Goal: Task Accomplishment & Management: Manage account settings

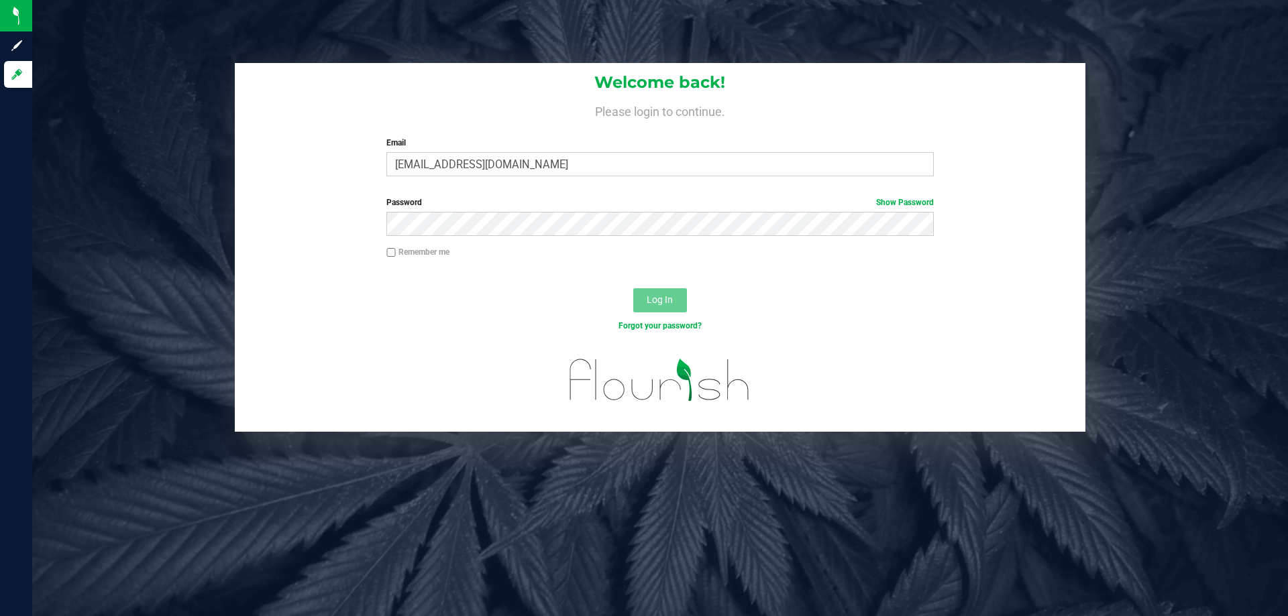
type input "[EMAIL_ADDRESS][DOMAIN_NAME]"
click at [633, 288] on button "Log In" at bounding box center [660, 300] width 54 height 24
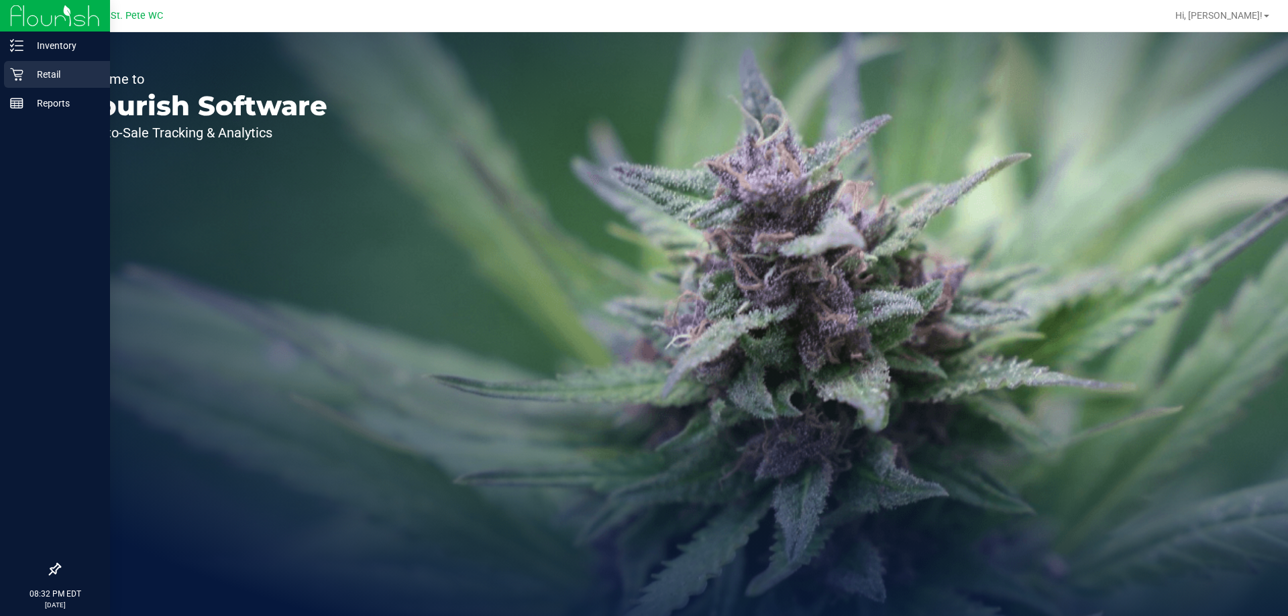
click at [29, 75] on p "Retail" at bounding box center [63, 74] width 80 height 16
click at [66, 32] on div at bounding box center [55, 16] width 110 height 32
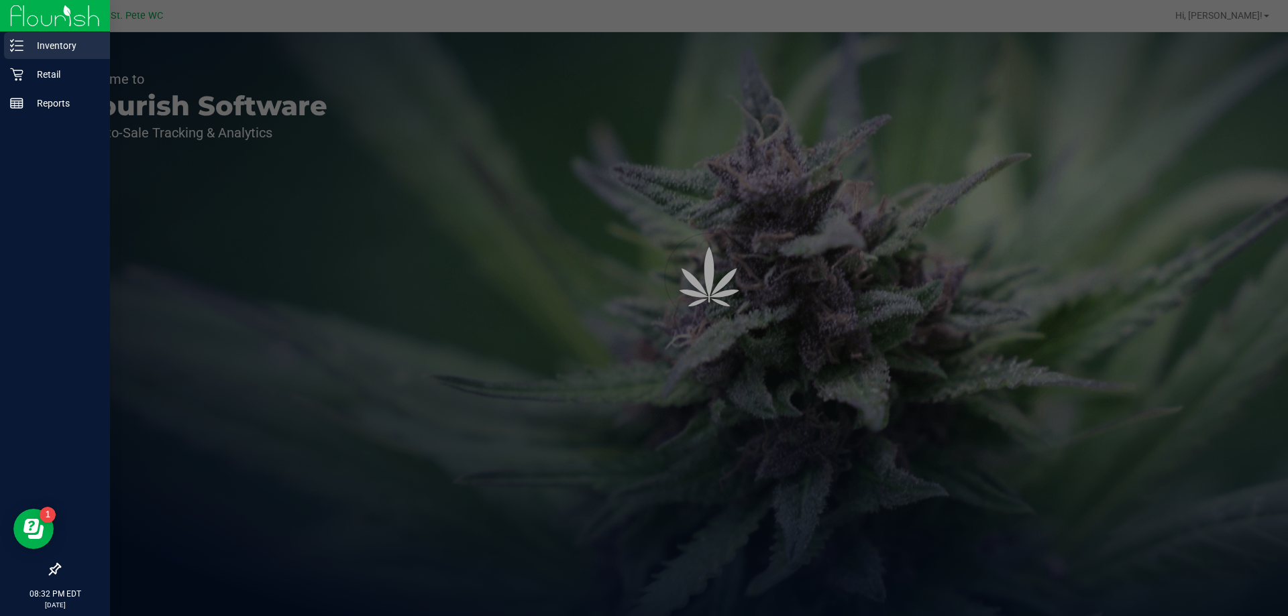
click at [66, 42] on p "Inventory" at bounding box center [63, 46] width 80 height 16
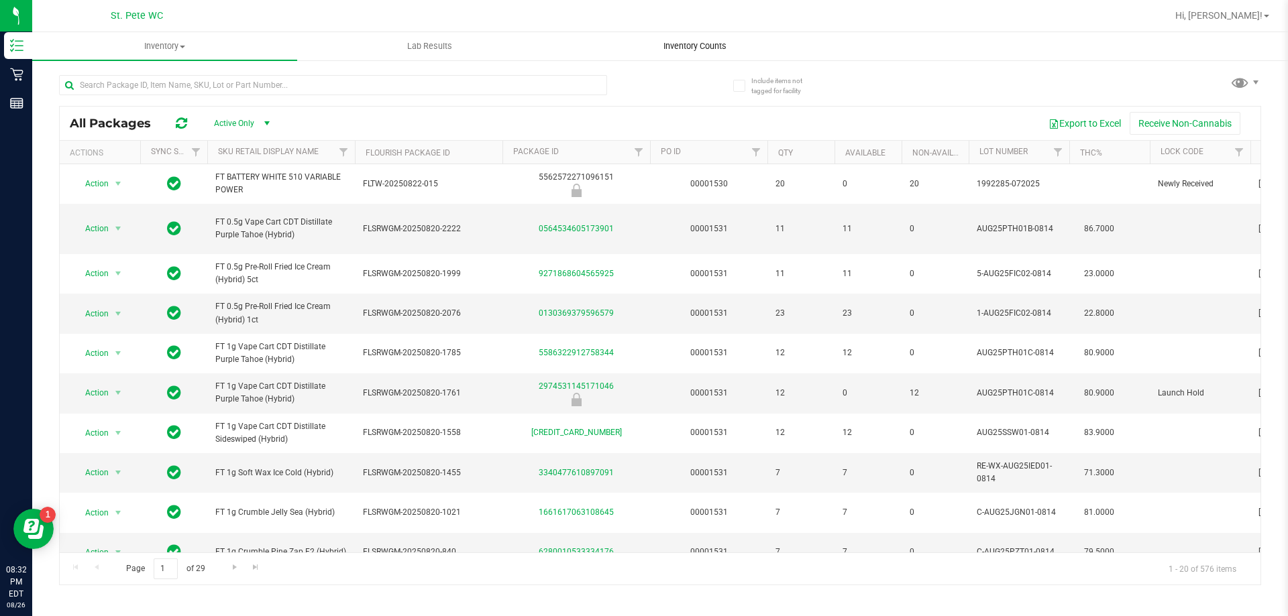
click at [682, 42] on span "Inventory Counts" at bounding box center [694, 46] width 99 height 12
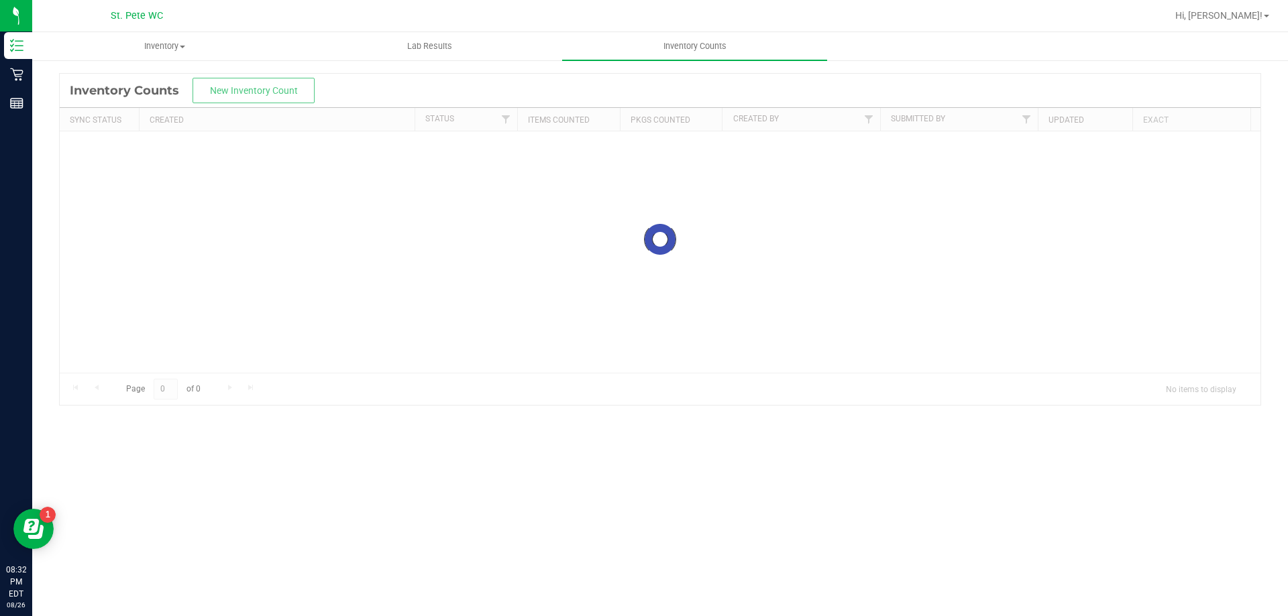
click at [262, 97] on div at bounding box center [660, 239] width 1201 height 331
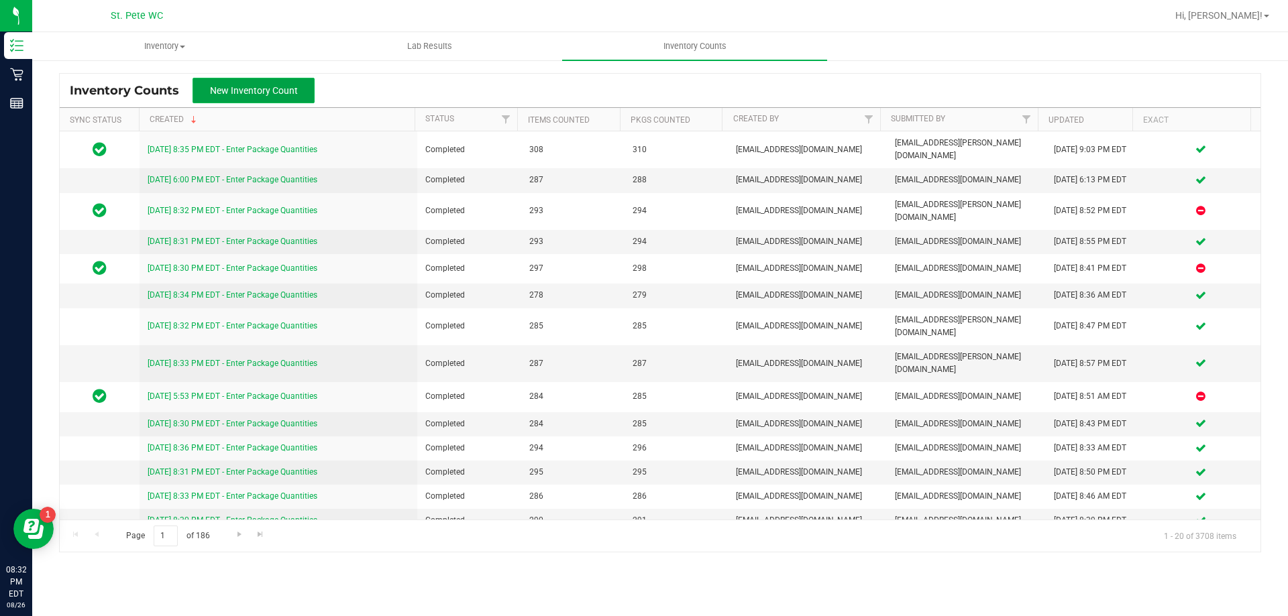
click at [254, 83] on button "New Inventory Count" at bounding box center [254, 90] width 122 height 25
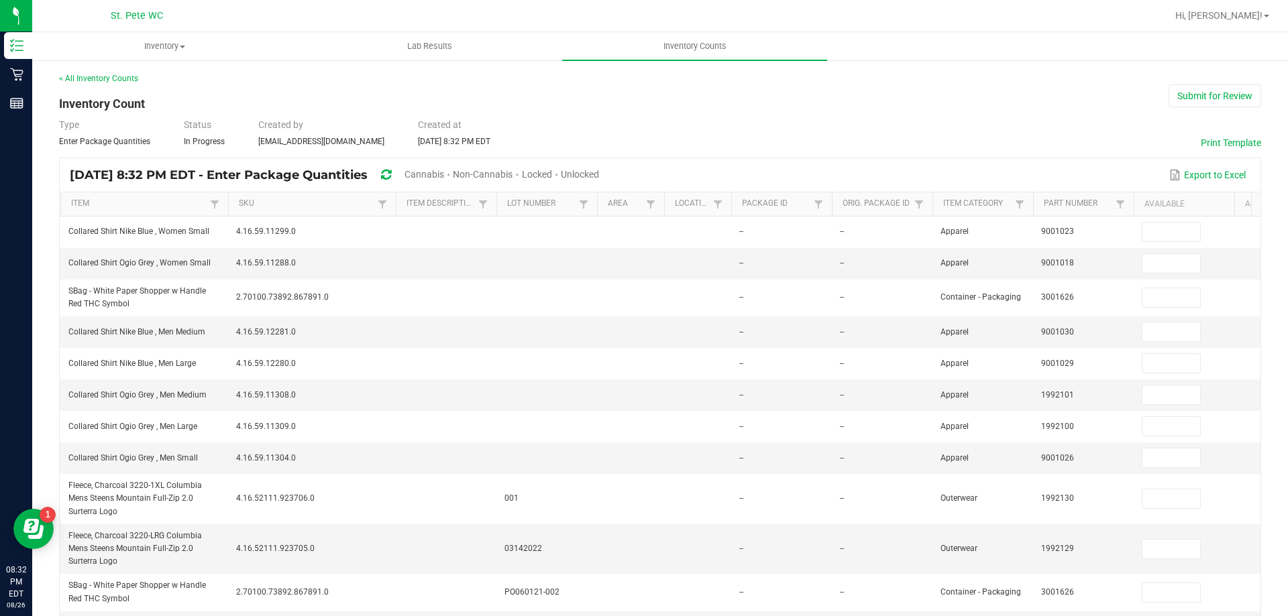
click at [599, 167] on div "Unlocked" at bounding box center [580, 175] width 38 height 25
click at [599, 170] on span "Unlocked" at bounding box center [580, 174] width 38 height 11
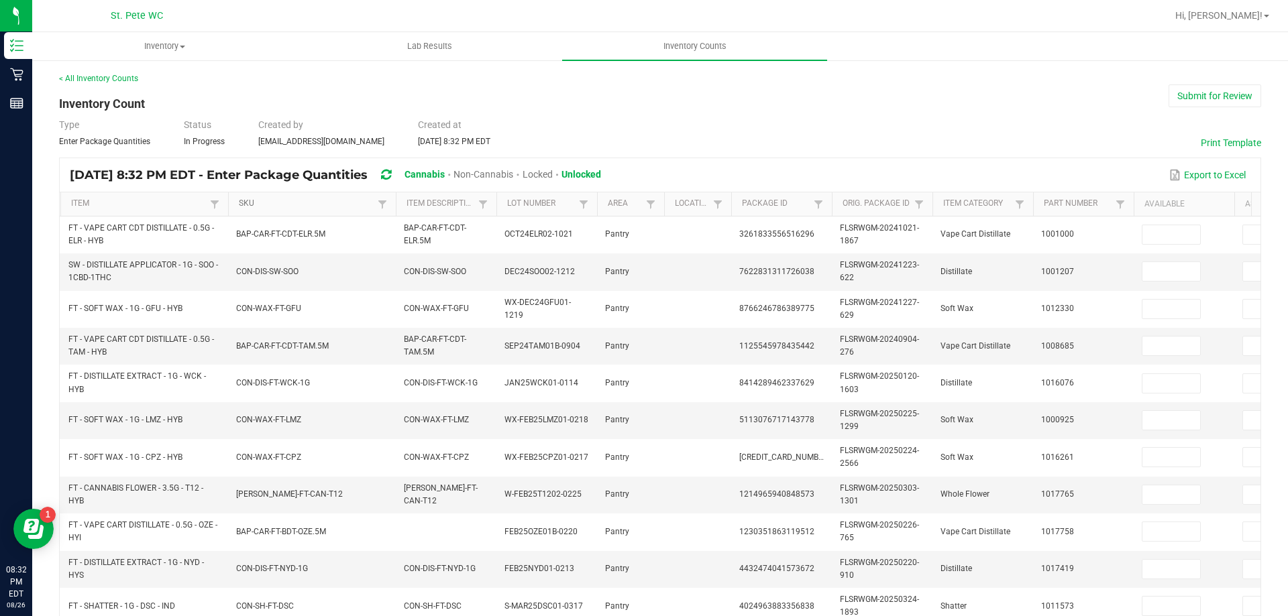
click at [302, 204] on link "SKU" at bounding box center [306, 204] width 135 height 11
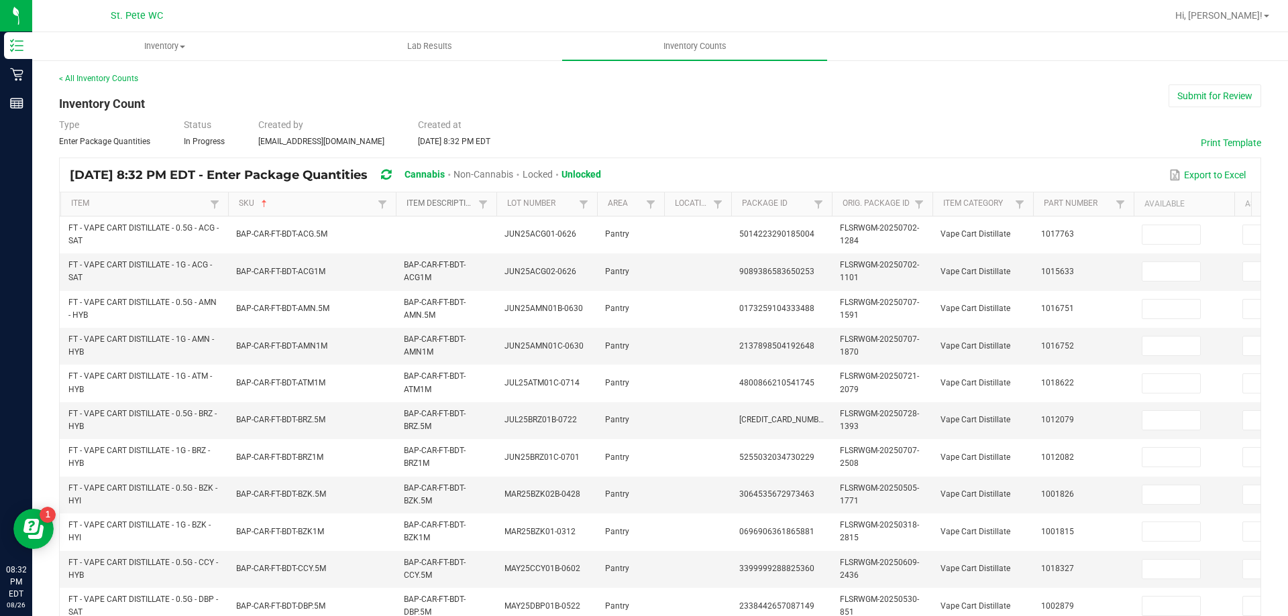
click at [431, 205] on link "Item Description" at bounding box center [441, 204] width 68 height 11
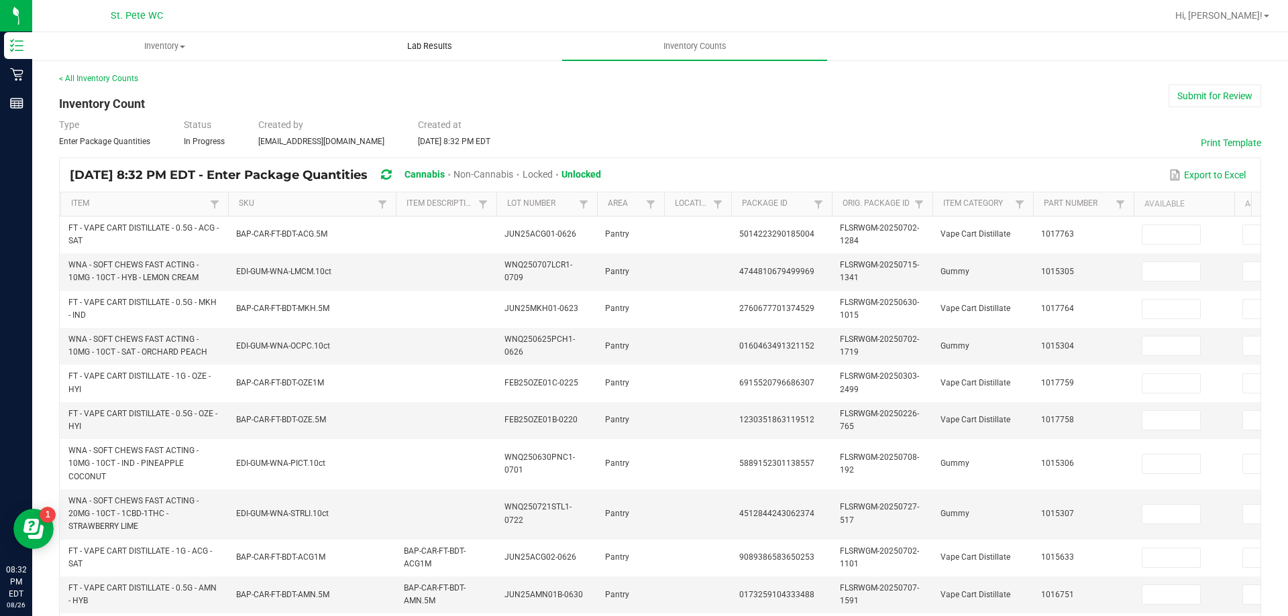
click at [411, 47] on span "Lab Results" at bounding box center [429, 46] width 81 height 12
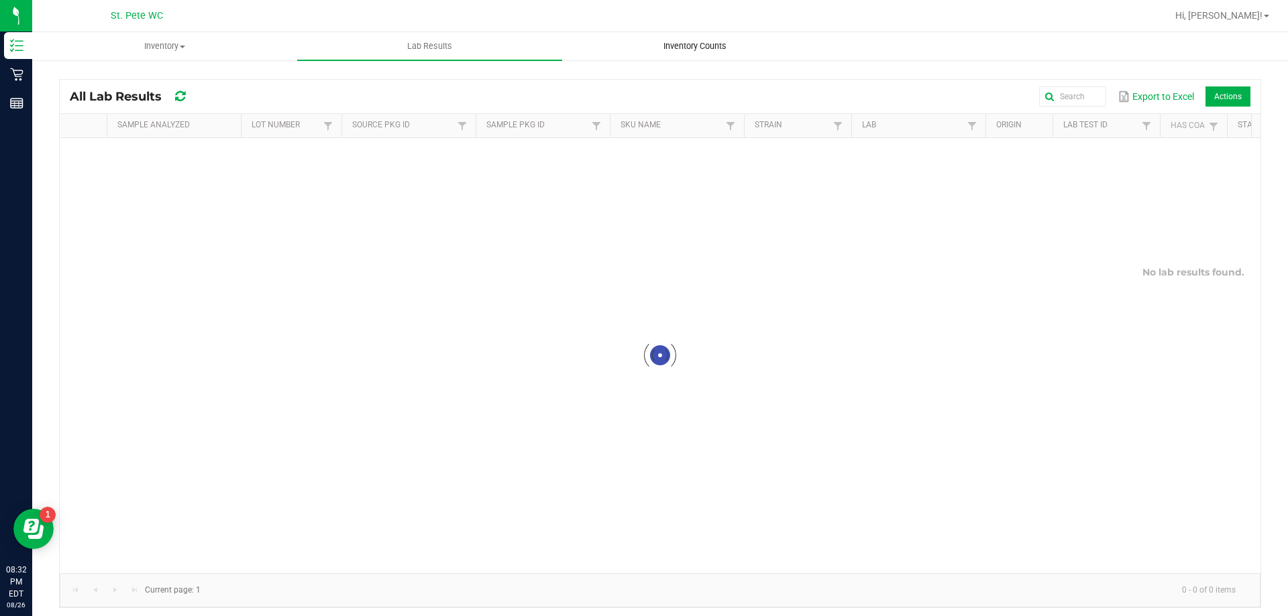
click at [660, 54] on uib-tab-heading "Inventory Counts" at bounding box center [695, 46] width 264 height 27
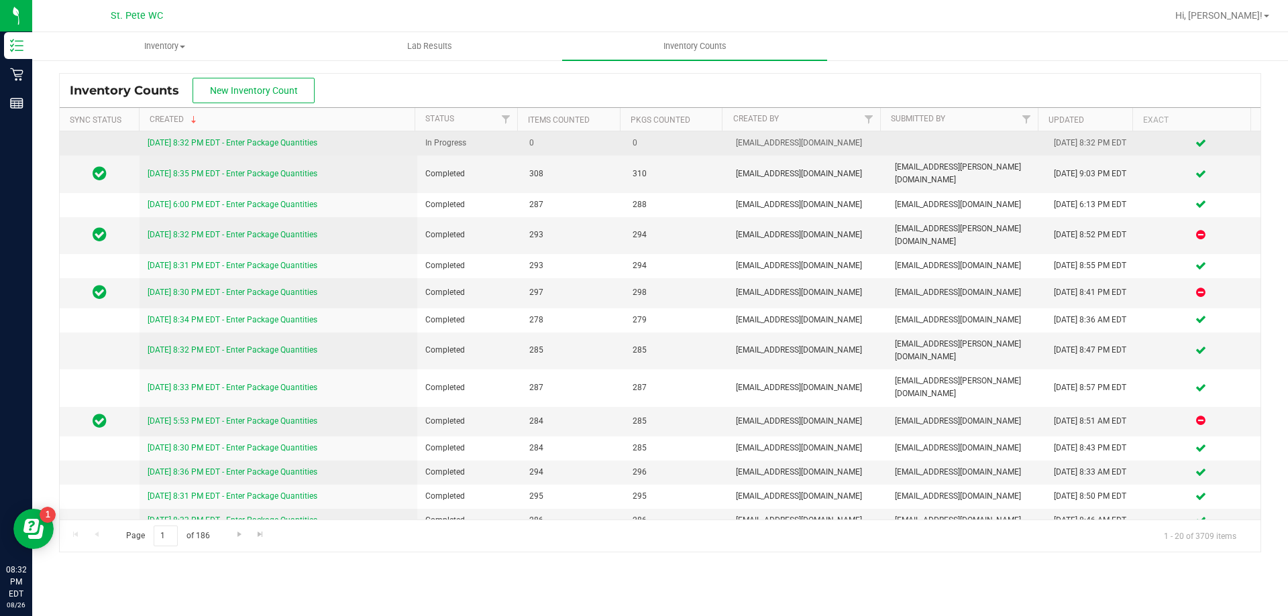
click at [243, 146] on link "[DATE] 8:32 PM EDT - Enter Package Quantities" at bounding box center [233, 142] width 170 height 9
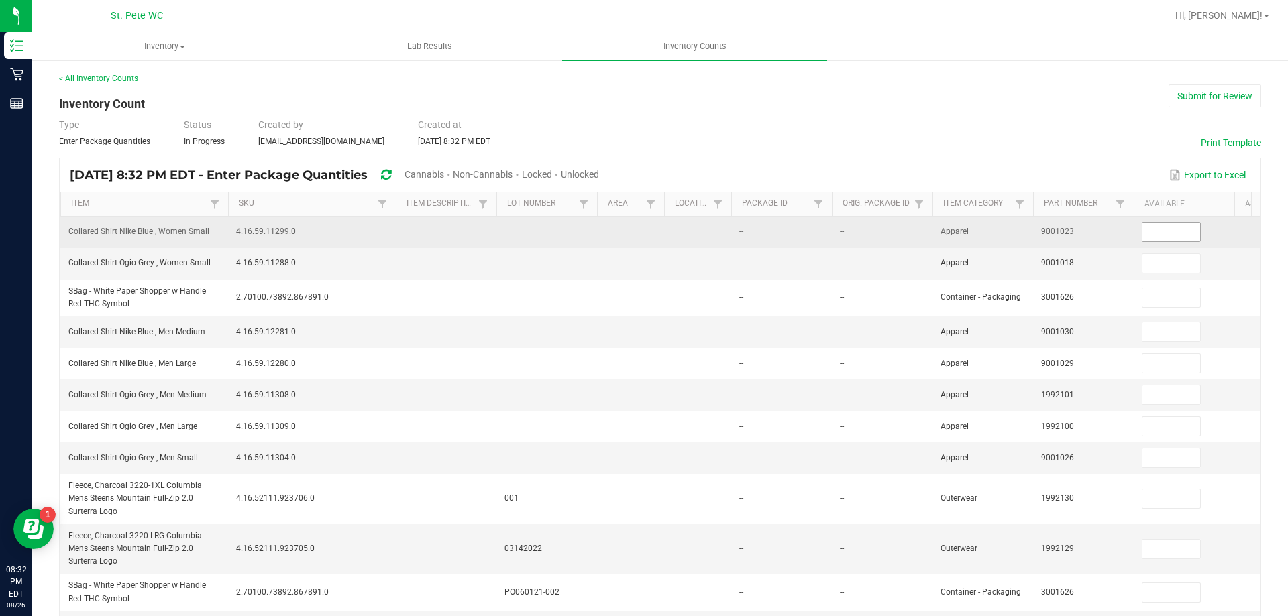
click at [1146, 230] on input at bounding box center [1171, 232] width 58 height 19
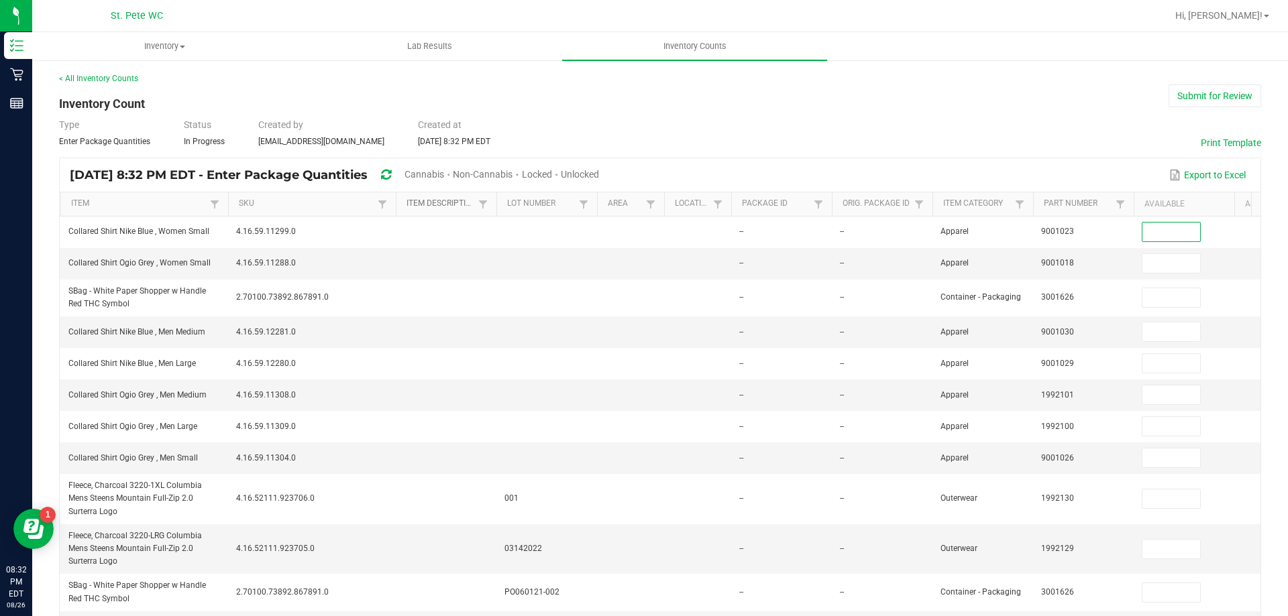
click at [458, 201] on link "Item Description" at bounding box center [441, 204] width 68 height 11
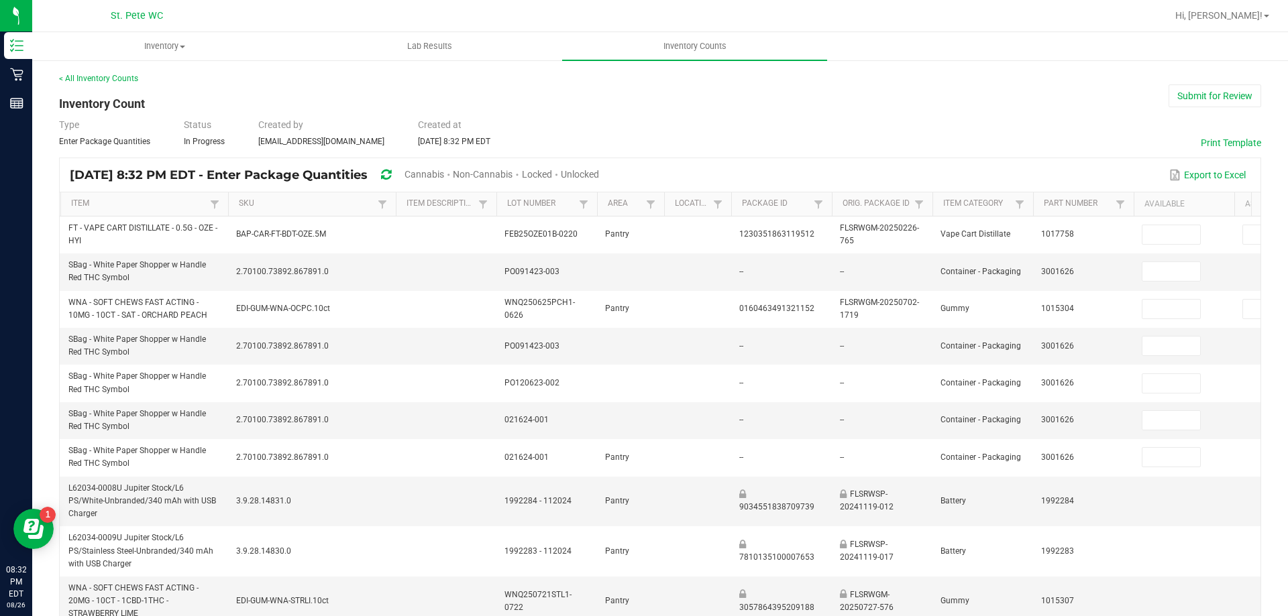
click at [599, 177] on span "Unlocked" at bounding box center [580, 174] width 38 height 11
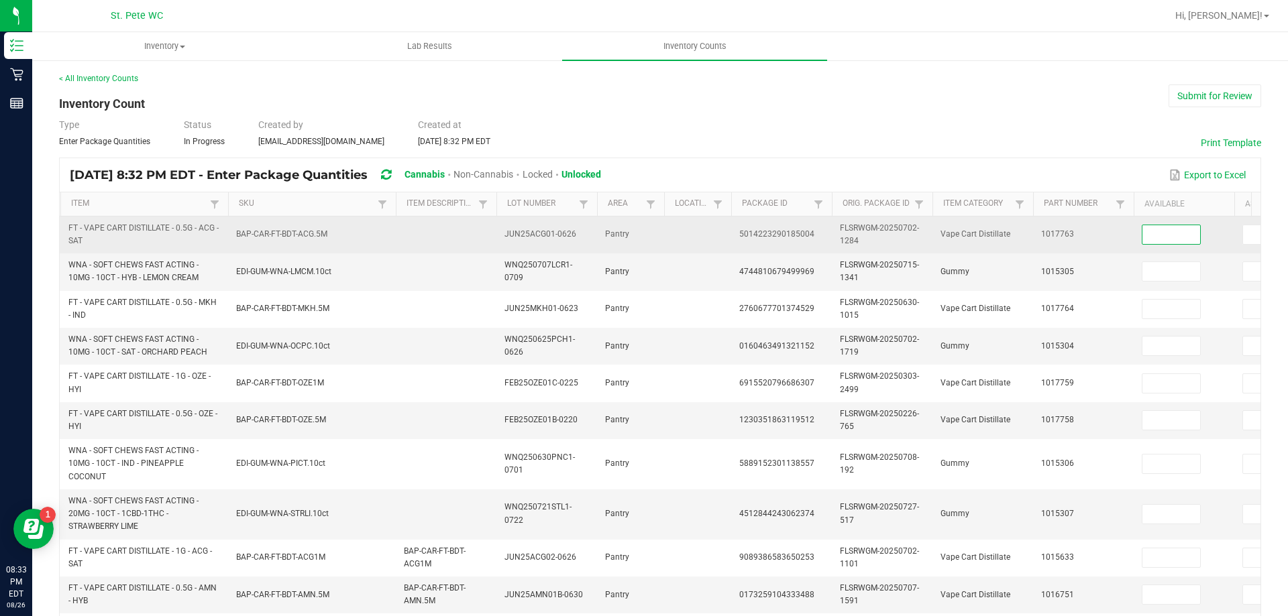
click at [1144, 231] on input at bounding box center [1171, 234] width 58 height 19
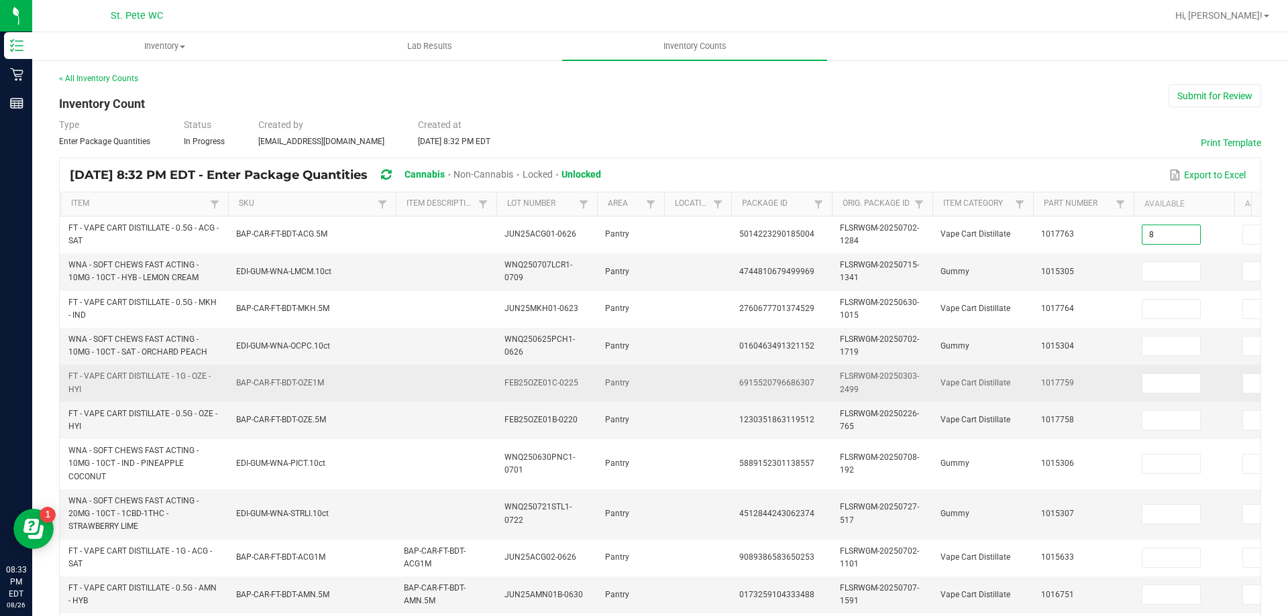
type input "8"
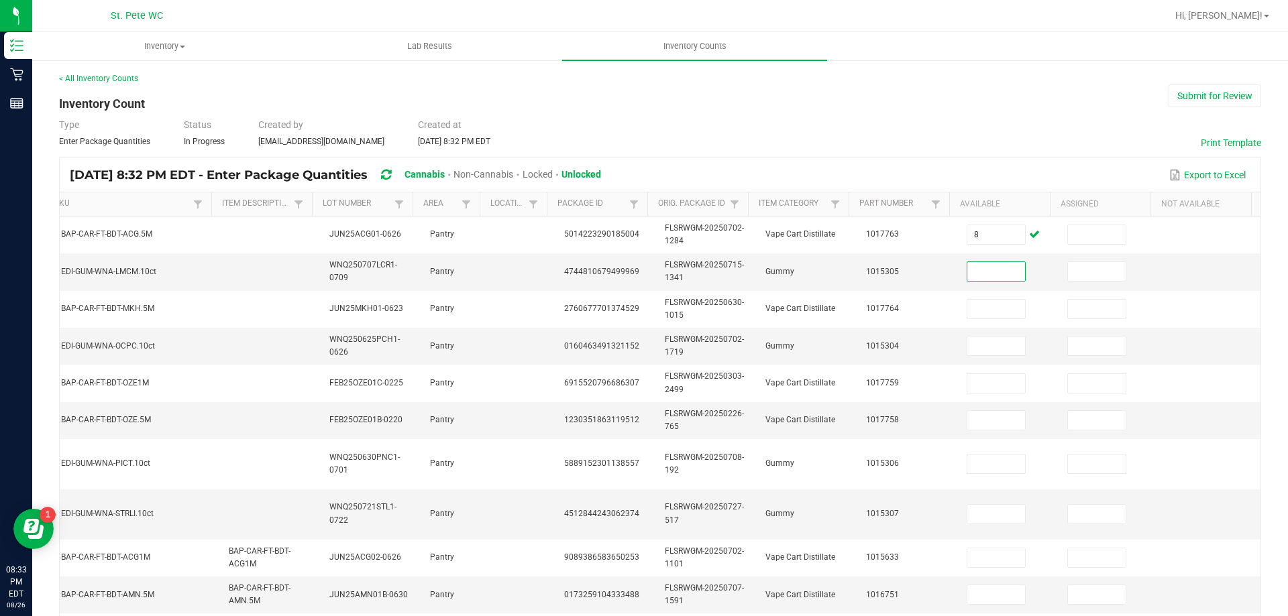
click at [871, 113] on div "< All Inventory Counts Inventory Count Submit for Review Type Enter Package Qua…" at bounding box center [660, 546] width 1202 height 948
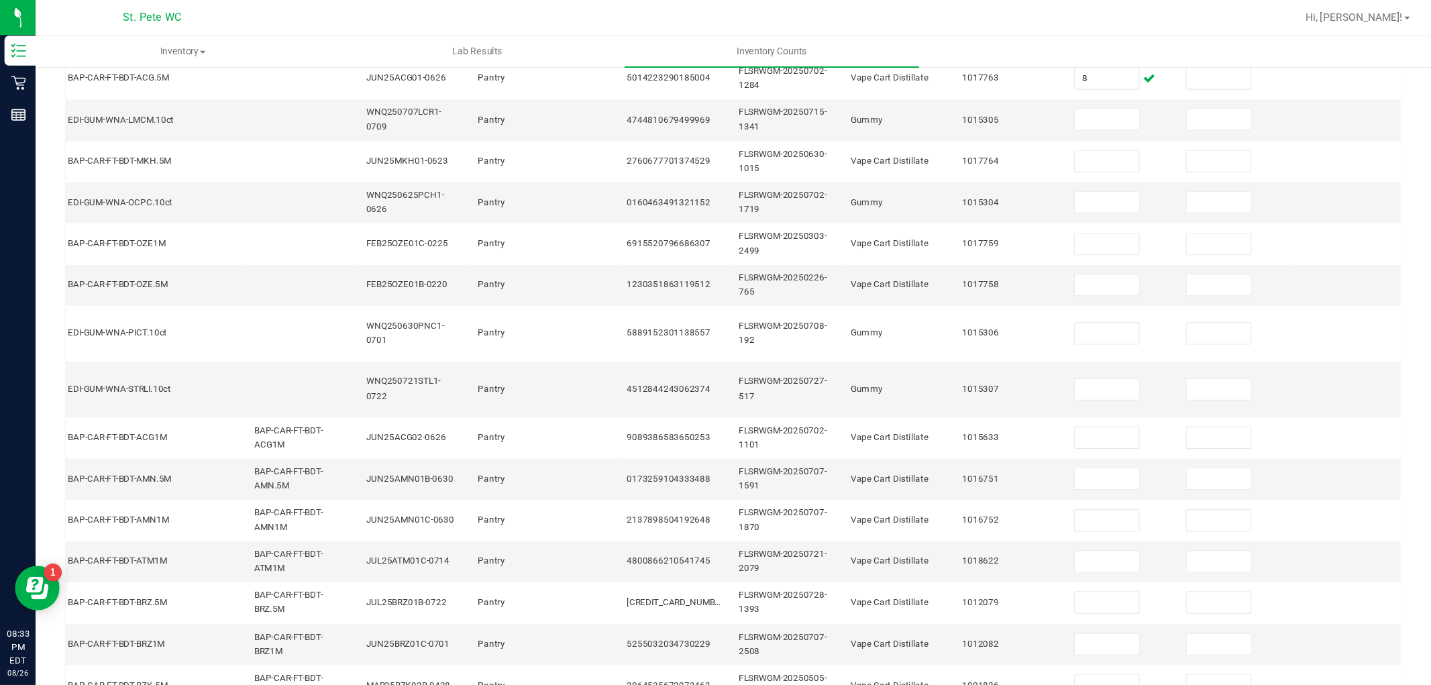
scroll to position [402, 0]
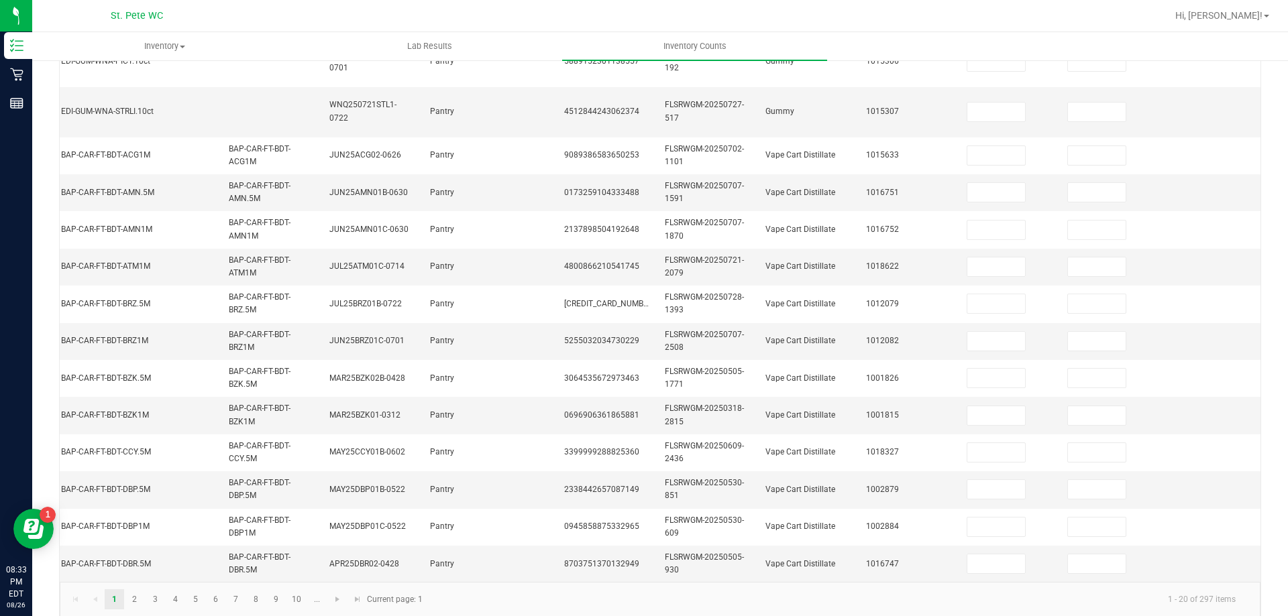
click at [1143, 9] on div at bounding box center [703, 16] width 926 height 26
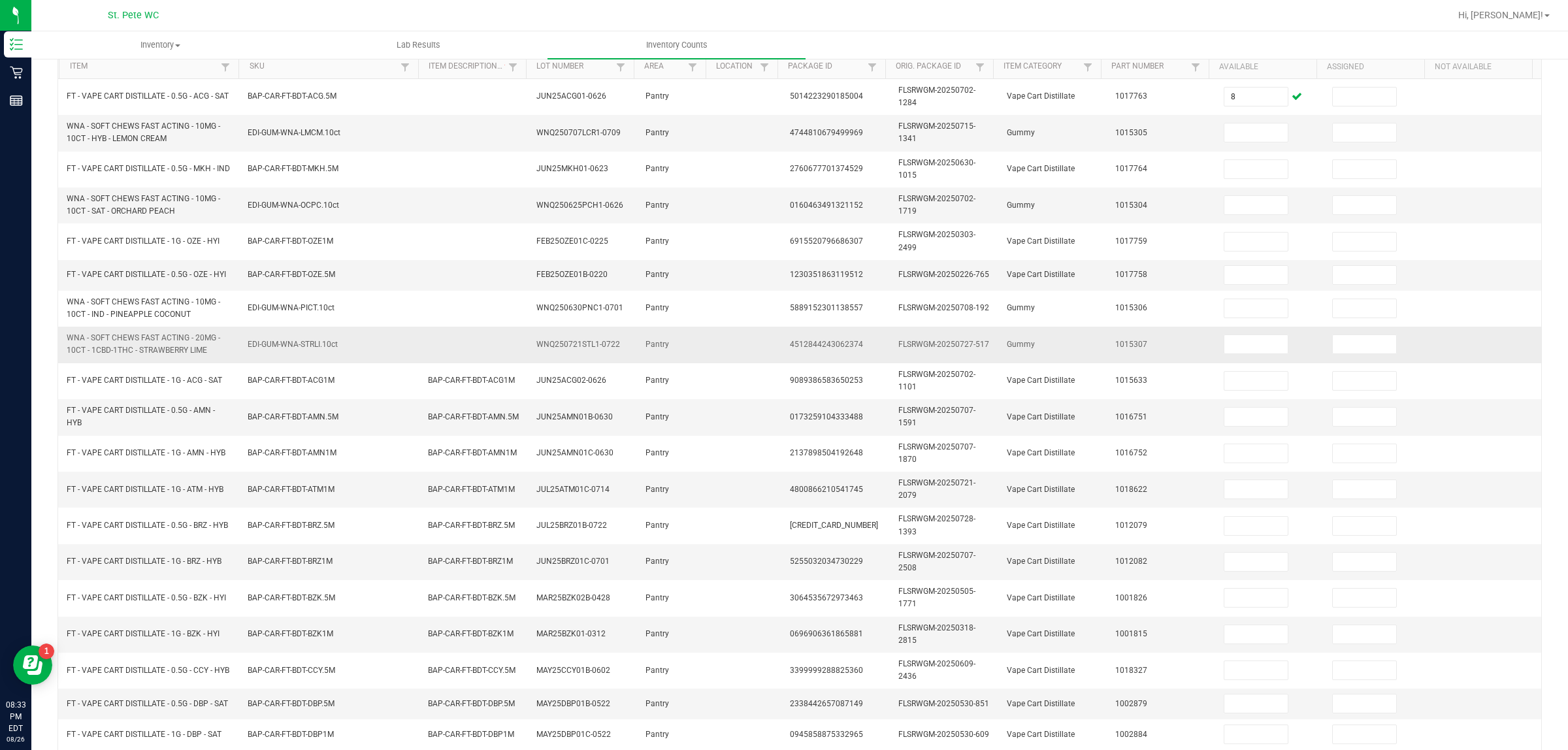
scroll to position [0, 0]
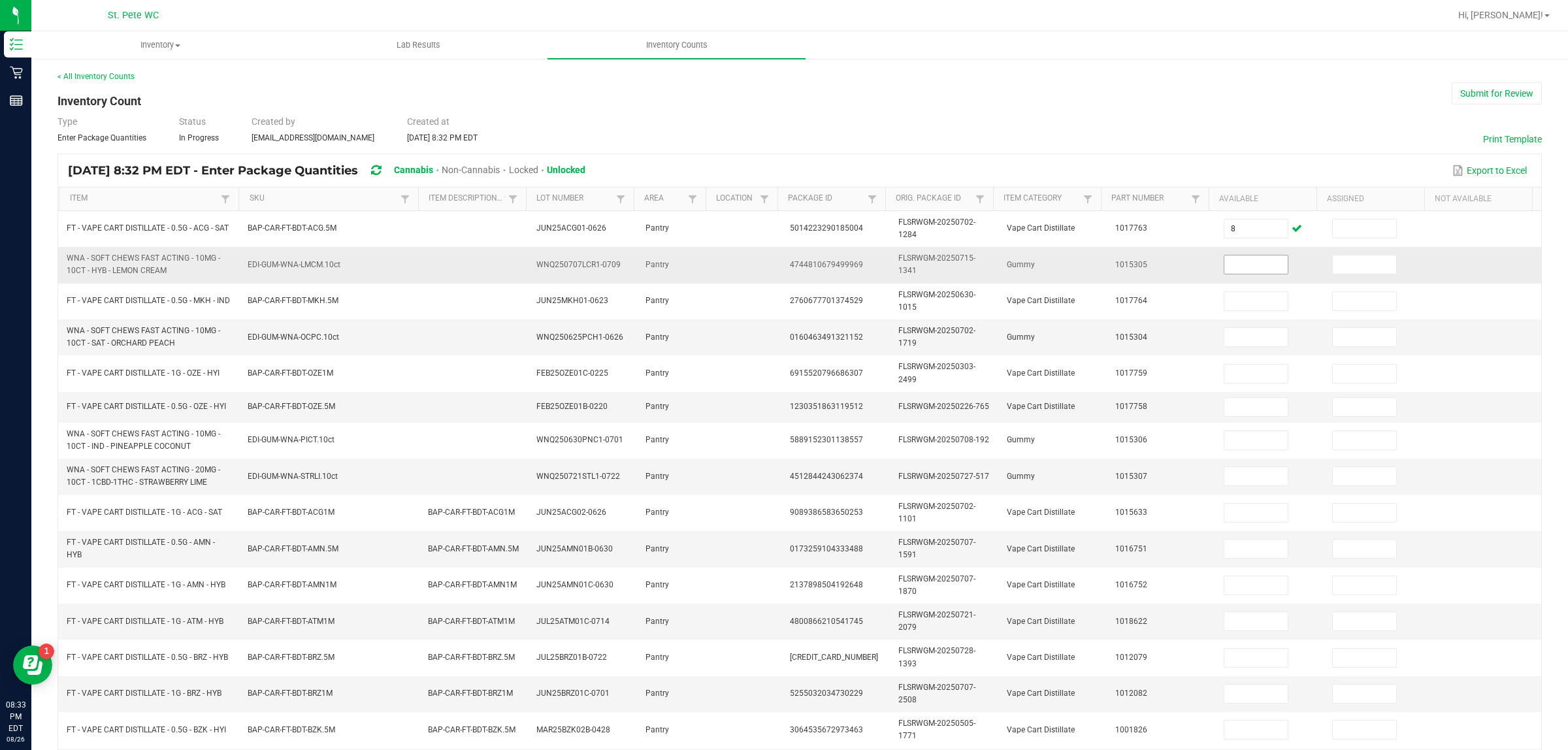
click at [1236, 257] on td at bounding box center [1269, 265] width 108 height 36
click at [1236, 257] on input at bounding box center [1255, 264] width 63 height 19
type input "19"
type input "11"
type input "32"
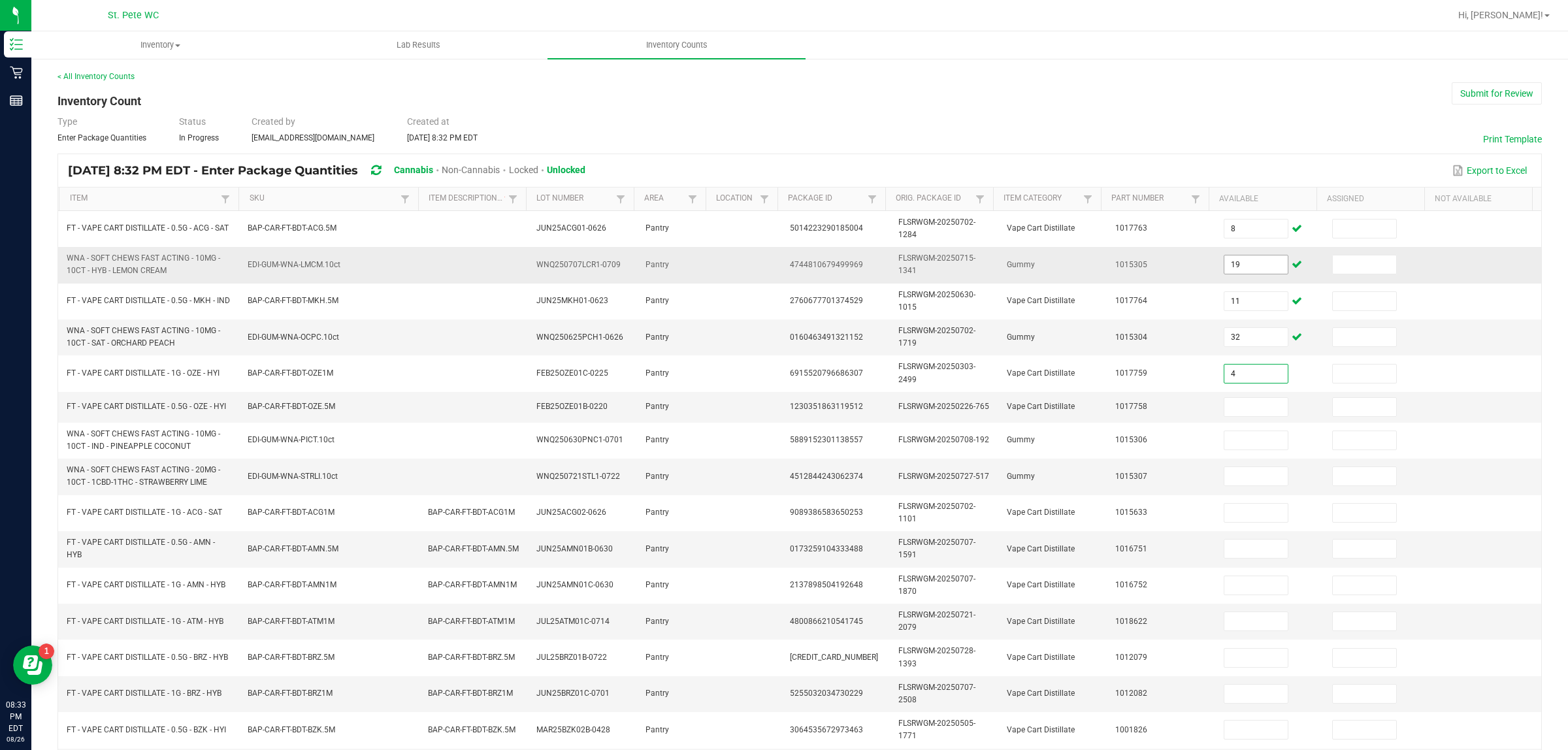
type input "4"
type input "36"
type input "1"
type input "3"
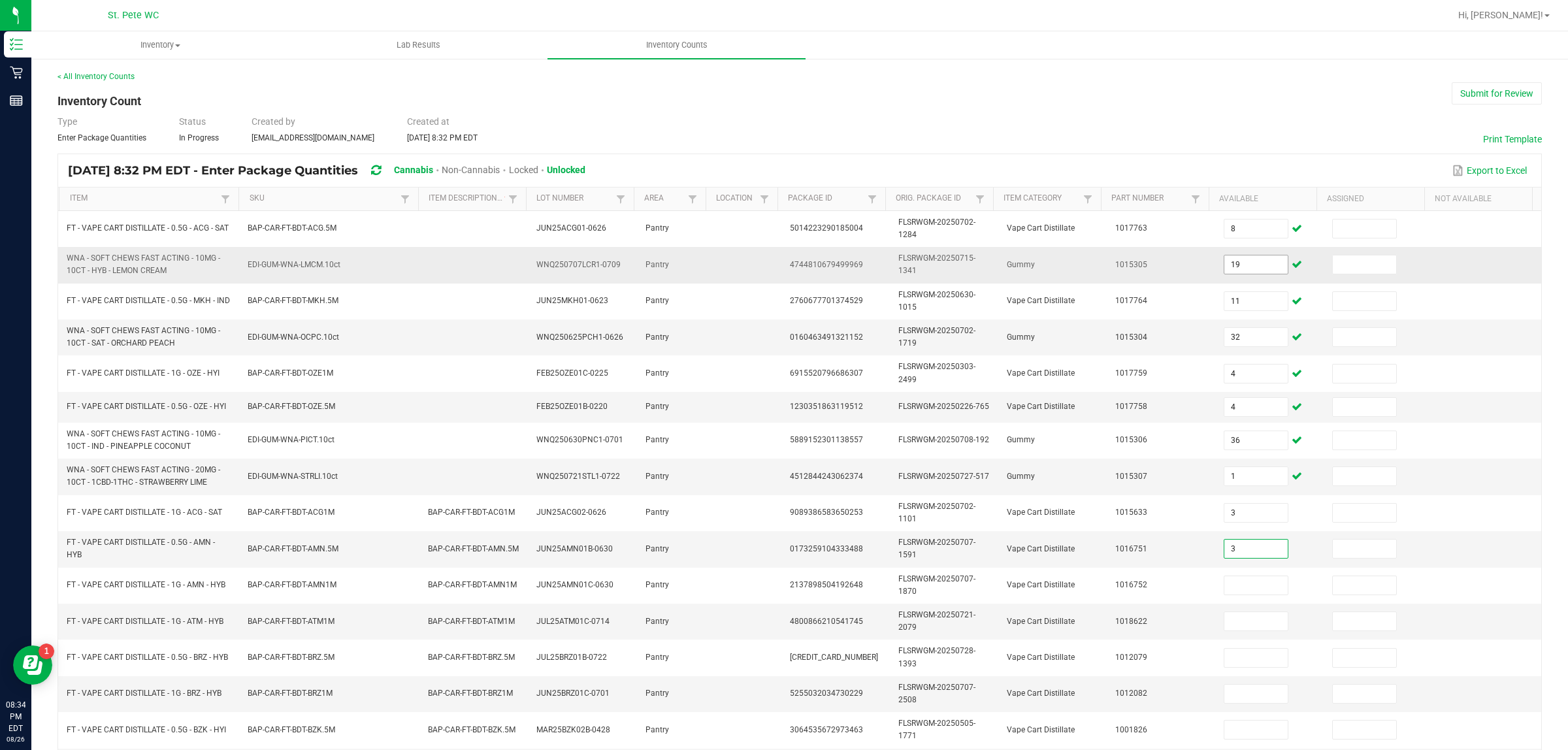
type input "3"
type input "5"
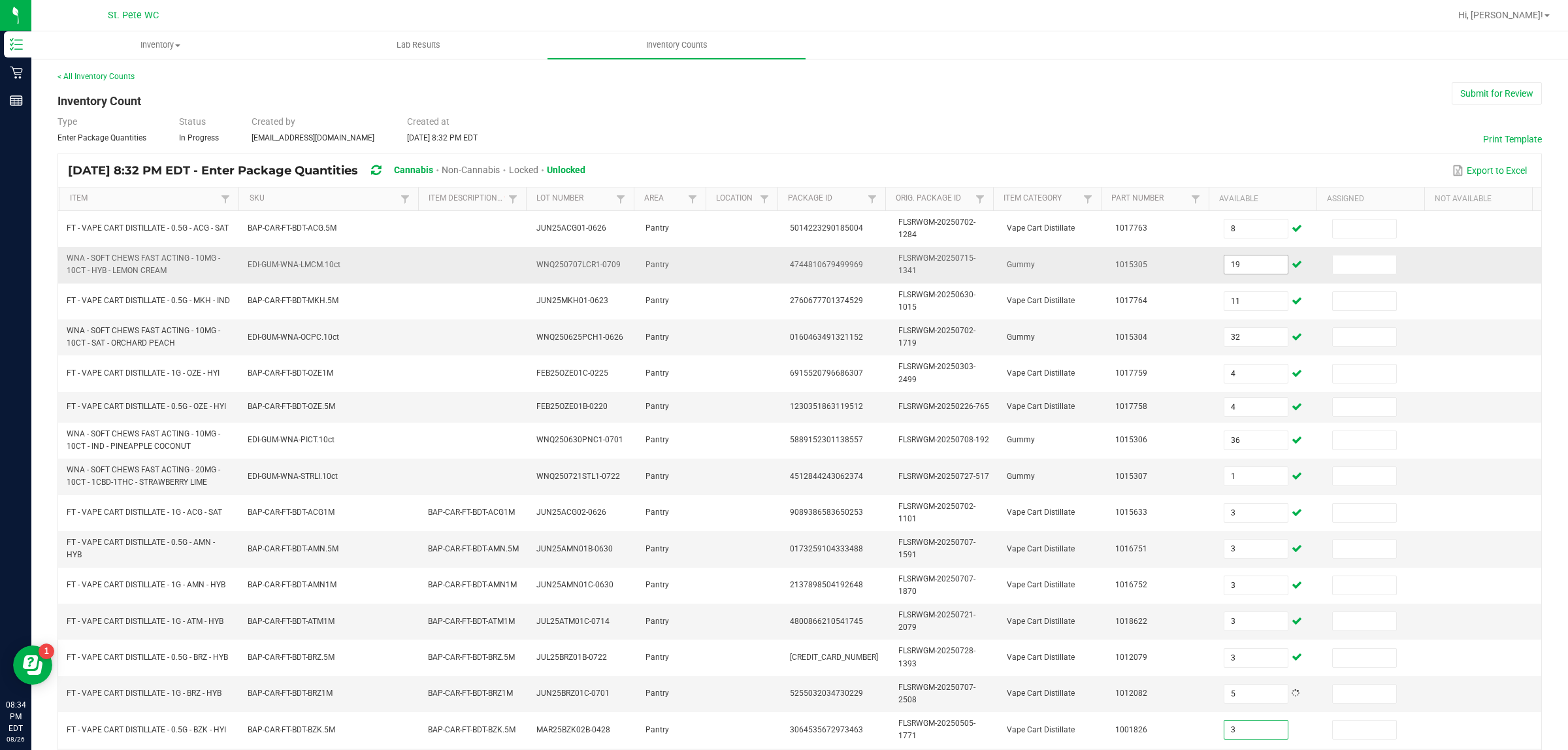
type input "3"
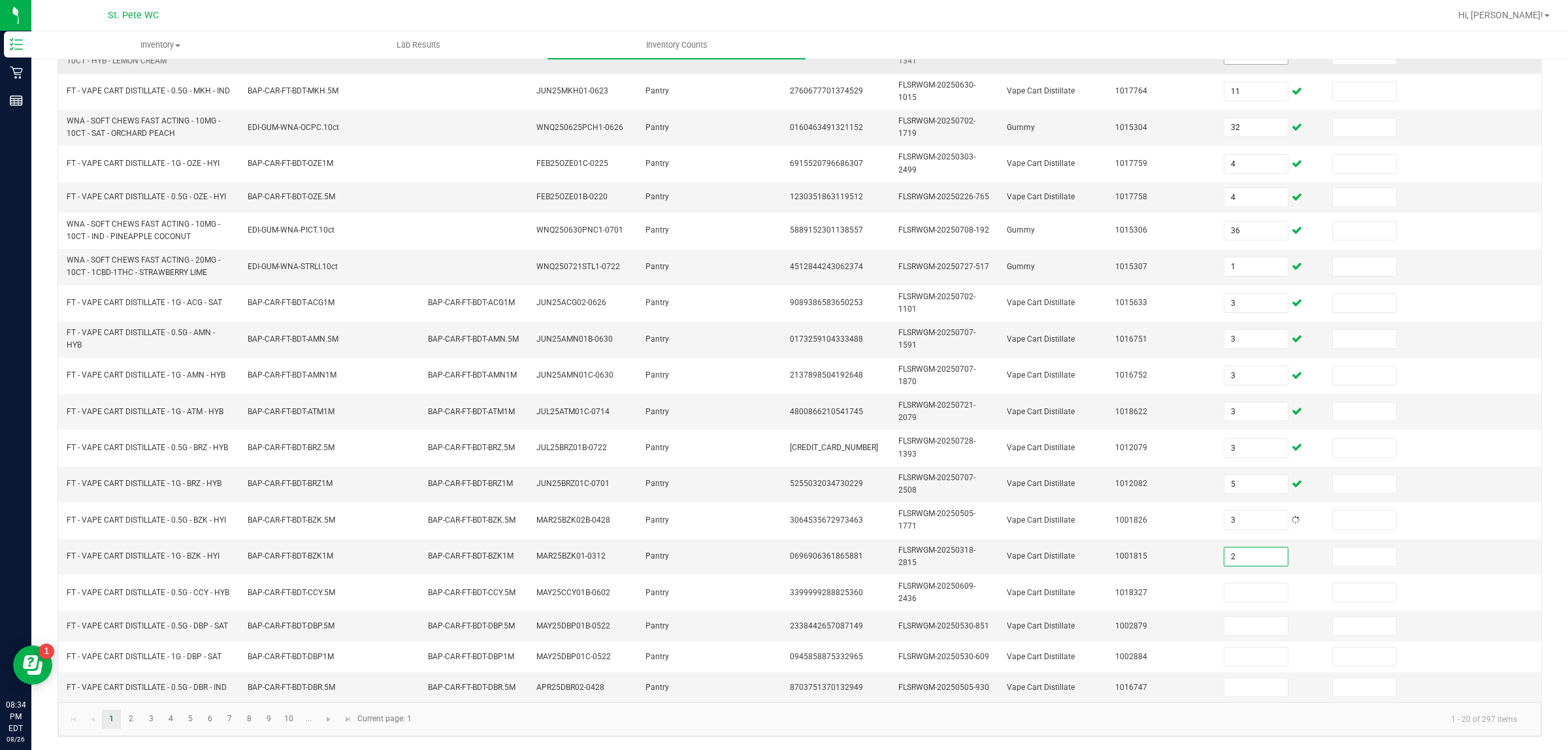
type input "2"
type input "3"
type input "10"
type input "3"
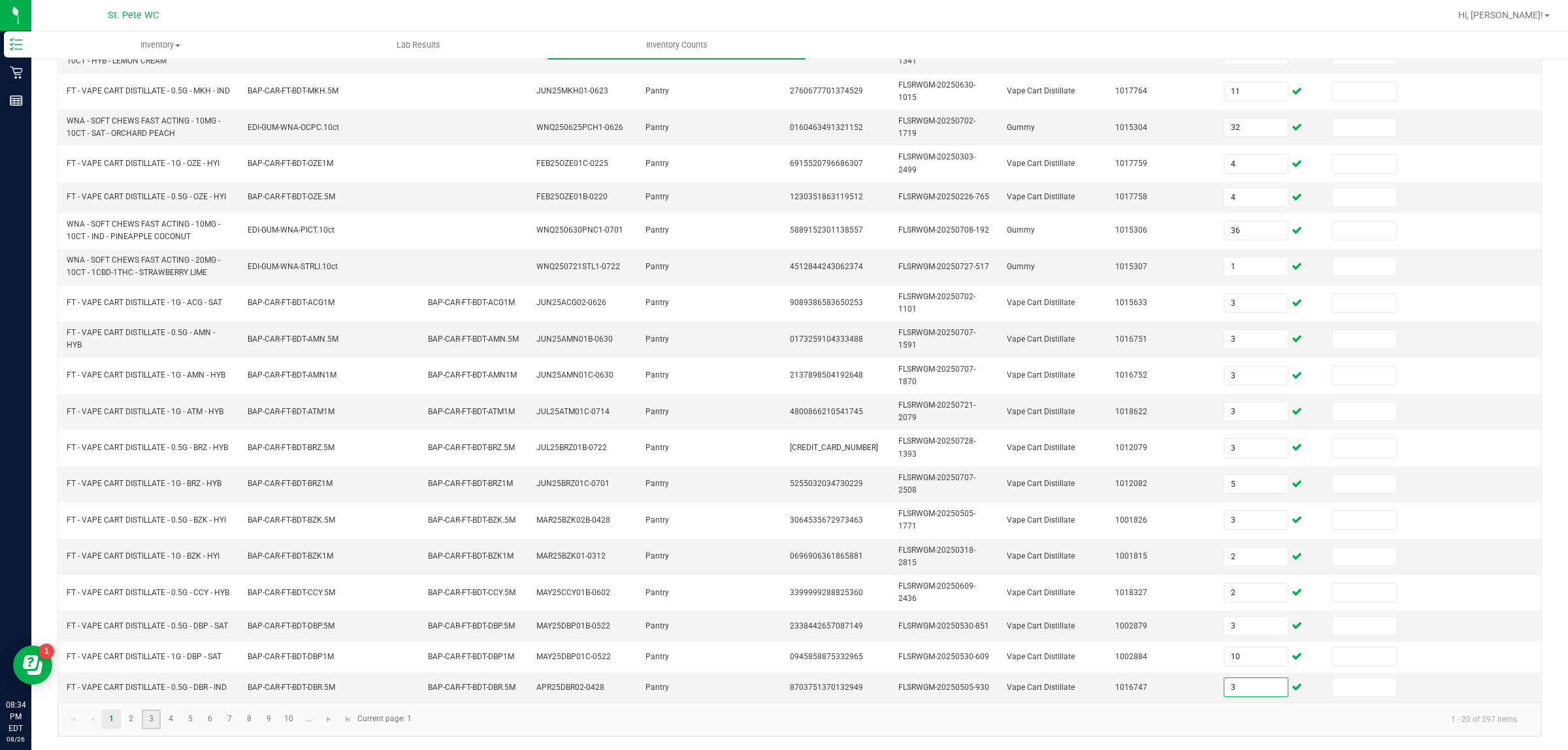
click at [151, 600] on link "3" at bounding box center [151, 720] width 19 height 19
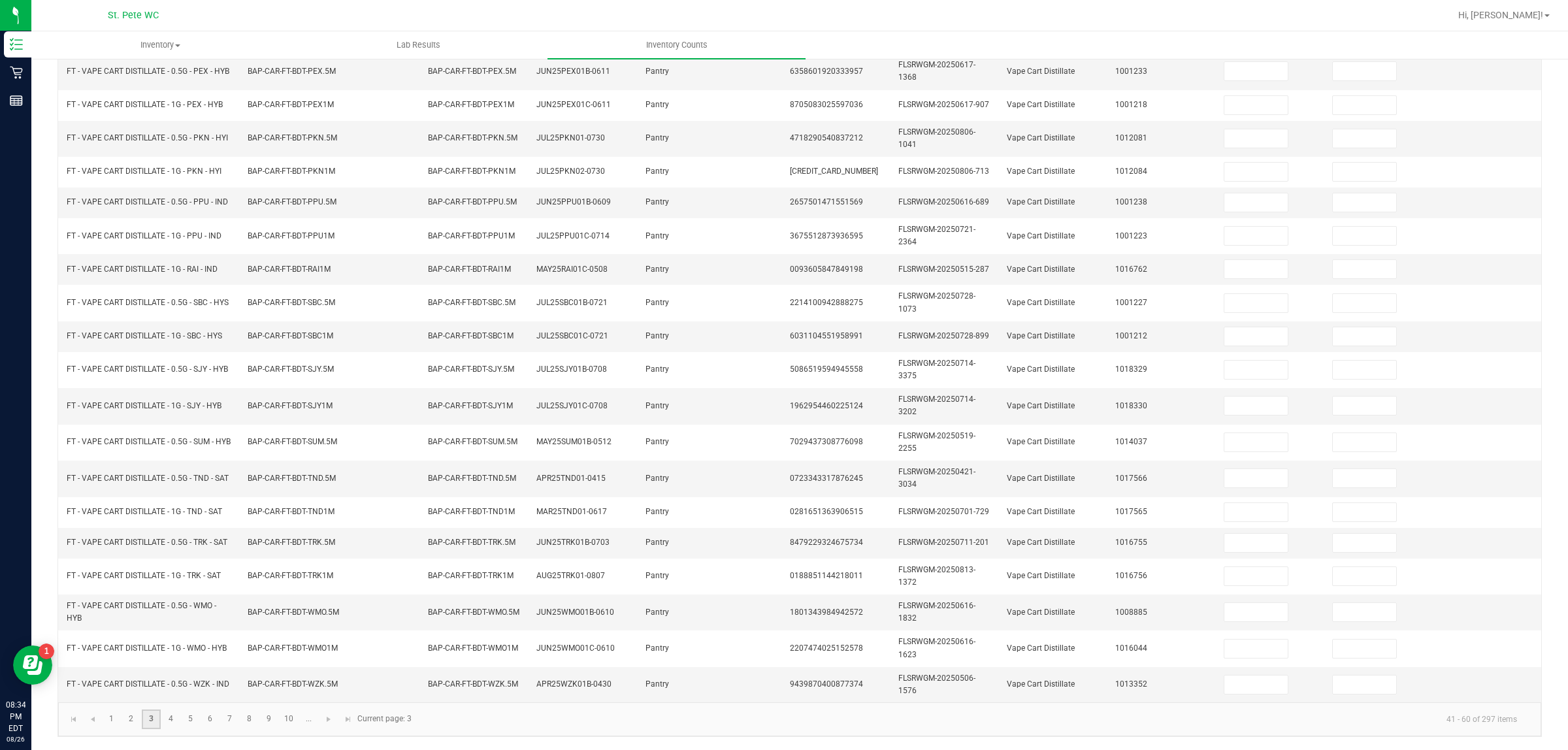
scroll to position [198, 0]
click at [129, 600] on link "2" at bounding box center [131, 720] width 19 height 19
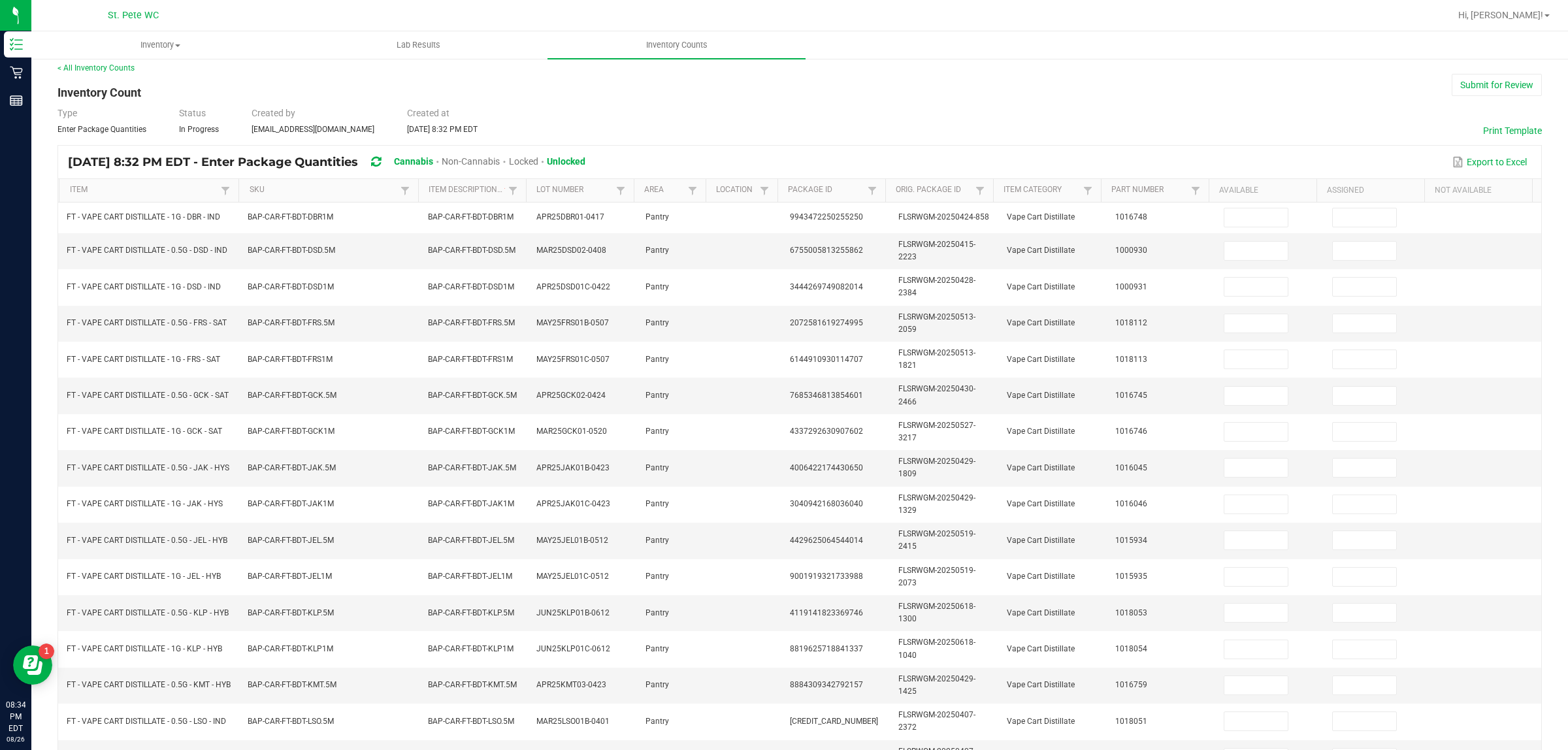
scroll to position [0, 0]
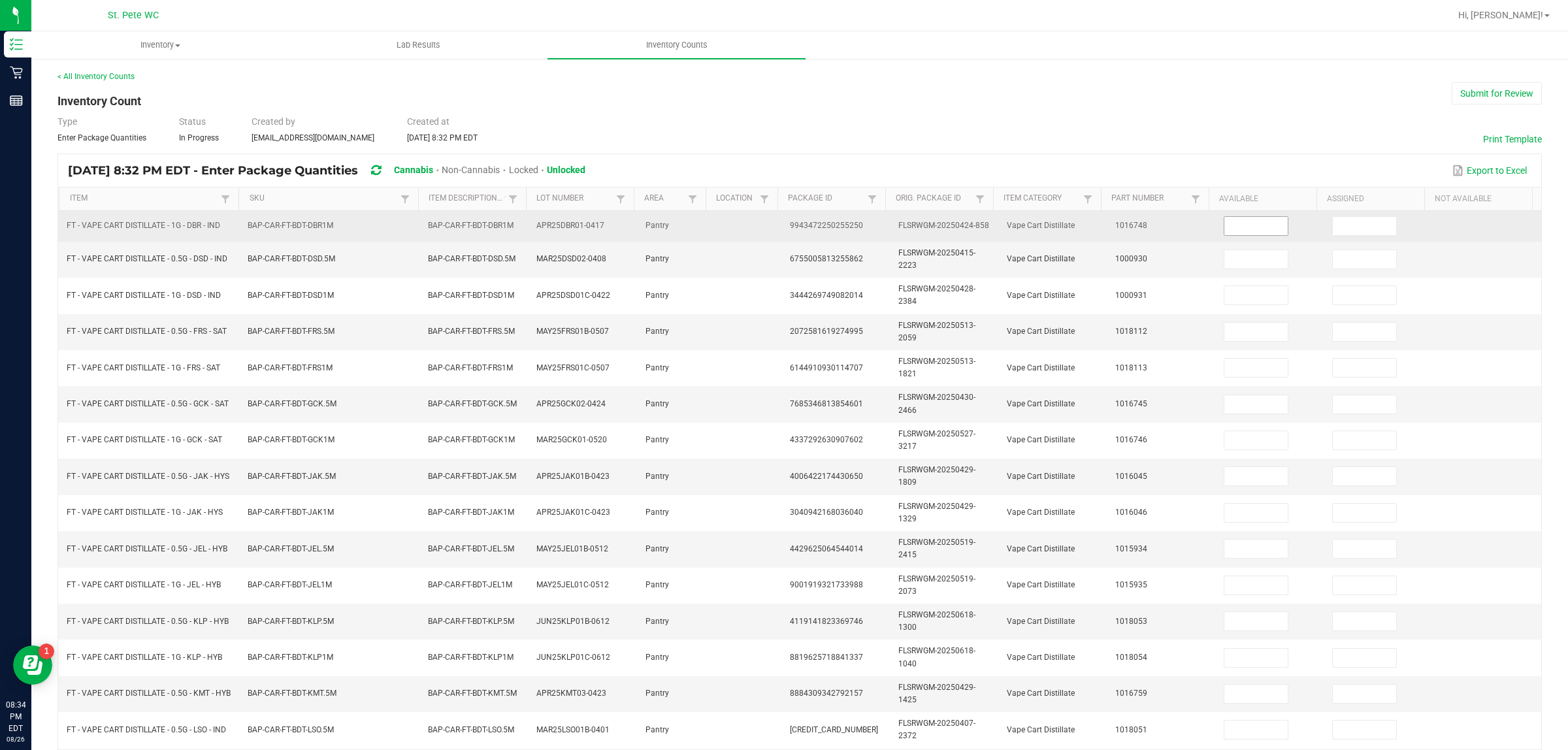
click at [1232, 224] on input at bounding box center [1255, 226] width 63 height 19
type input "12"
type input "3"
type input "9"
type input "2"
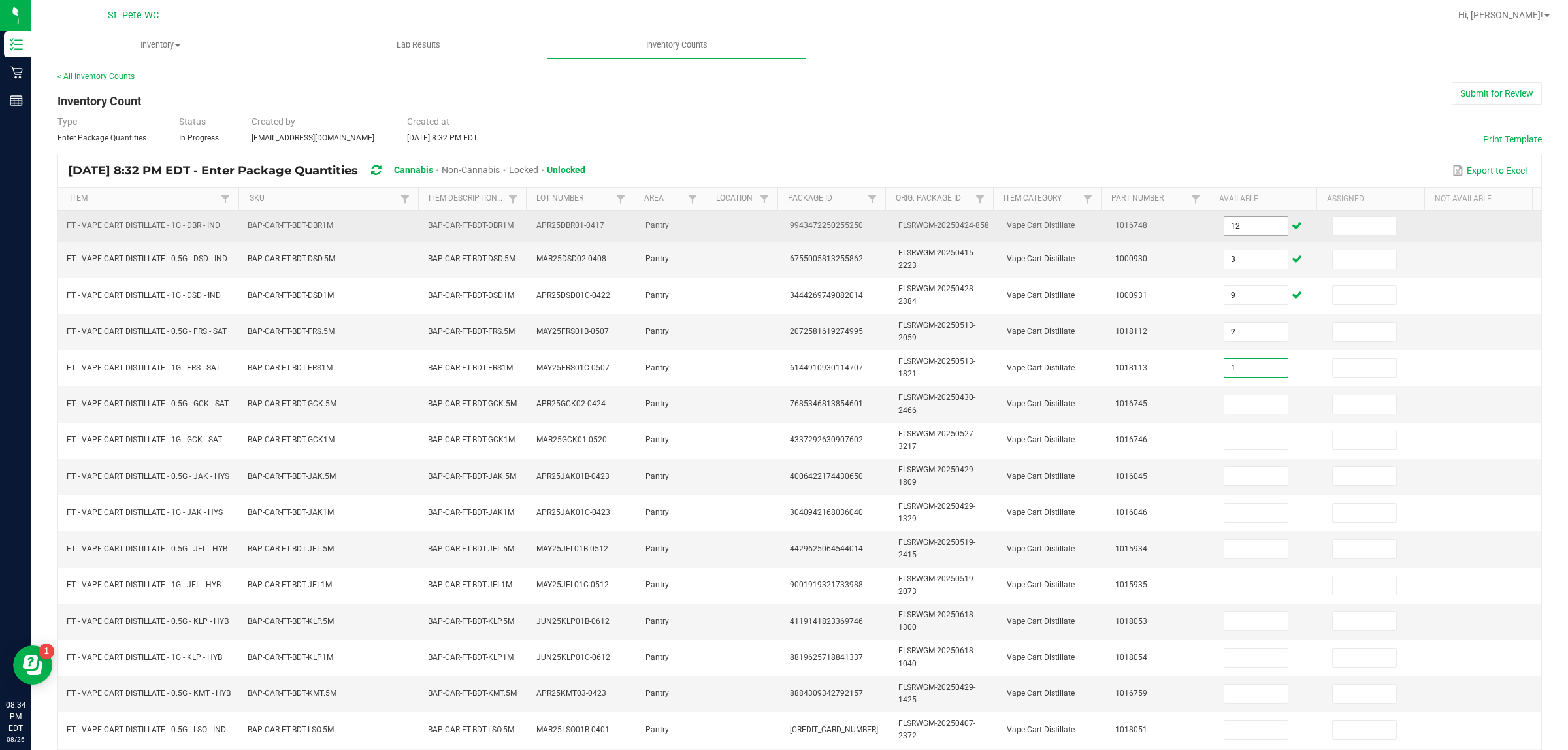
type input "1"
type input "3"
type input "8"
type input "1"
type input "8"
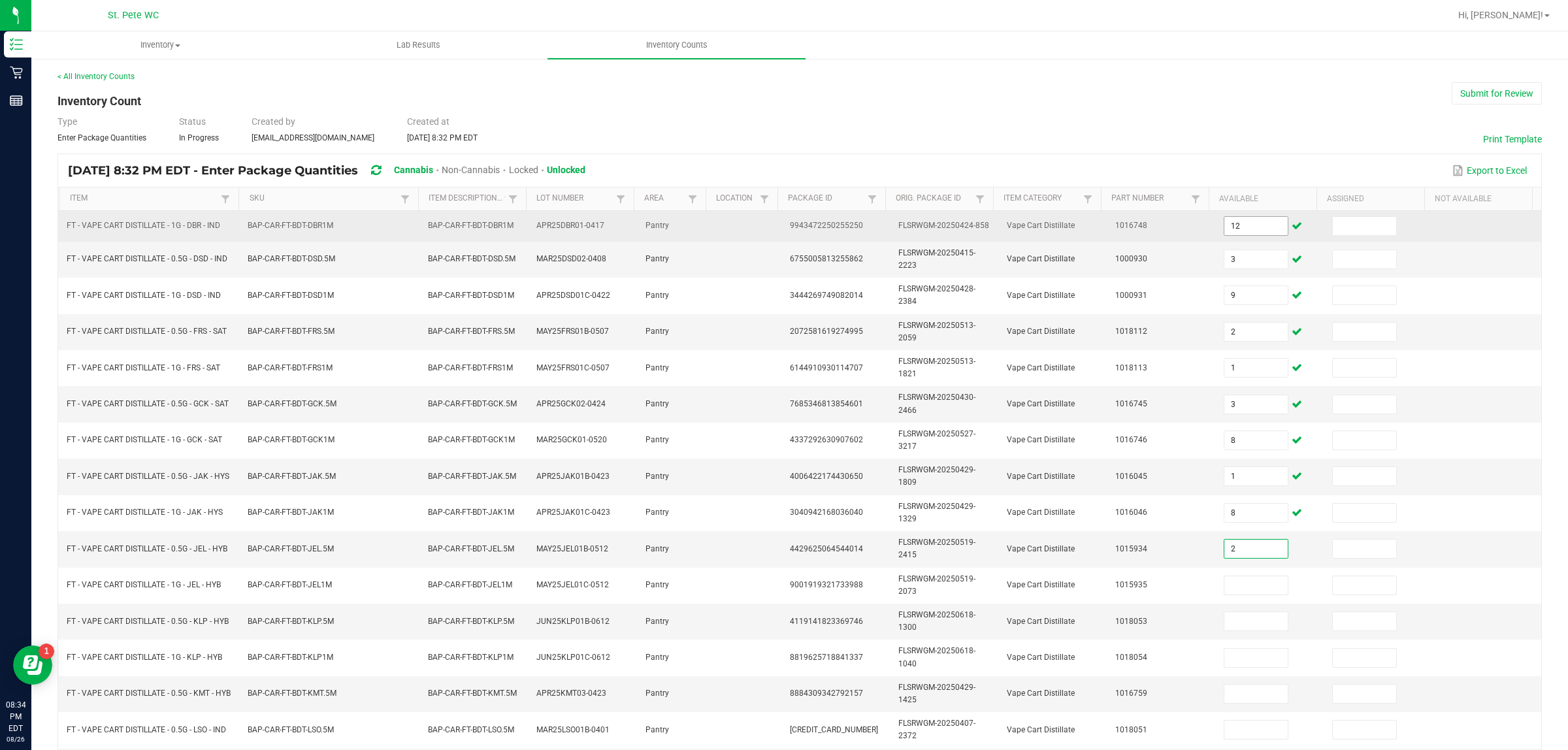
type input "2"
type input "8"
type input "7"
type input "3"
type input "1"
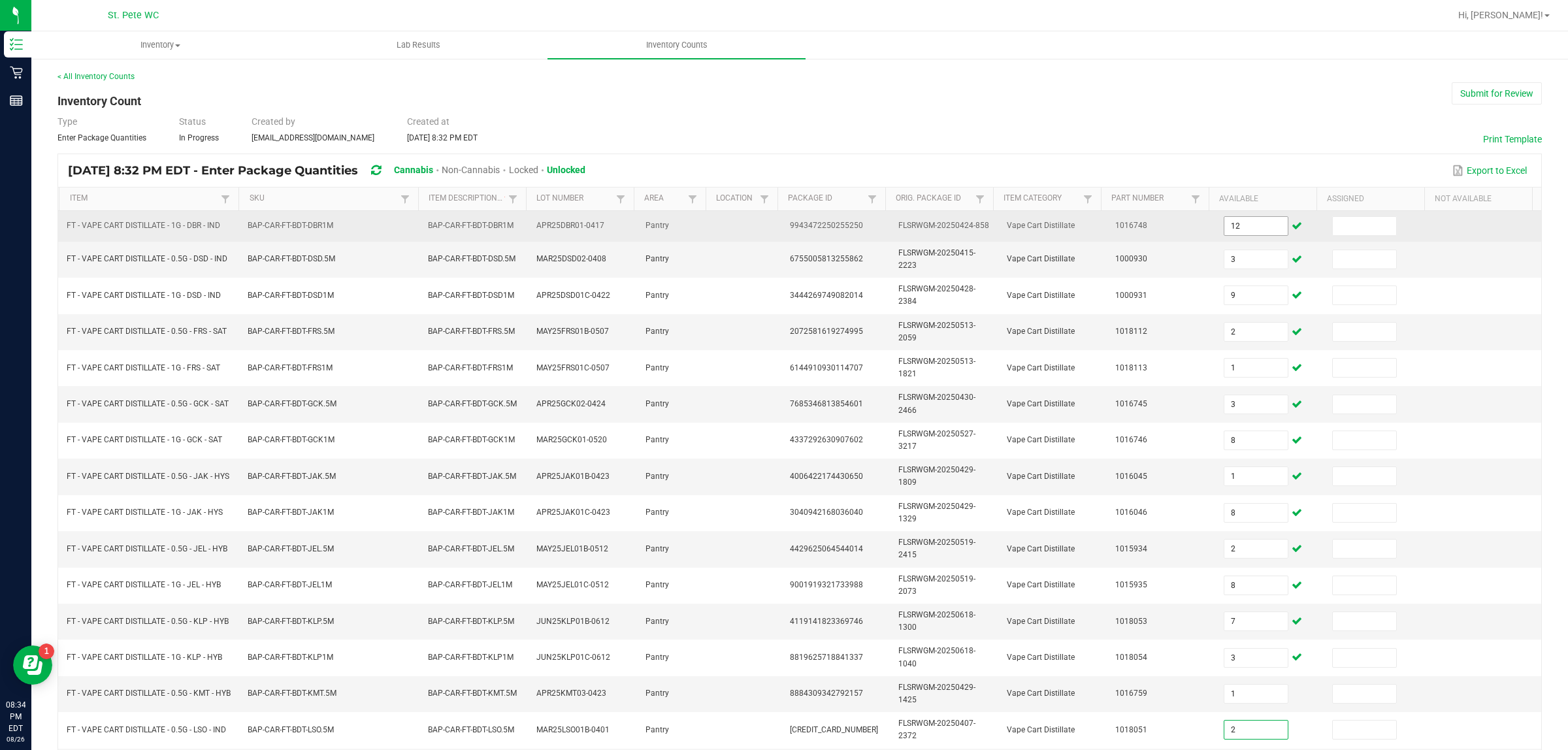
type input "2"
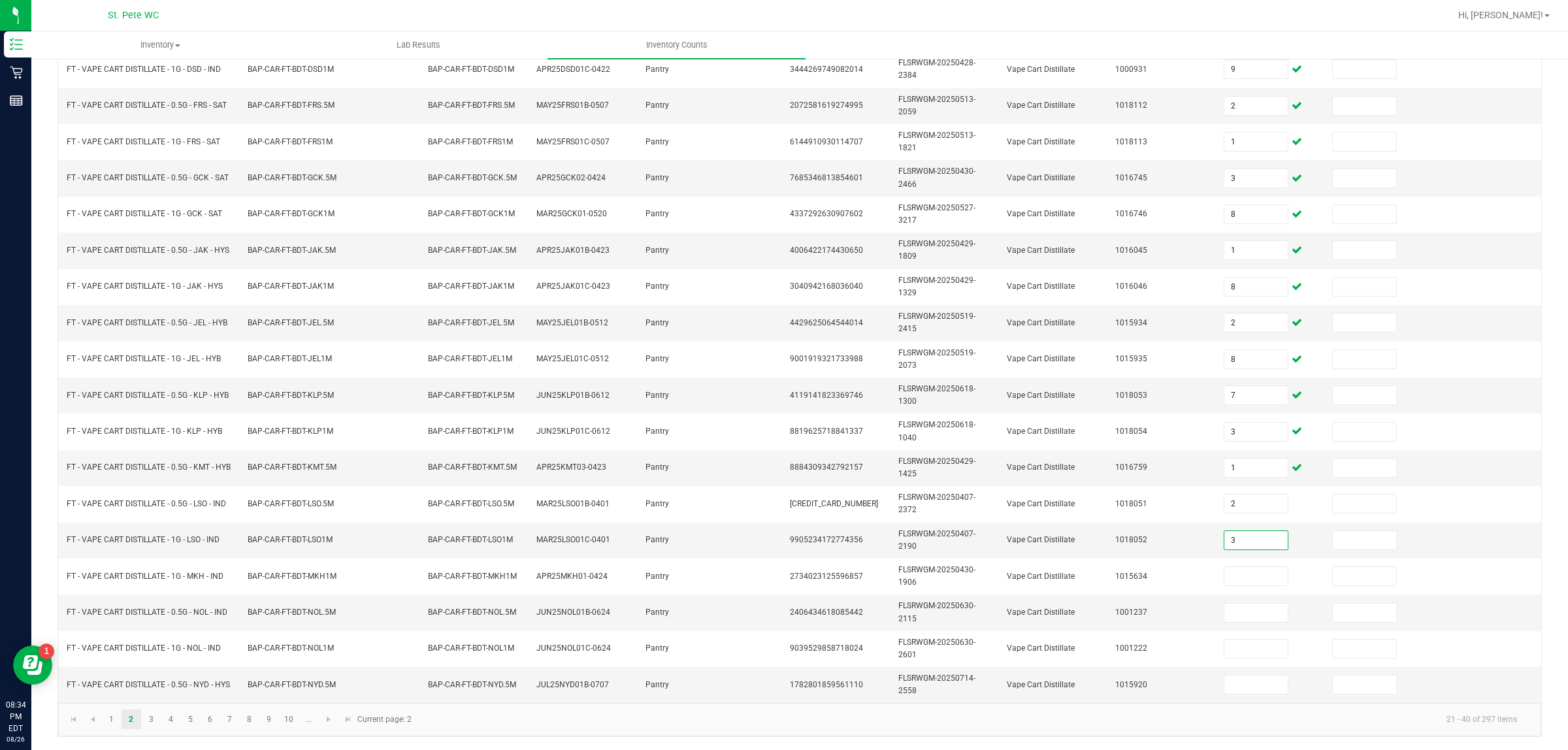
type input "3"
type input "1"
type input "7"
type input "3"
type input "10"
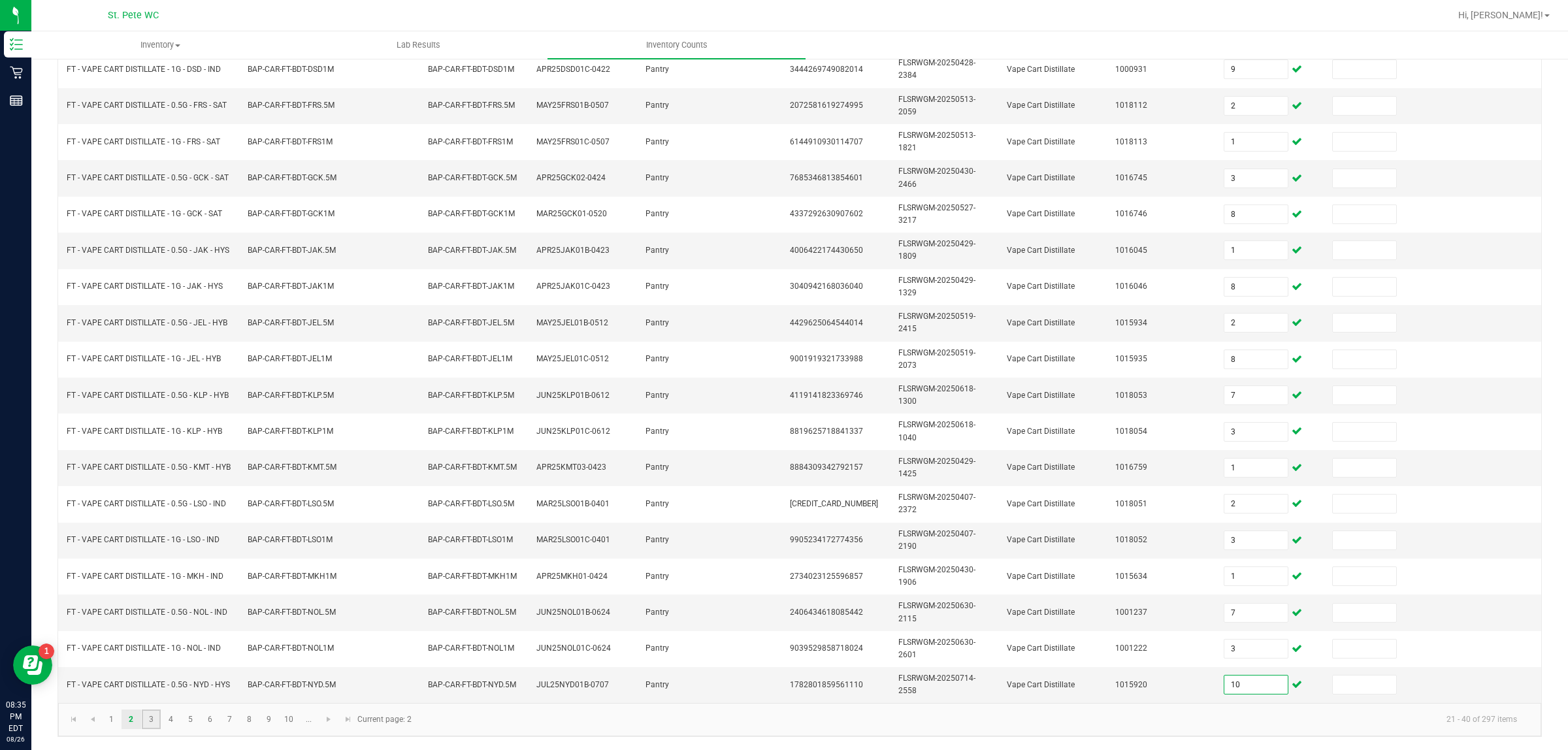
click at [151, 600] on link "3" at bounding box center [151, 720] width 19 height 19
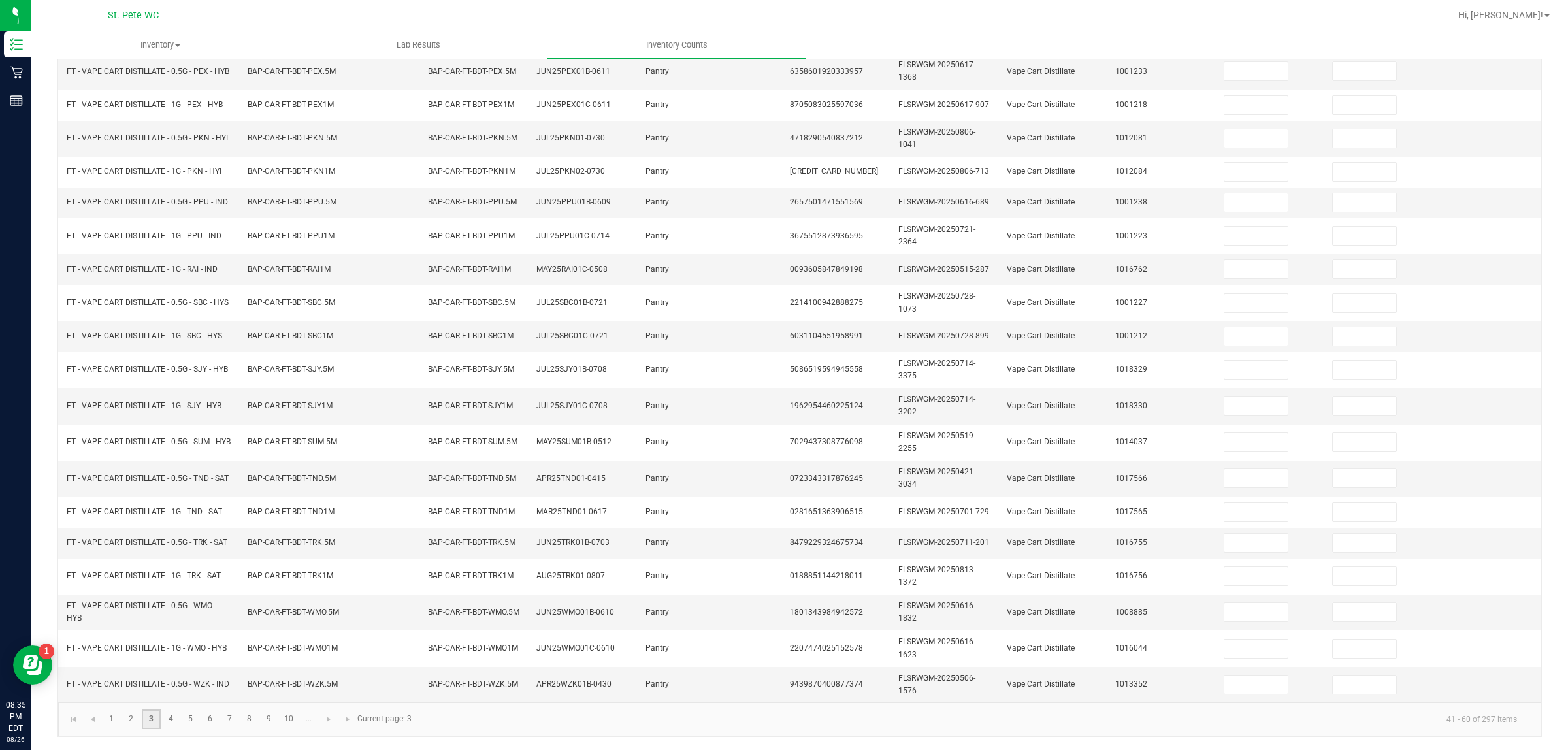
scroll to position [0, 0]
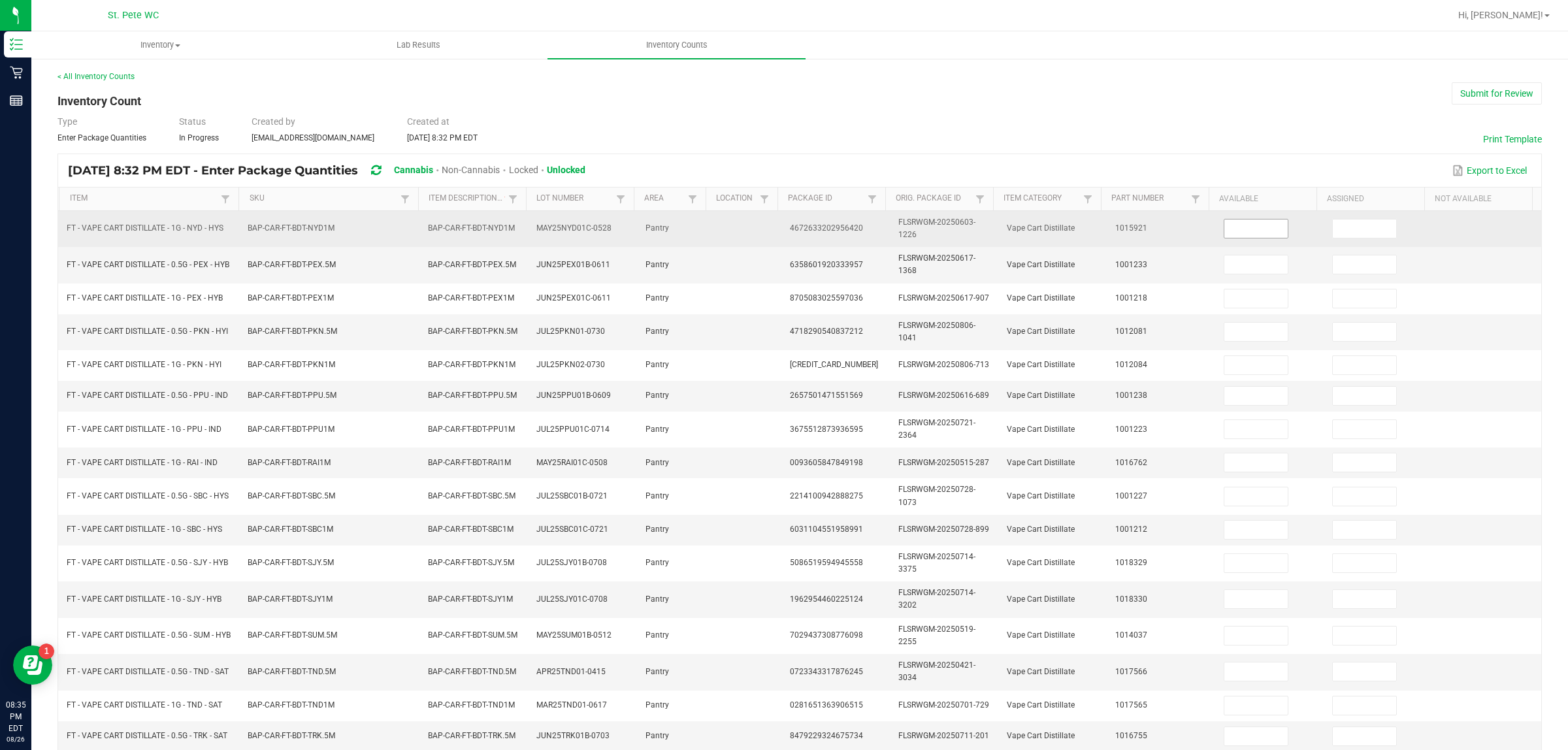
click at [1224, 229] on input at bounding box center [1255, 228] width 63 height 19
type input "6"
type input "2"
type input "1"
type input "8"
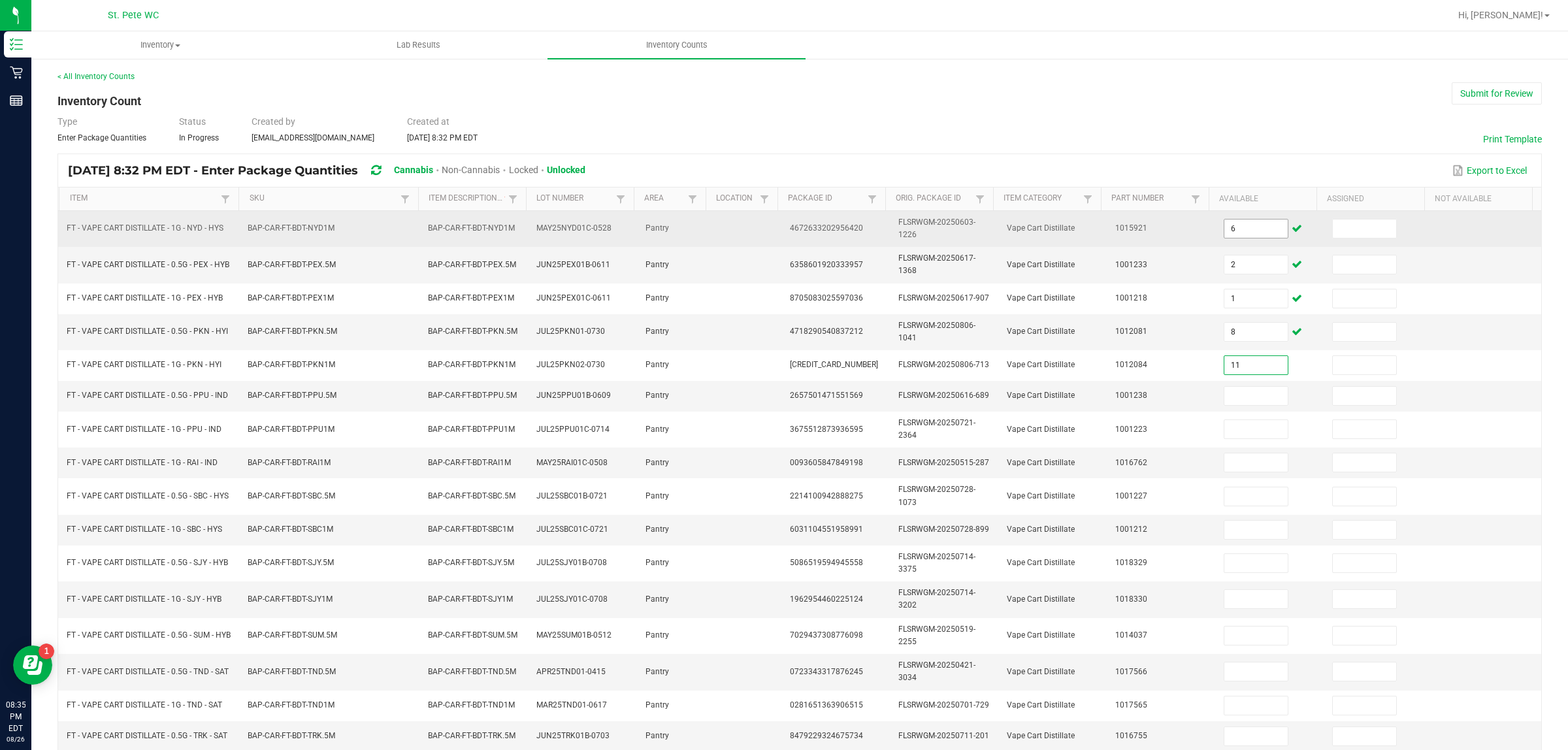
type input "11"
type input "8"
type input "9"
type input "2"
type input "1"
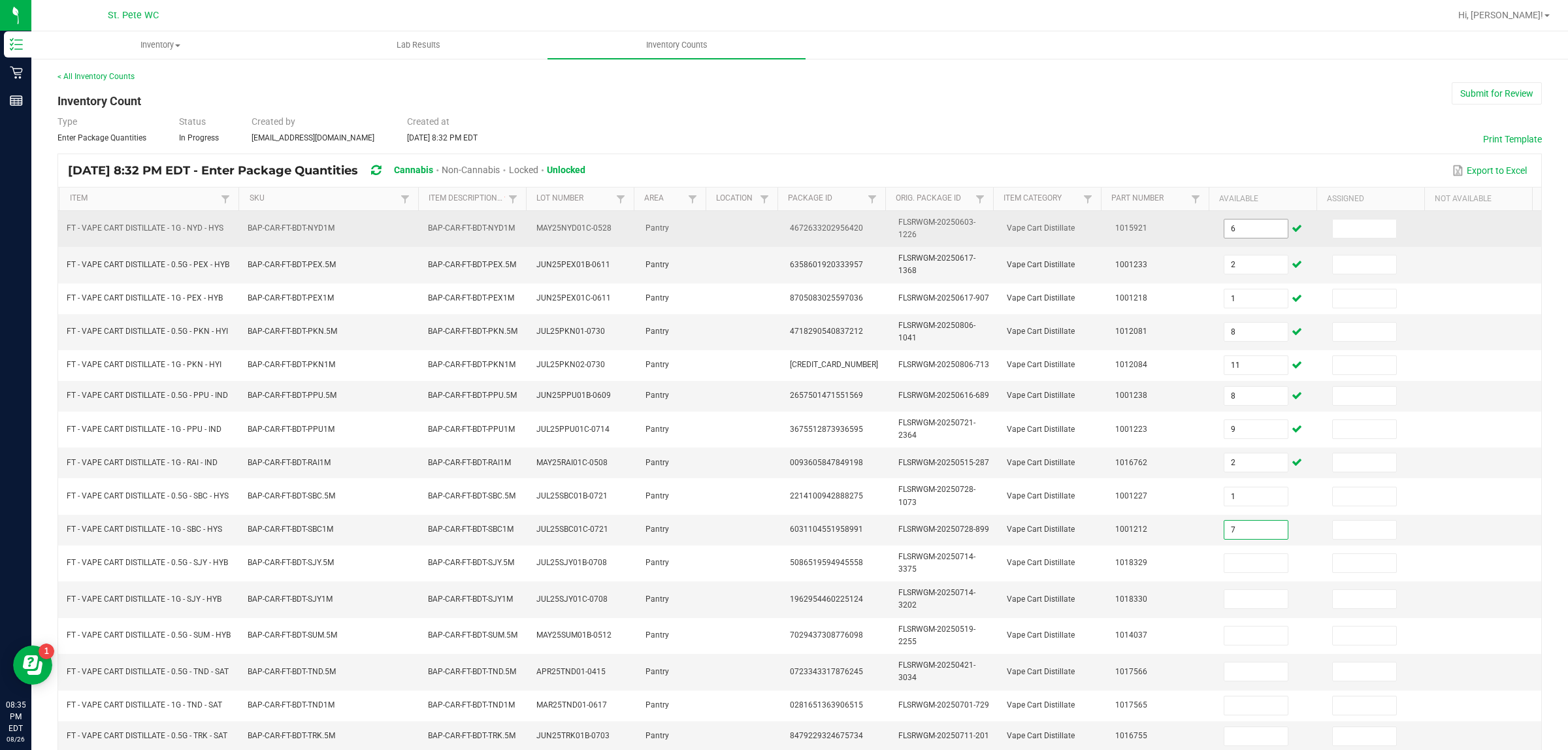
type input "7"
type input "1"
type input "2"
type input "12"
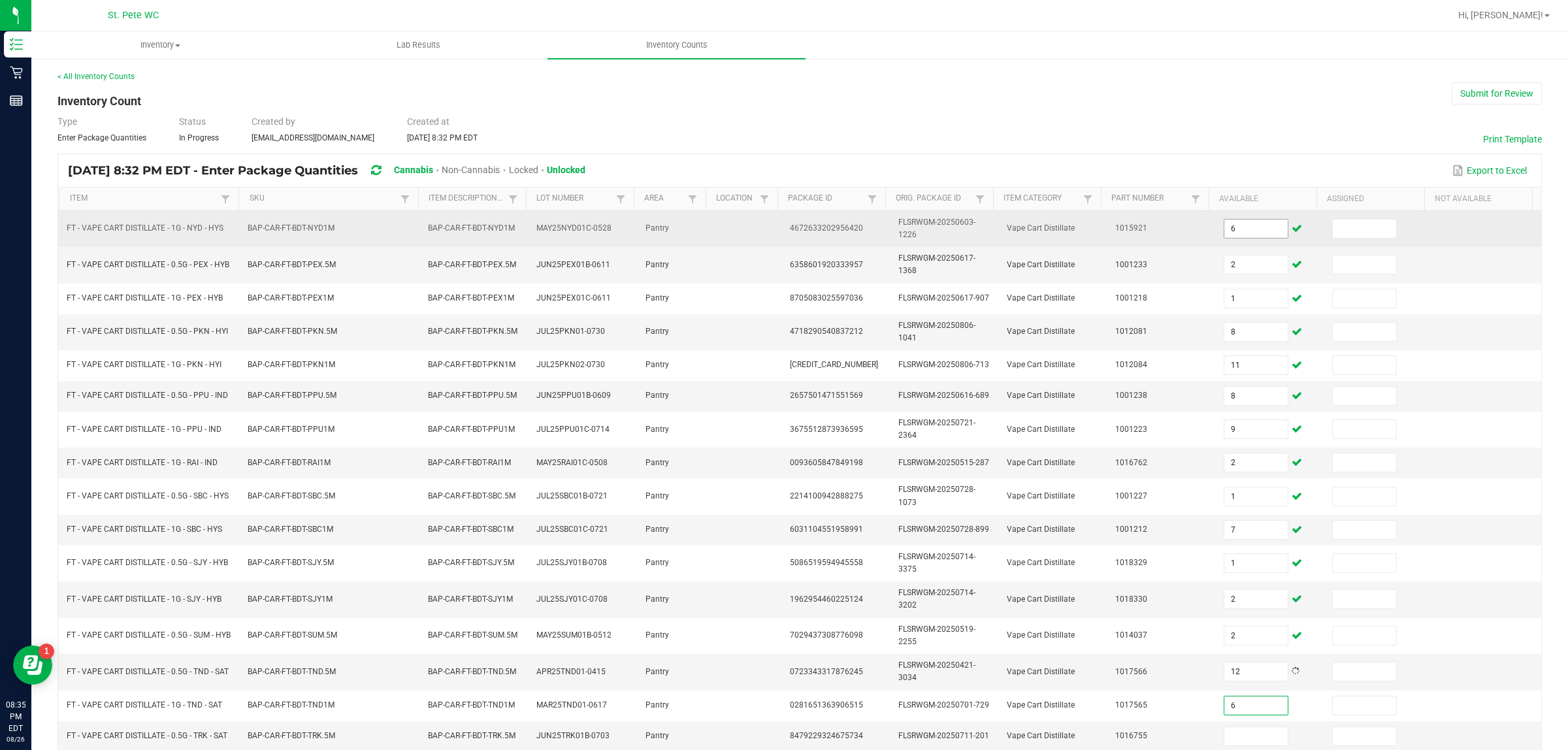
type input "6"
type input "1"
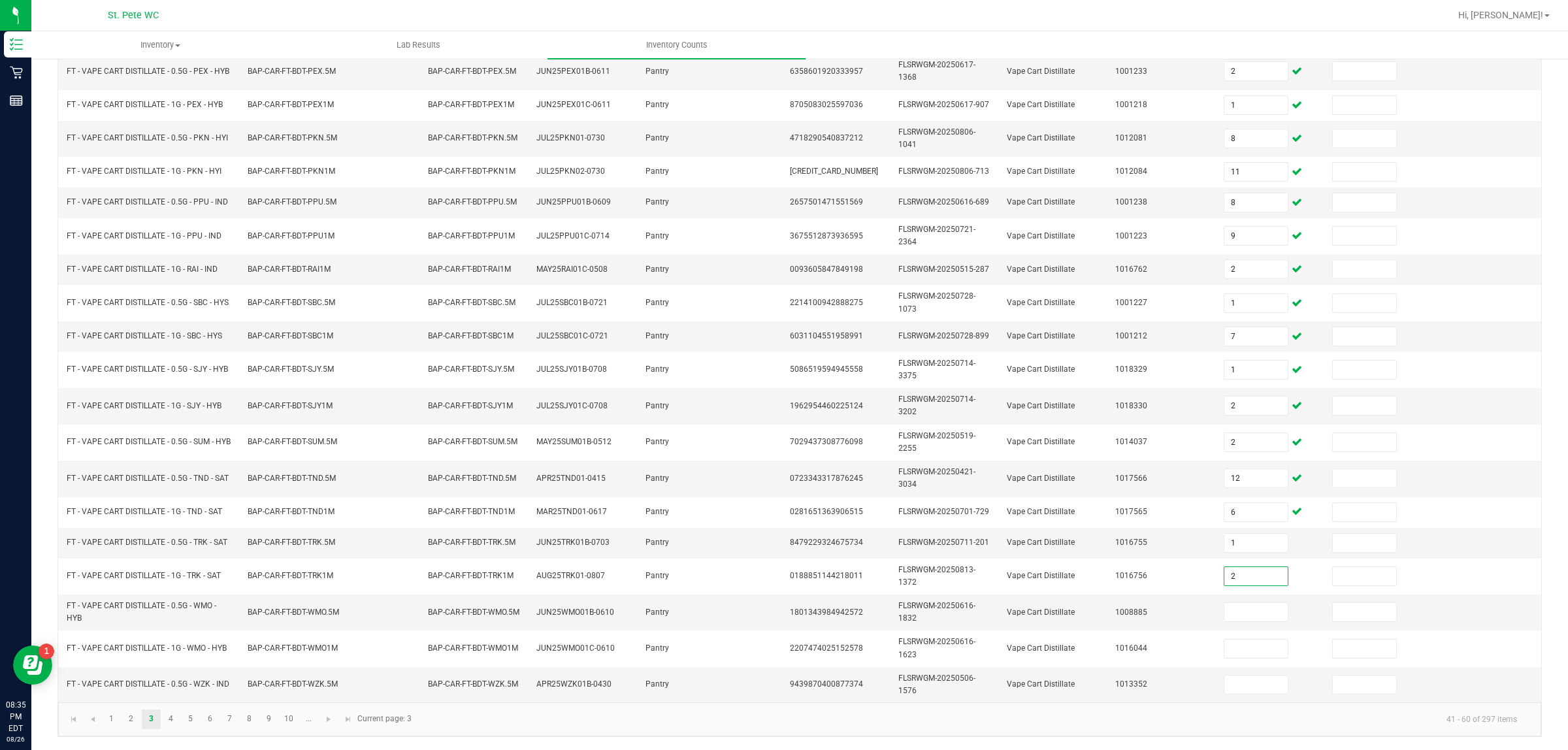
type input "2"
type input "7"
type input "1"
click at [170, 600] on link "4" at bounding box center [170, 720] width 19 height 19
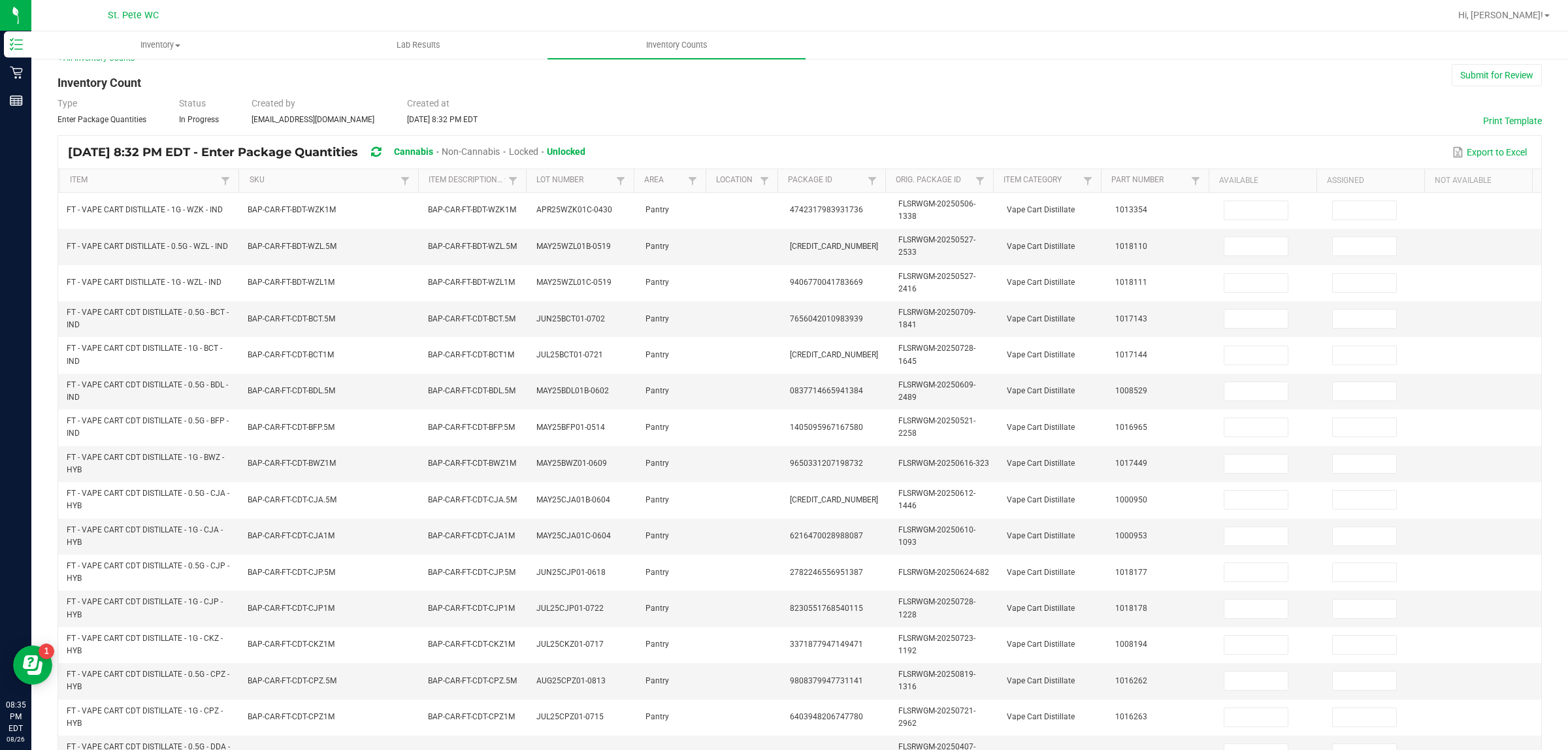
scroll to position [0, 0]
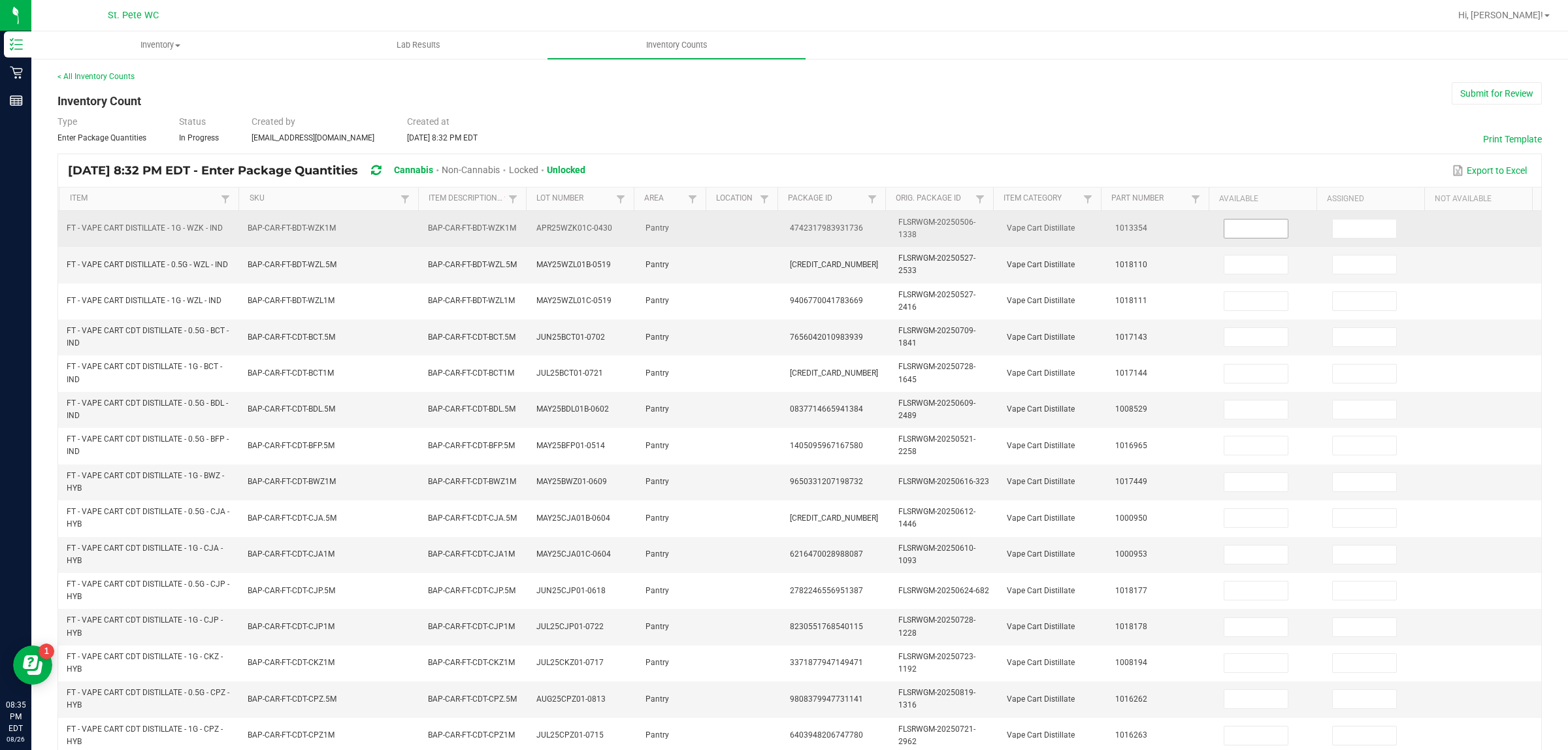
click at [1224, 230] on input at bounding box center [1255, 228] width 63 height 19
type input "9"
type input "2"
type input "3"
type input "1"
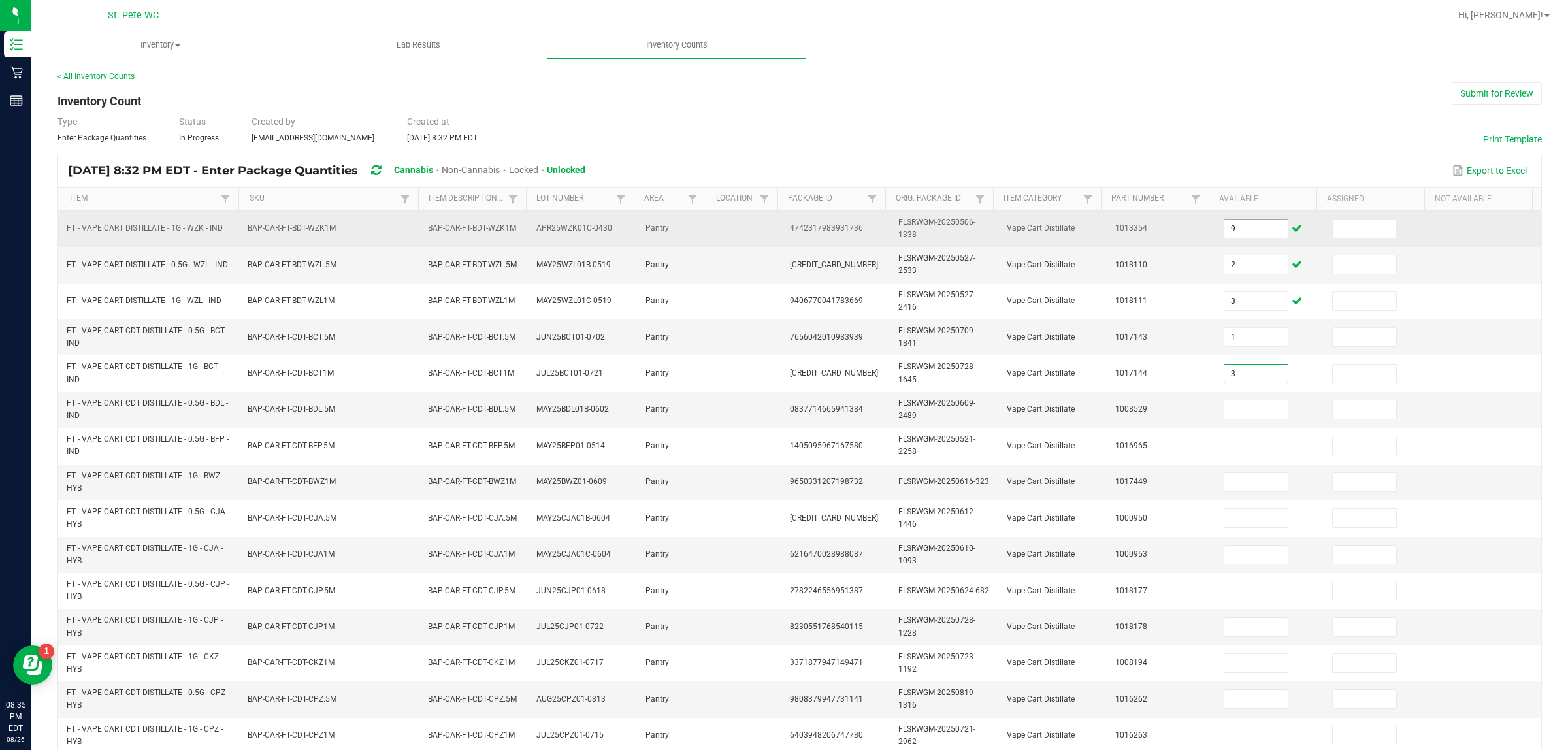
type input "3"
type input "7"
type input "3"
type input "5"
type input "3"
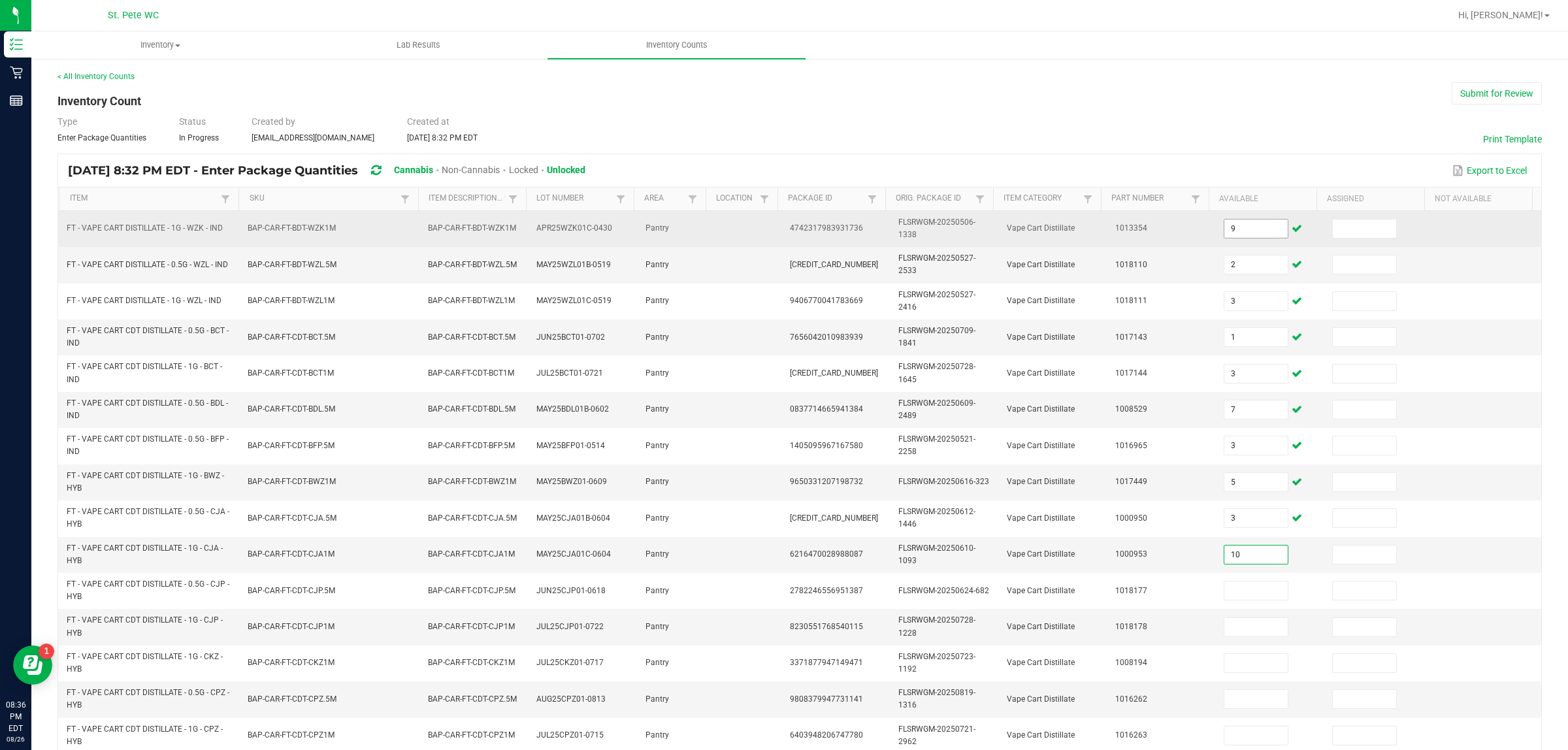
type input "10"
type input "1"
type input "9"
type input "7"
type input "12"
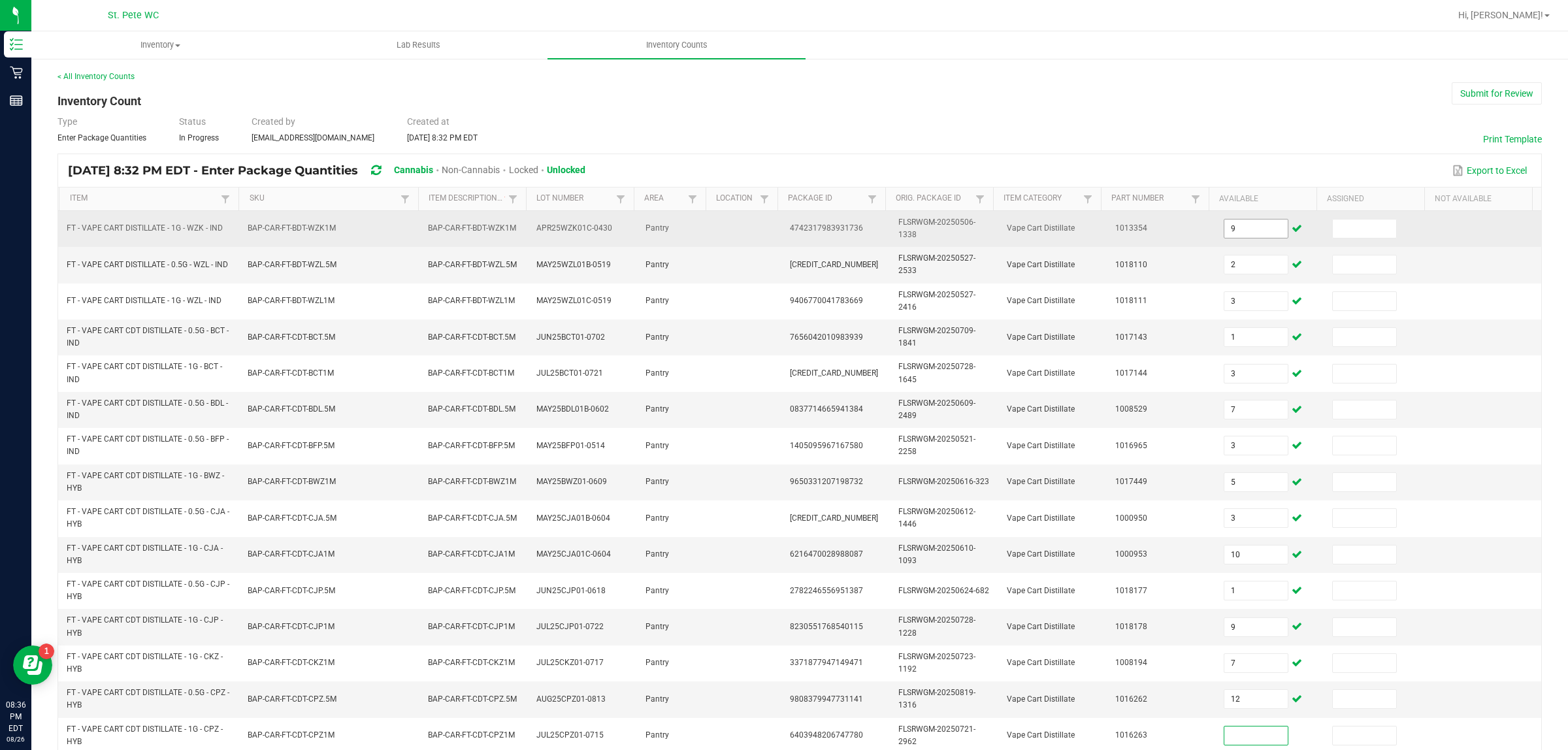
type input "1"
type input "2"
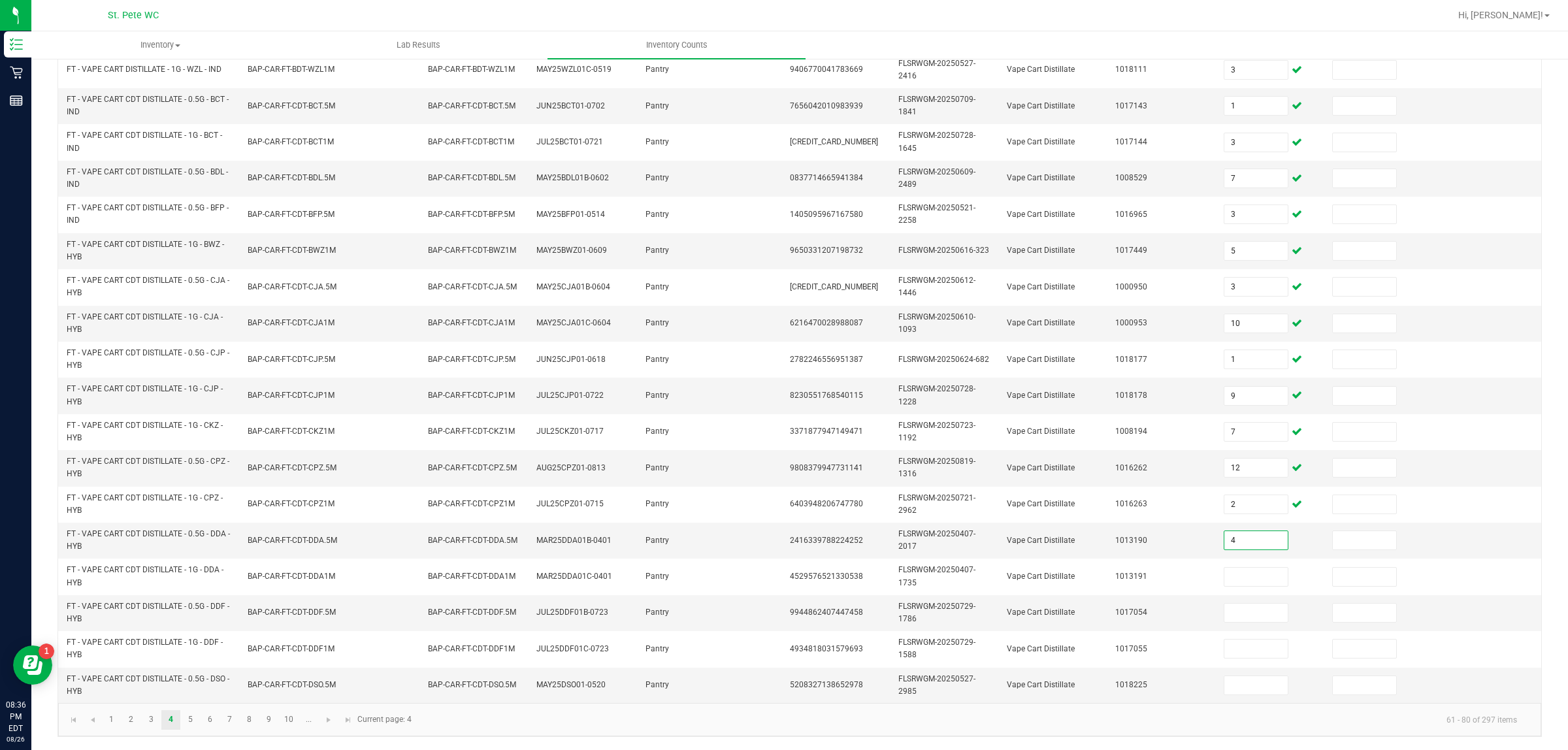
type input "4"
type input "1"
type input "9"
type input "4"
type input "12"
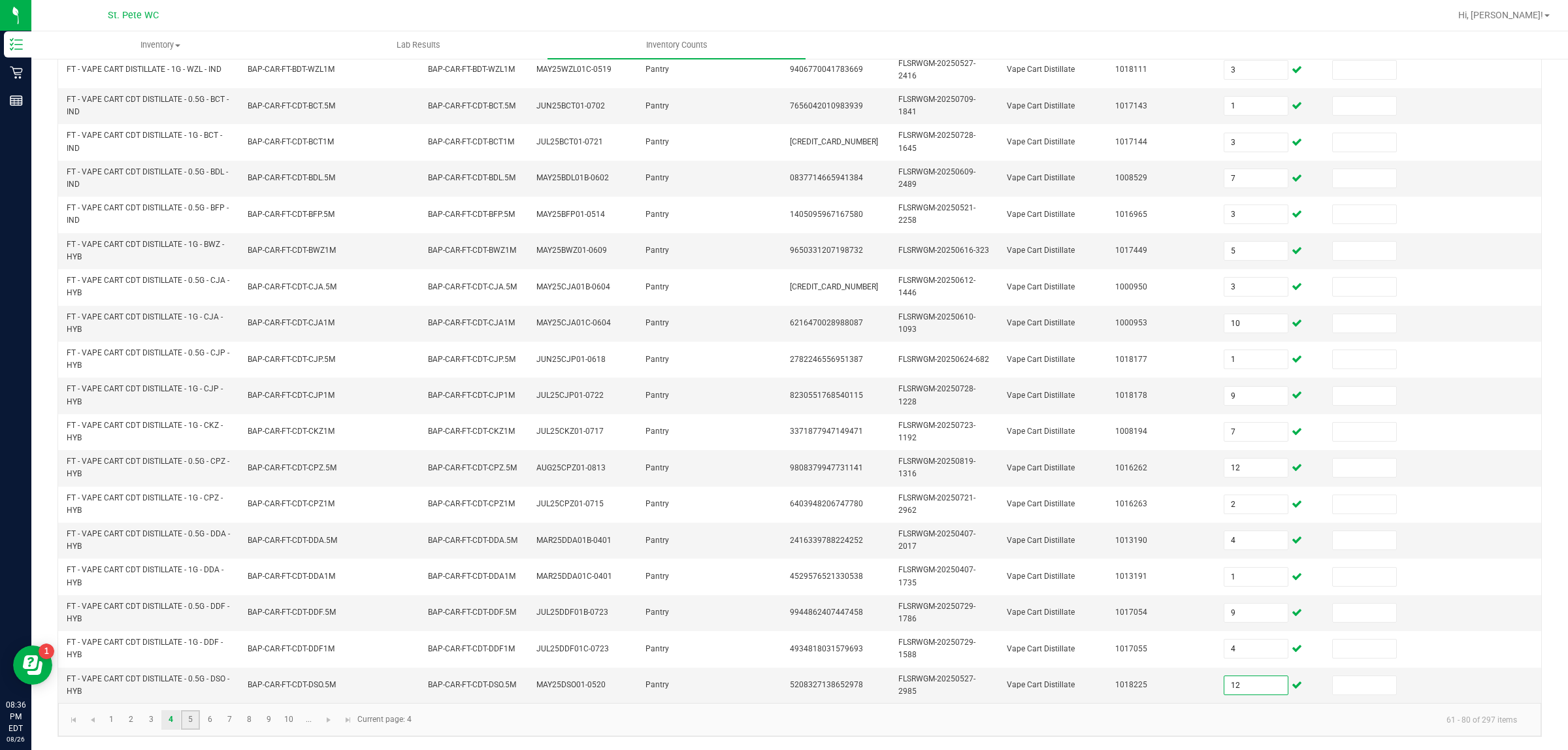
click at [190, 600] on link "5" at bounding box center [190, 720] width 19 height 19
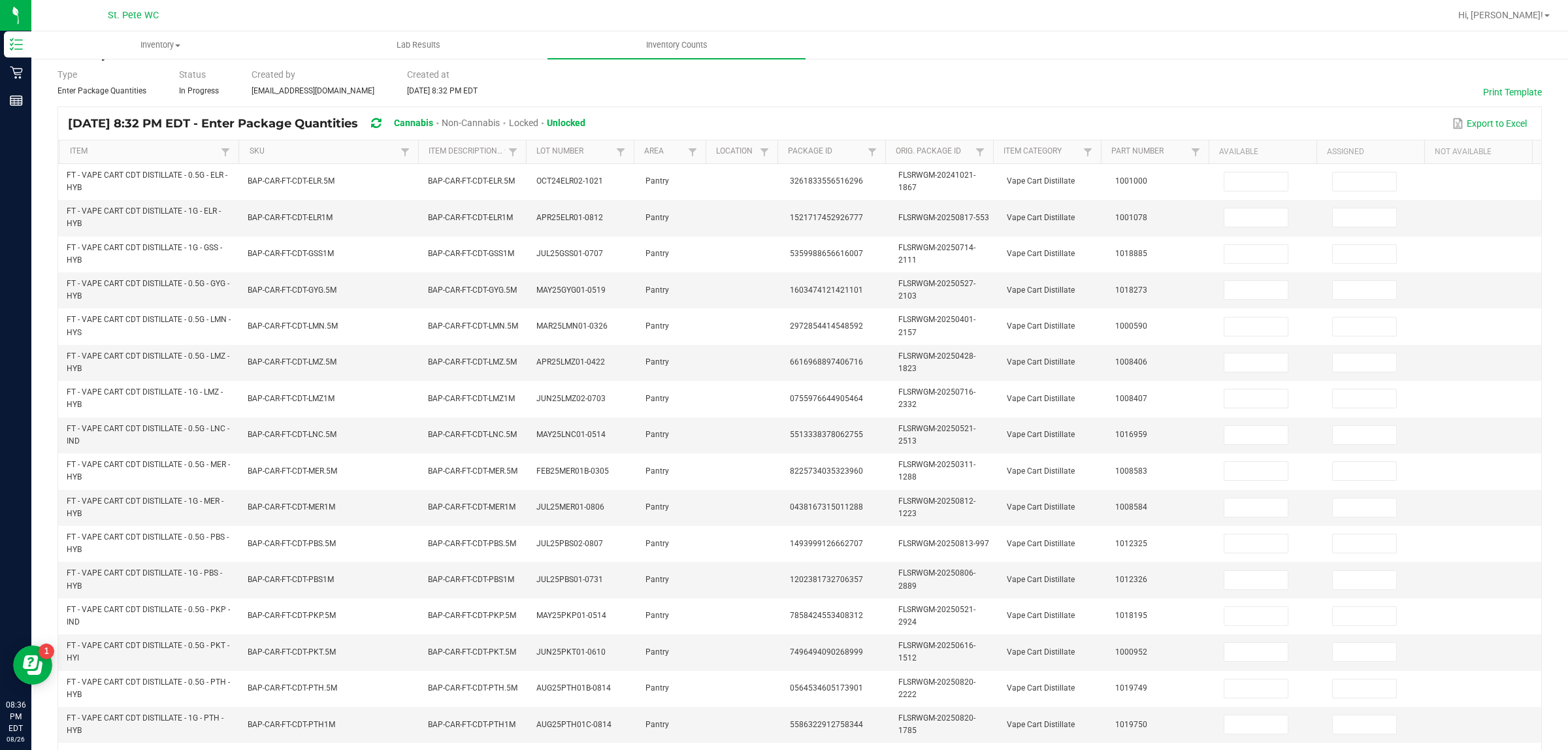
scroll to position [0, 0]
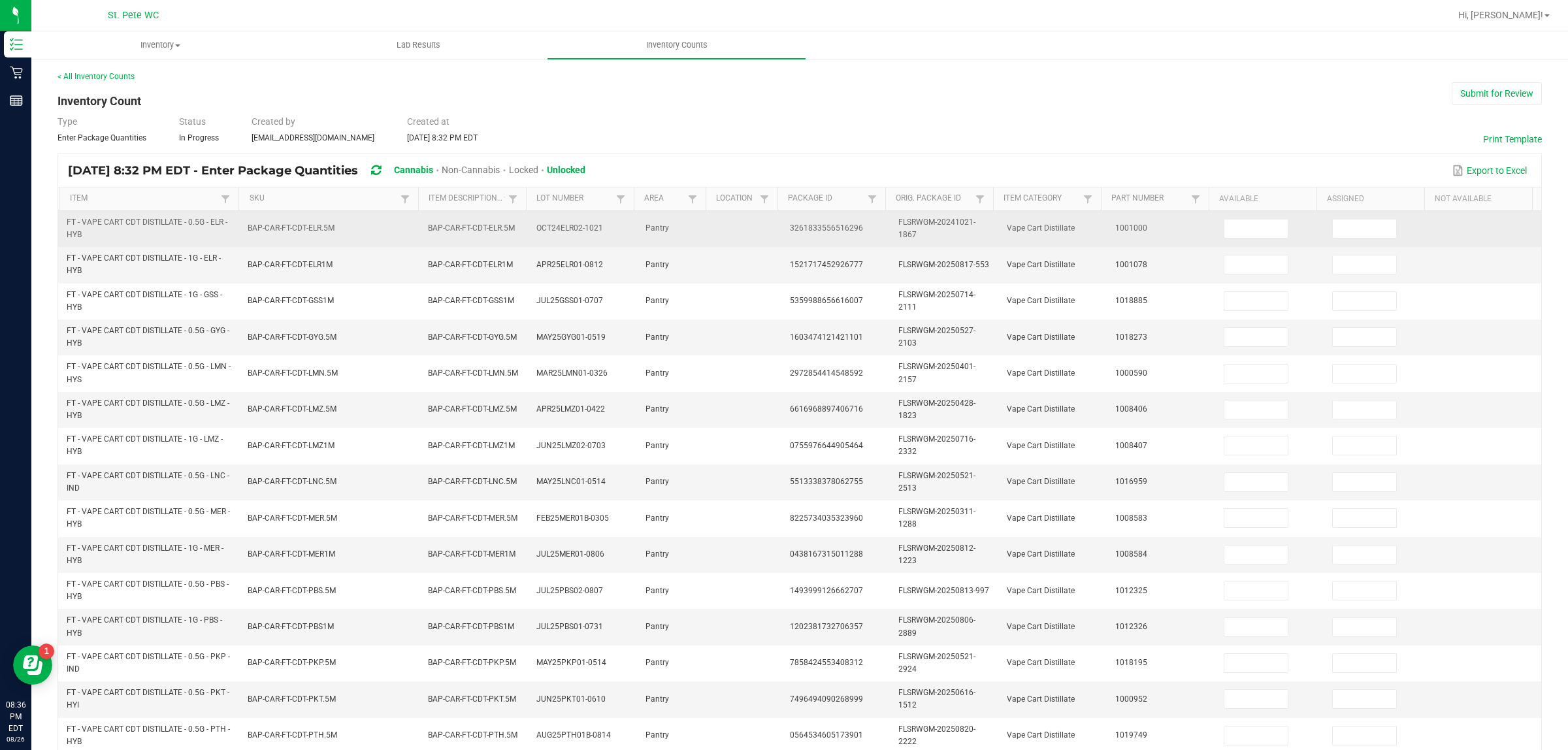
click at [1250, 244] on td at bounding box center [1269, 229] width 108 height 36
click at [1239, 227] on input at bounding box center [1255, 228] width 63 height 19
type input "3"
type input "12"
type input "1"
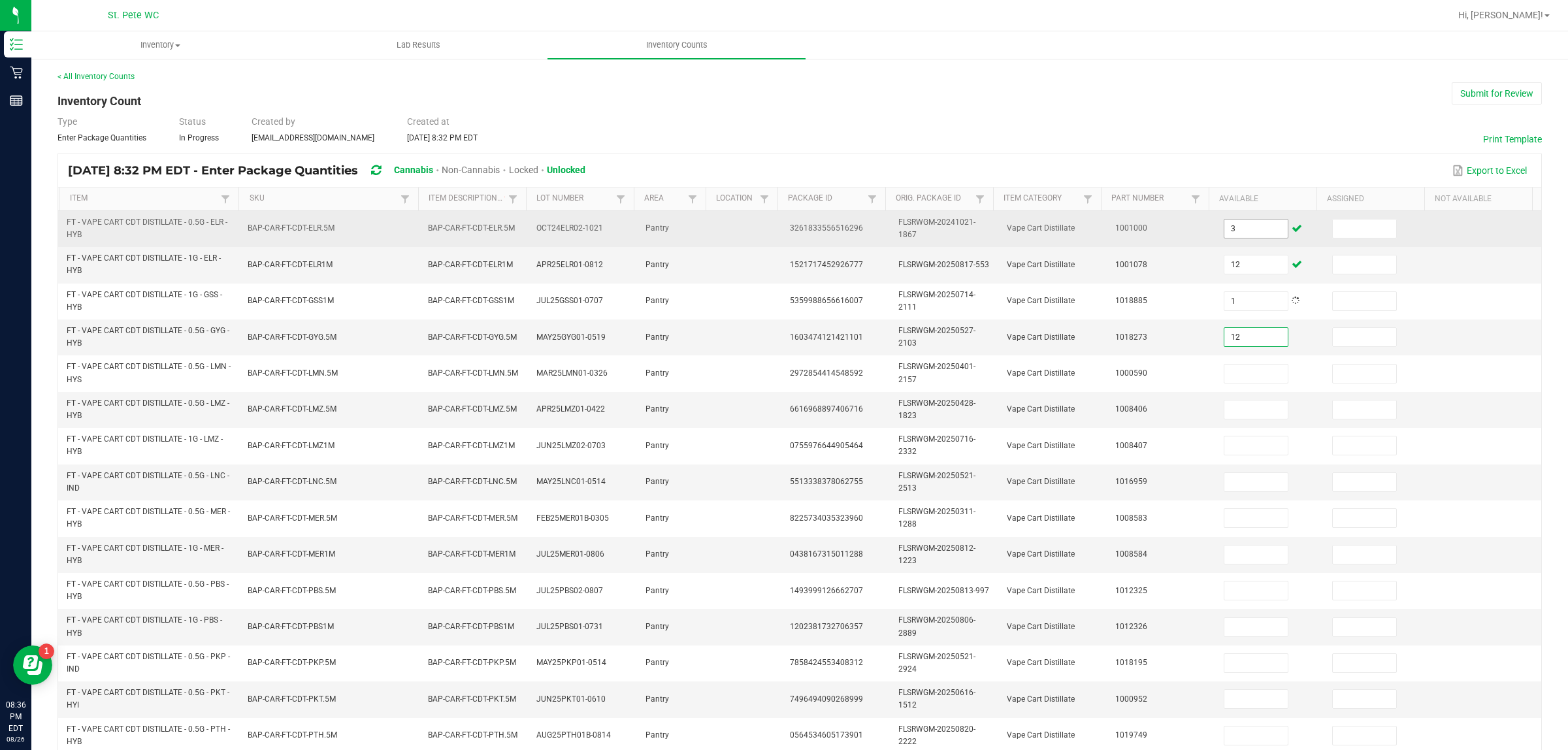
type input "12"
type input "2"
type input "9"
type input "3"
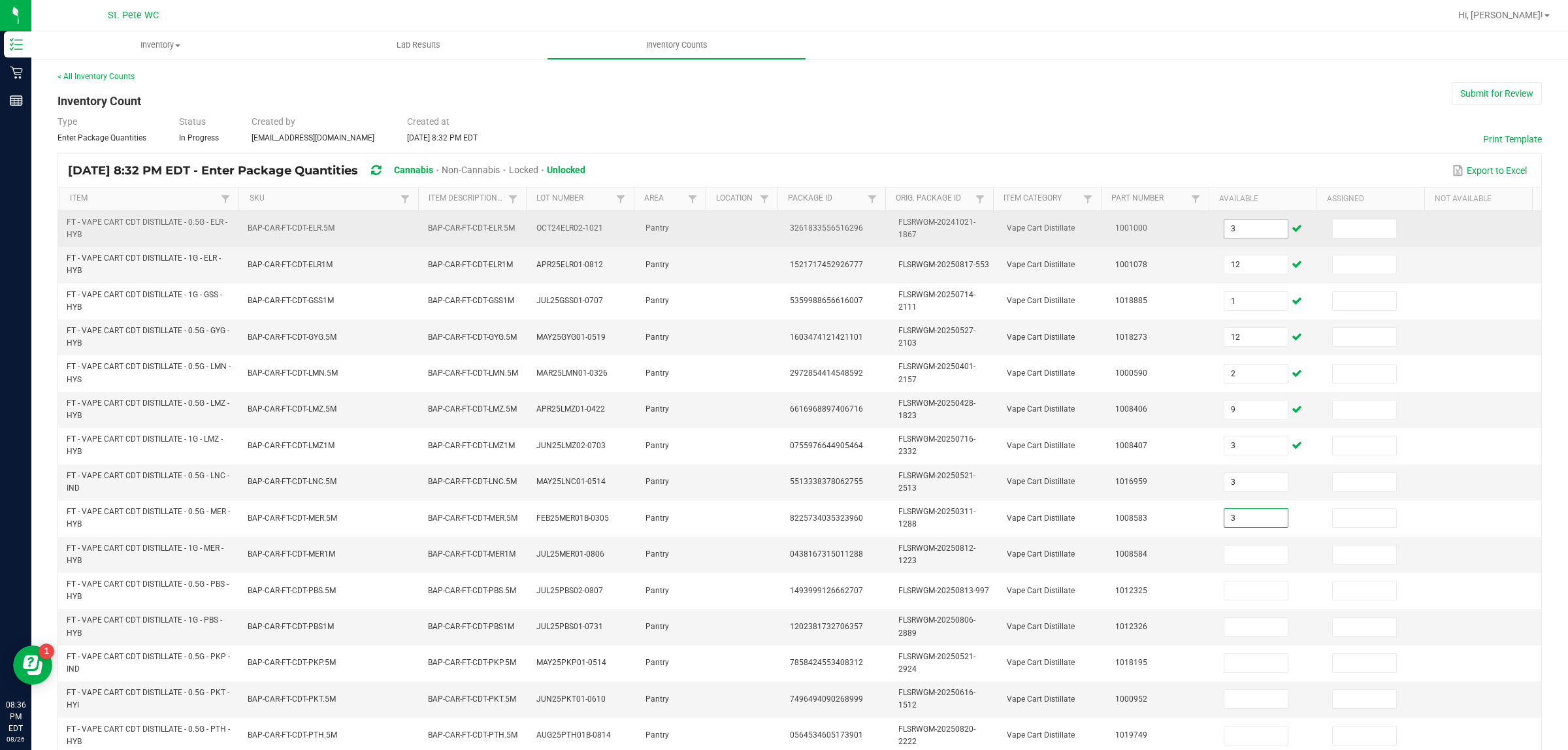
type input "3"
type input "10"
type input "7"
type input "1"
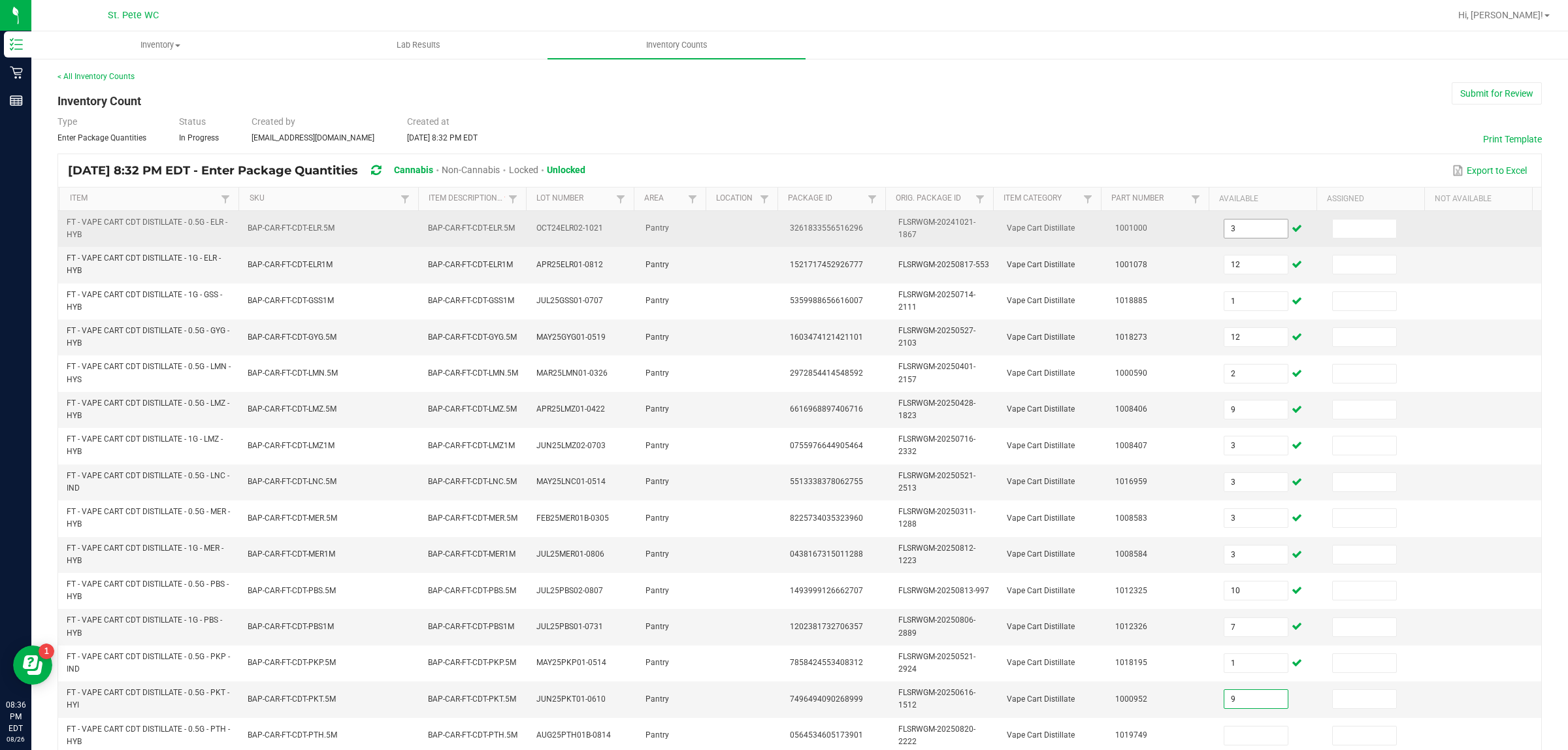
type input "9"
type input "11"
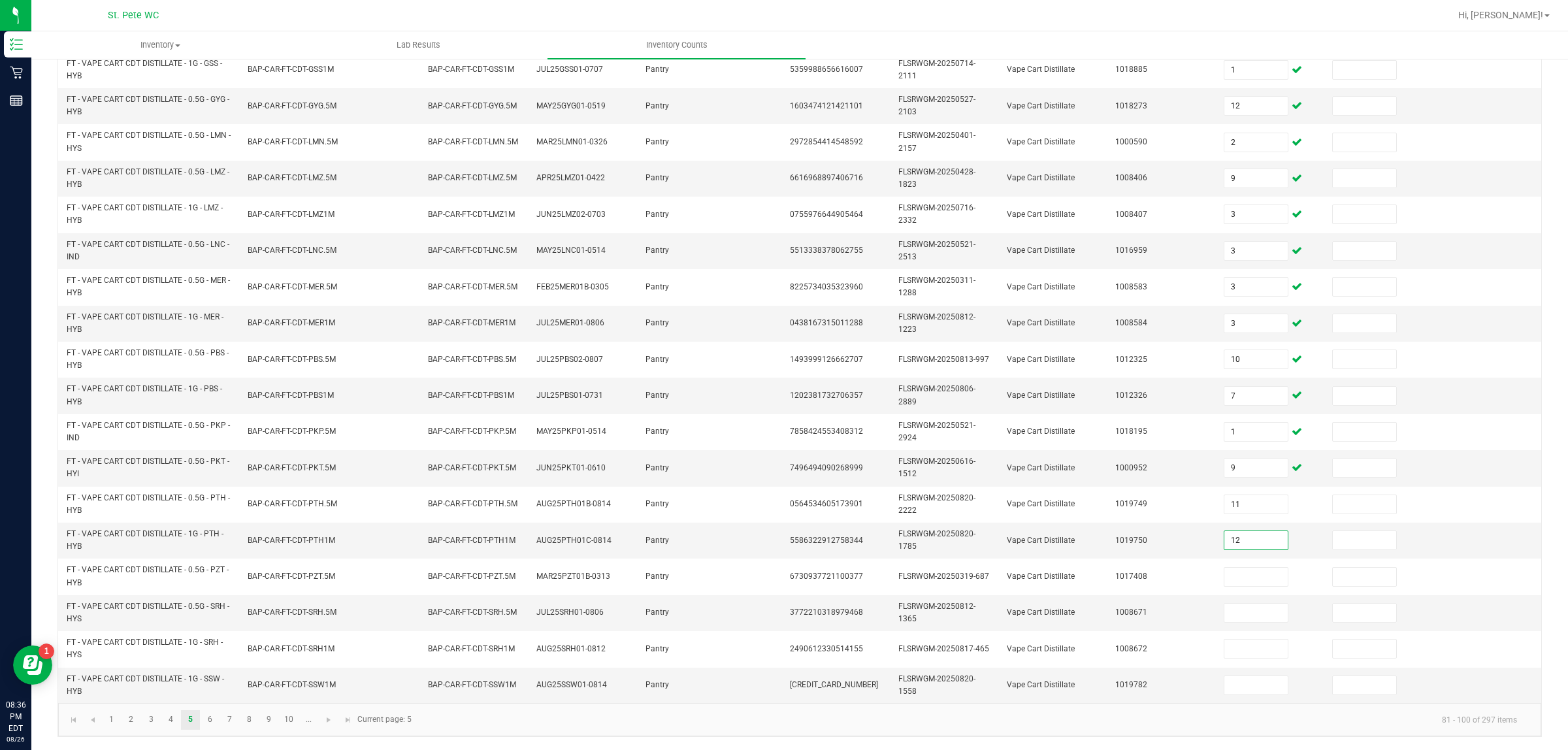
type input "12"
type input "6"
type input "1"
type input "4"
type input "12"
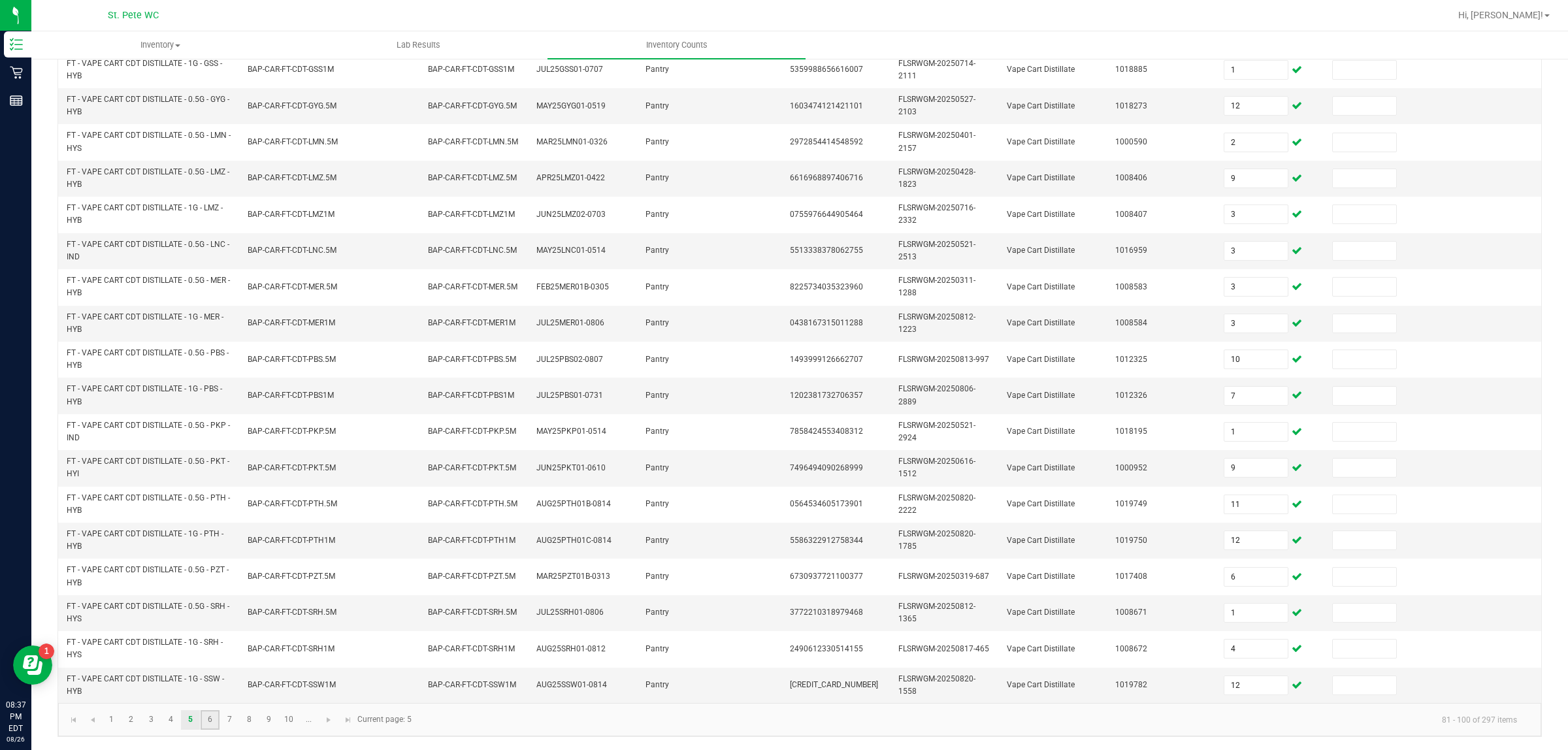
click at [209, 600] on link "6" at bounding box center [209, 720] width 19 height 19
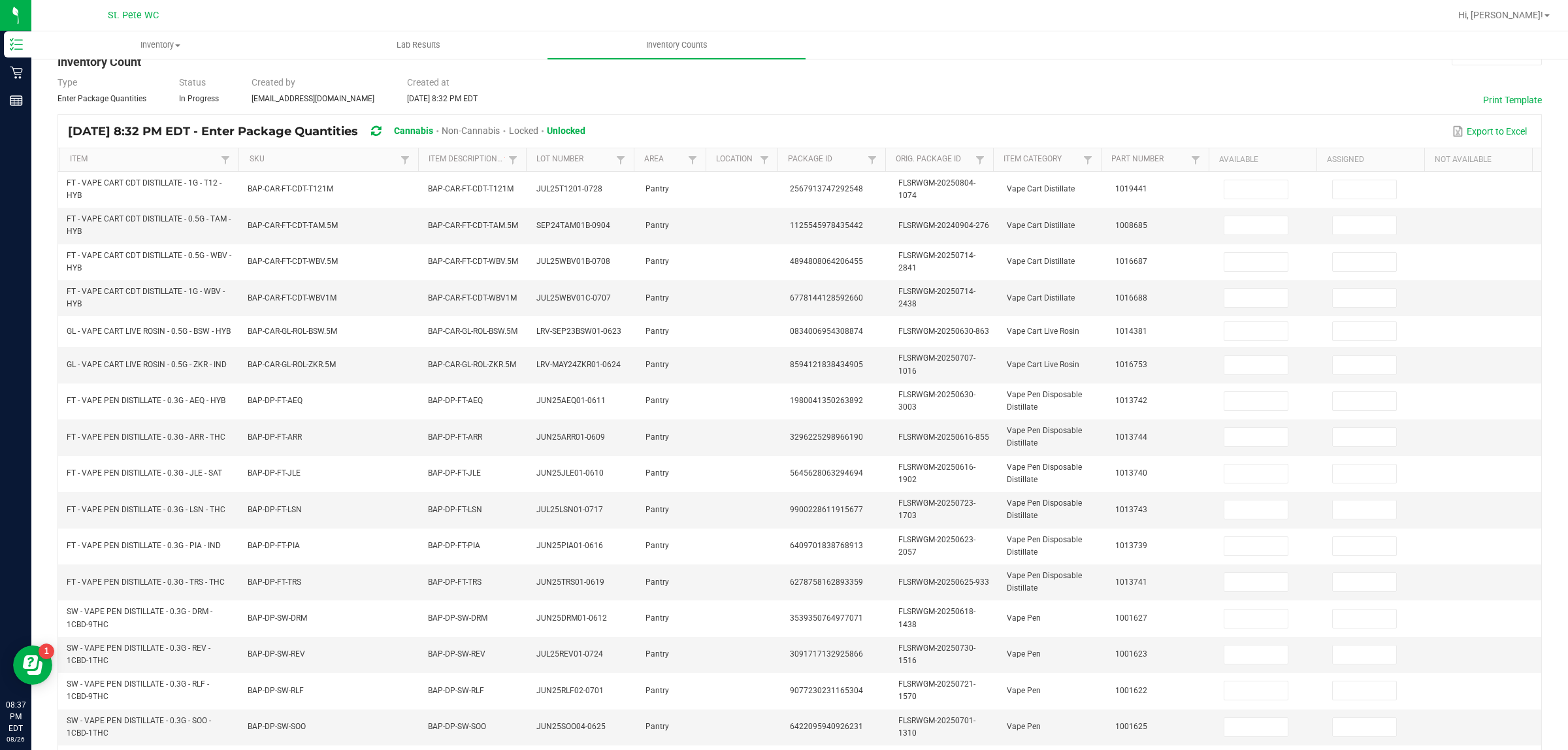
scroll to position [0, 0]
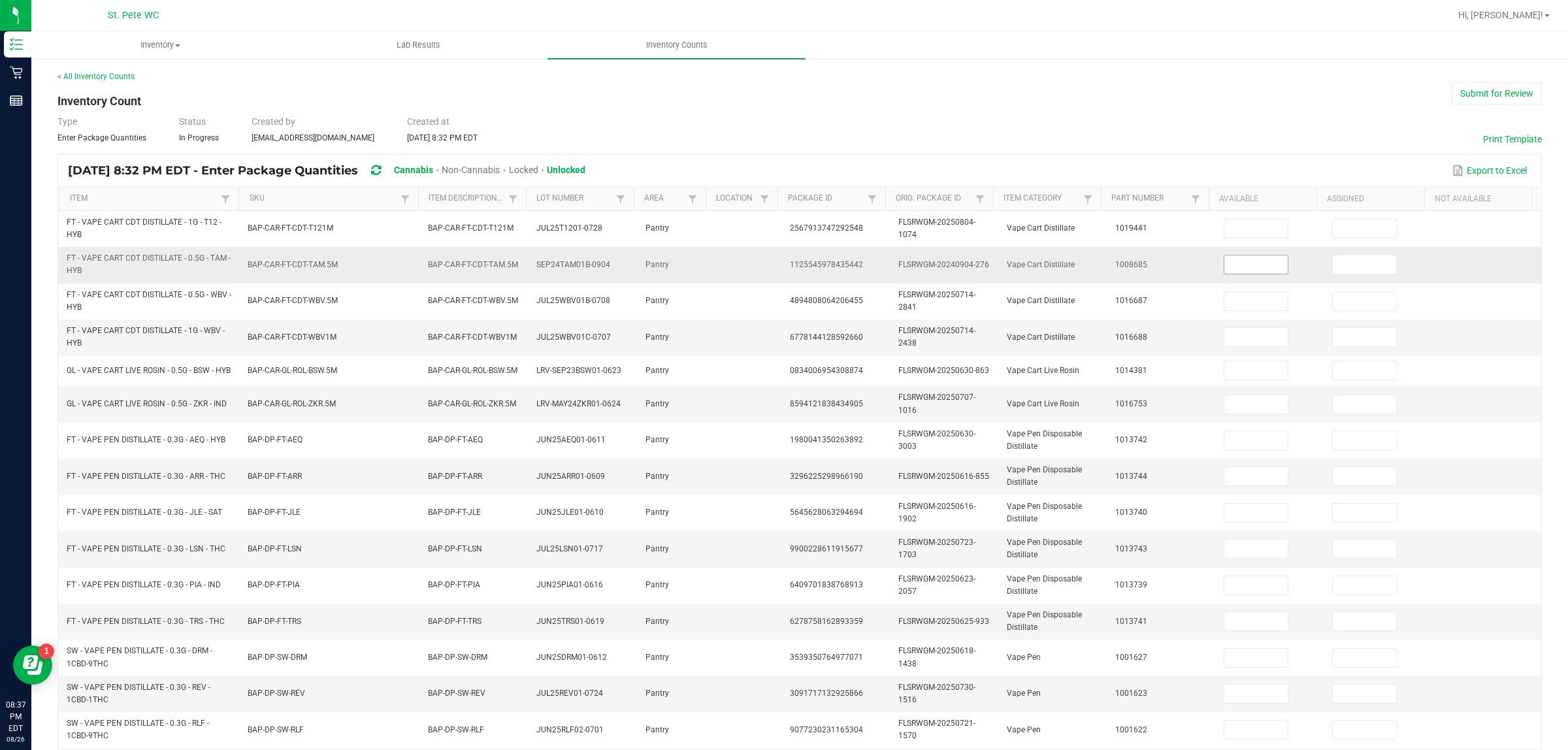
click at [1245, 258] on input at bounding box center [1255, 264] width 63 height 19
click at [1240, 263] on input at bounding box center [1255, 264] width 63 height 19
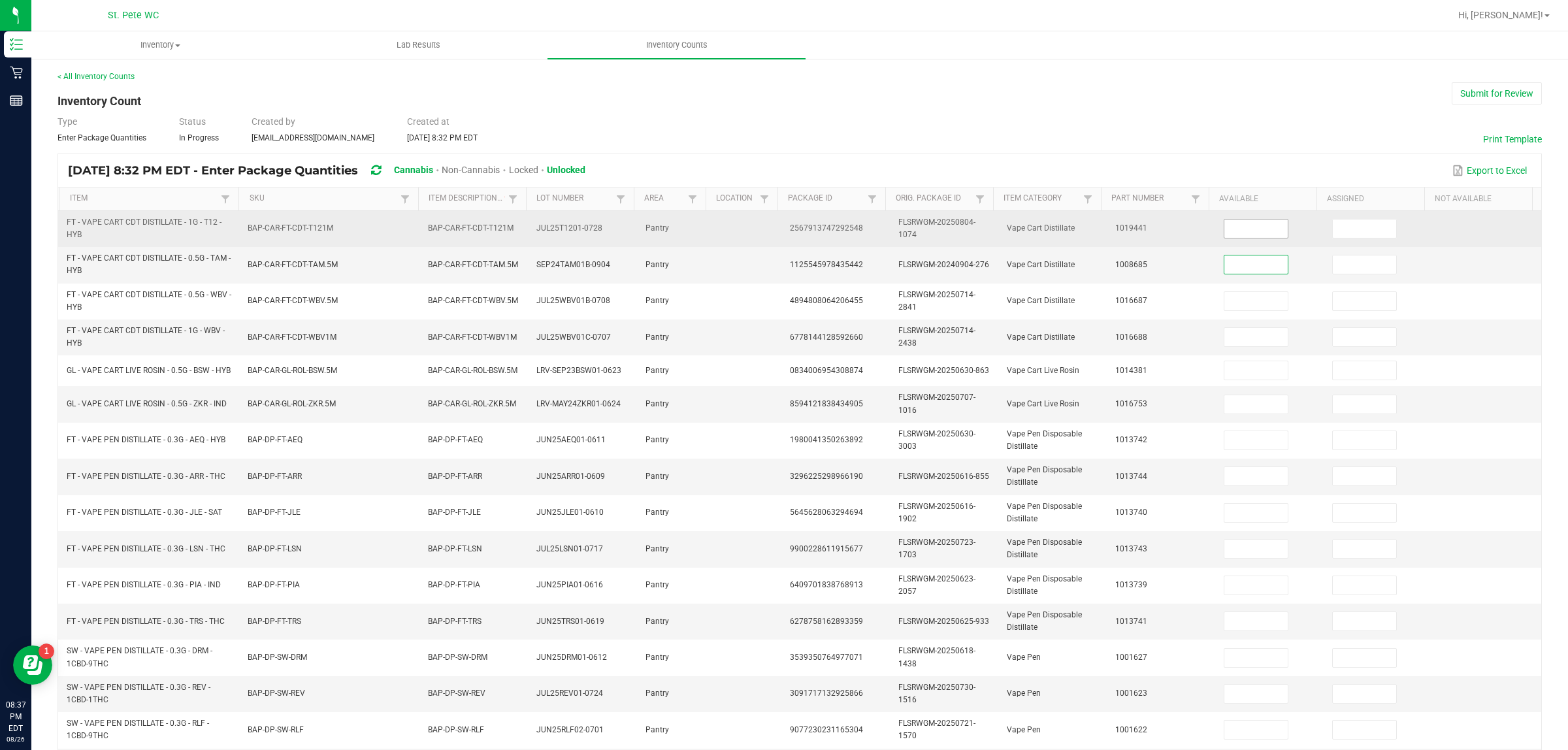
click at [1228, 230] on input at bounding box center [1255, 228] width 63 height 19
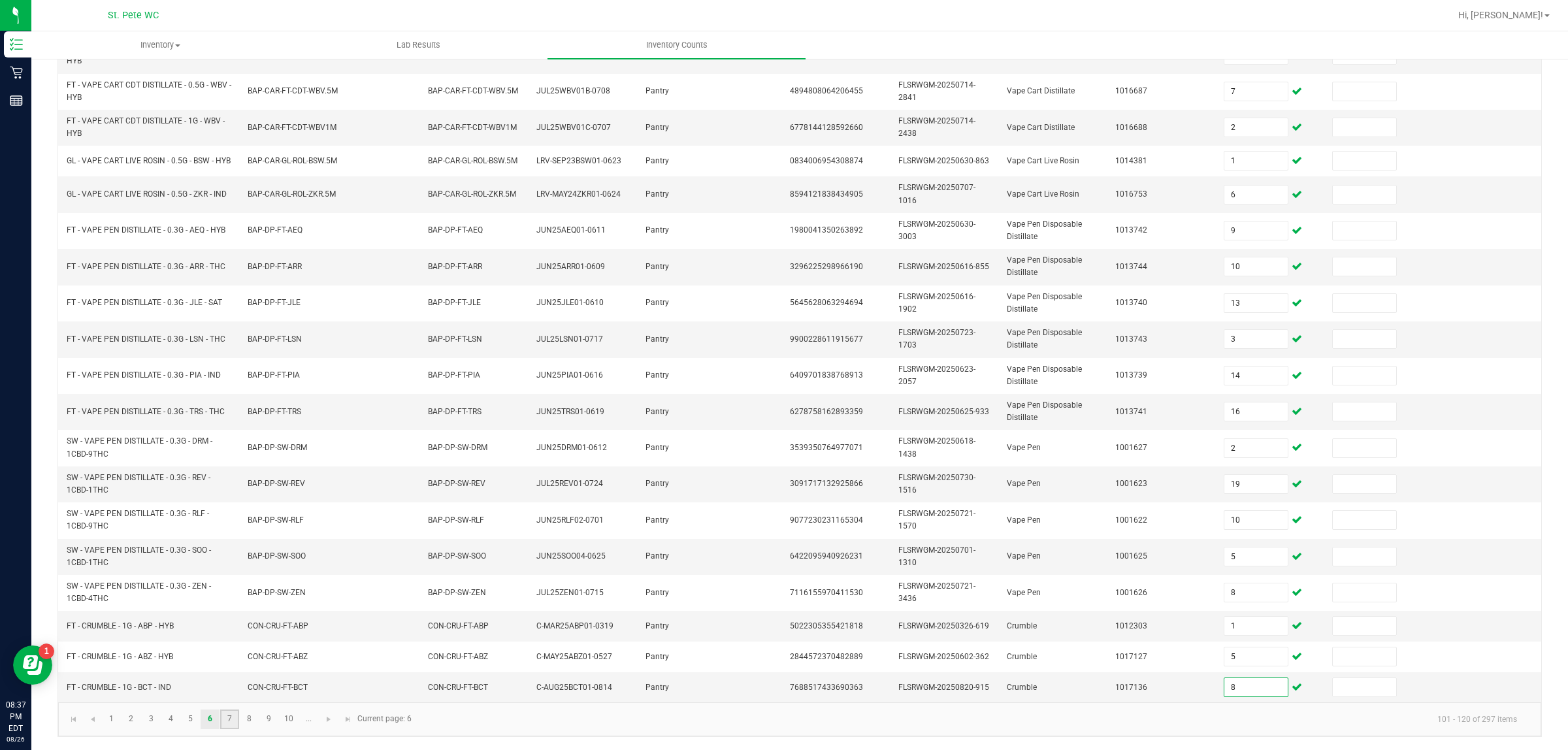
click at [231, 600] on link "7" at bounding box center [229, 720] width 19 height 19
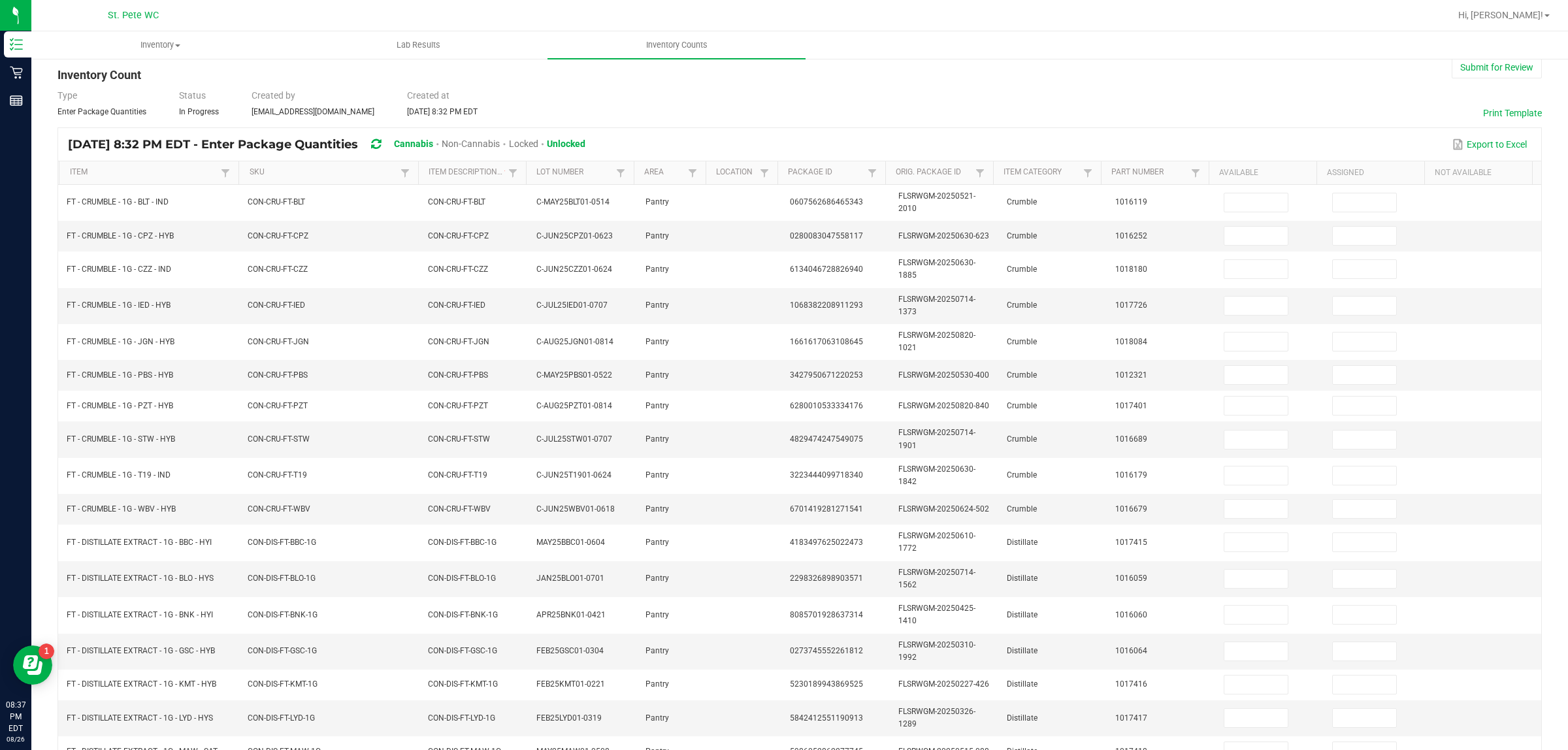
scroll to position [0, 0]
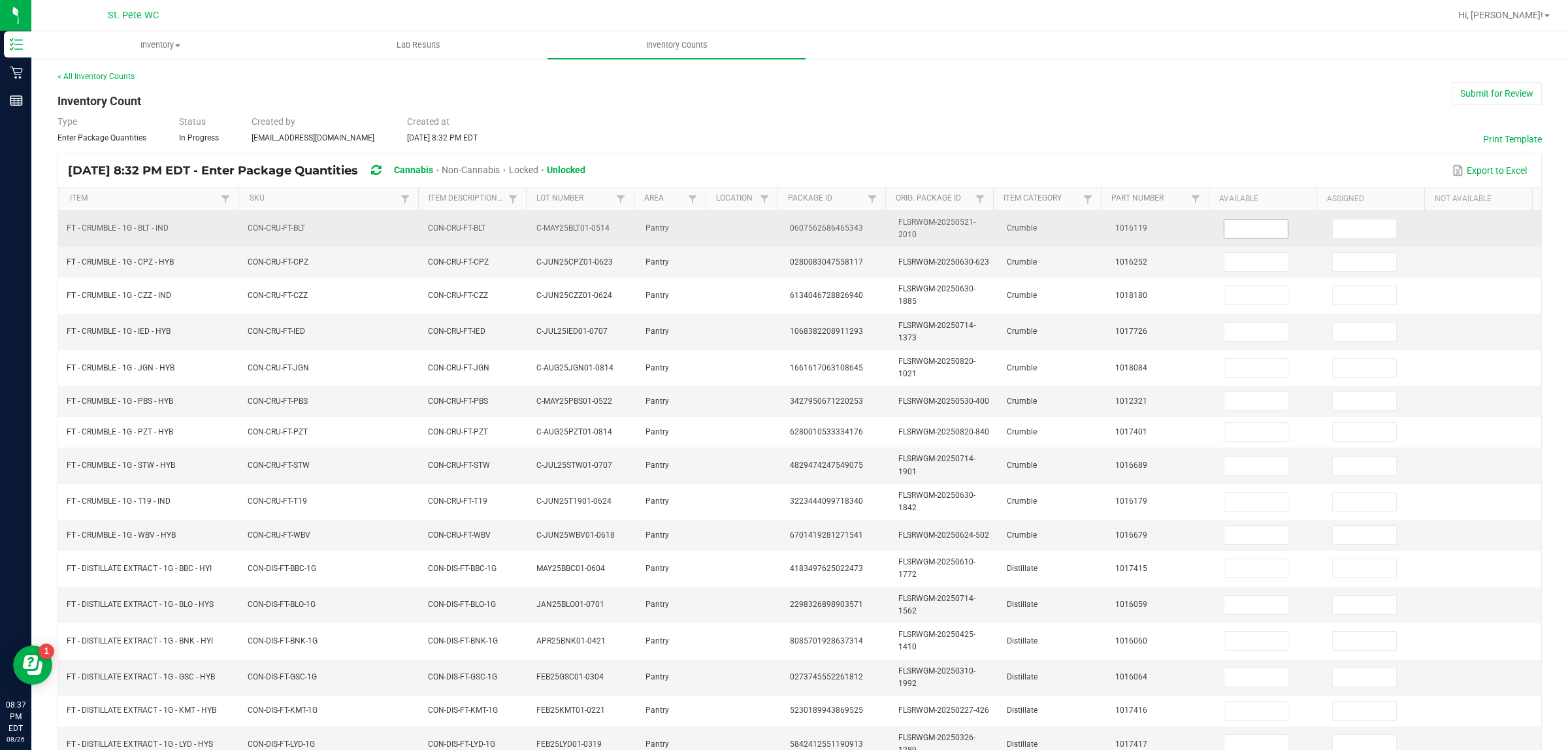
click at [1224, 230] on input at bounding box center [1255, 228] width 63 height 19
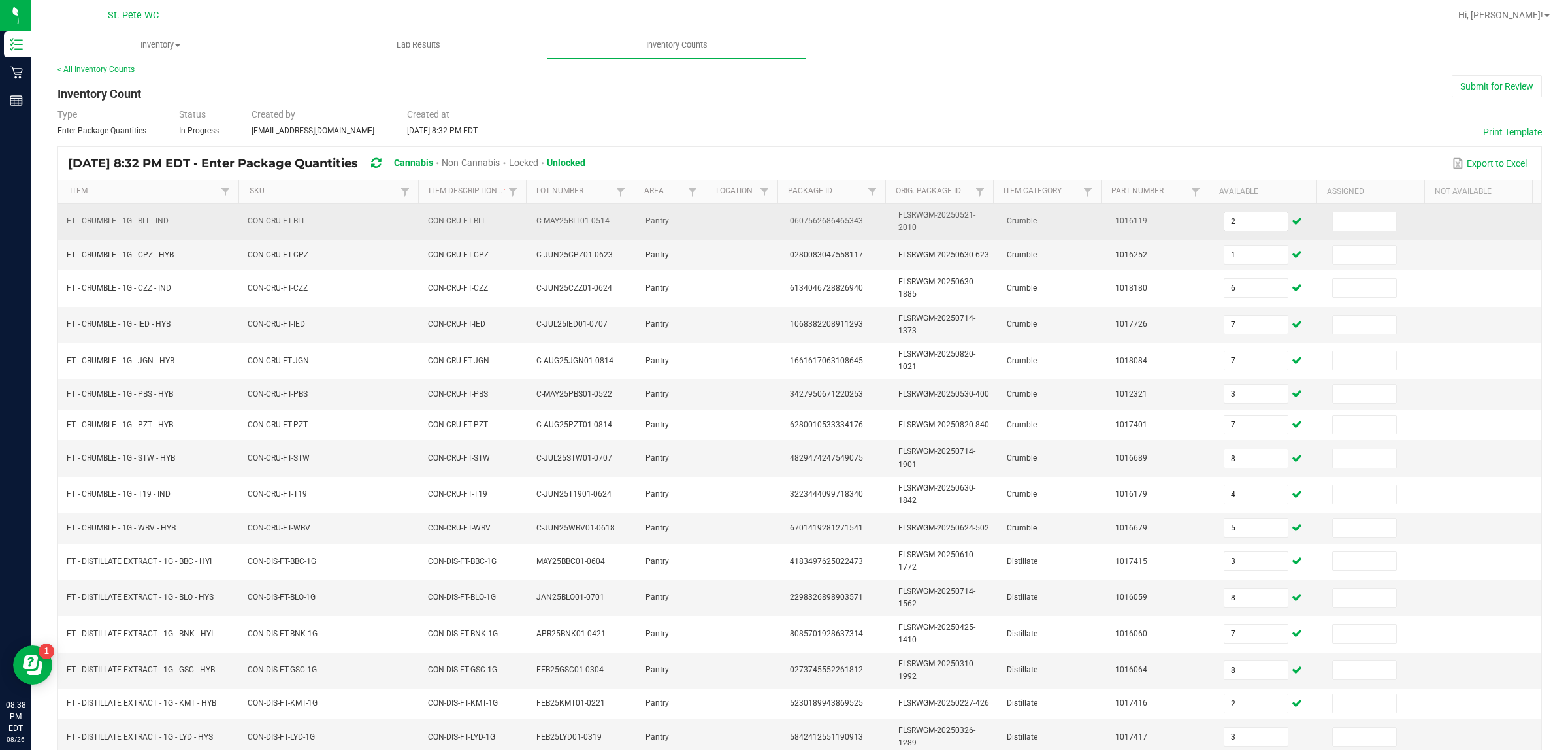
scroll to position [198, 0]
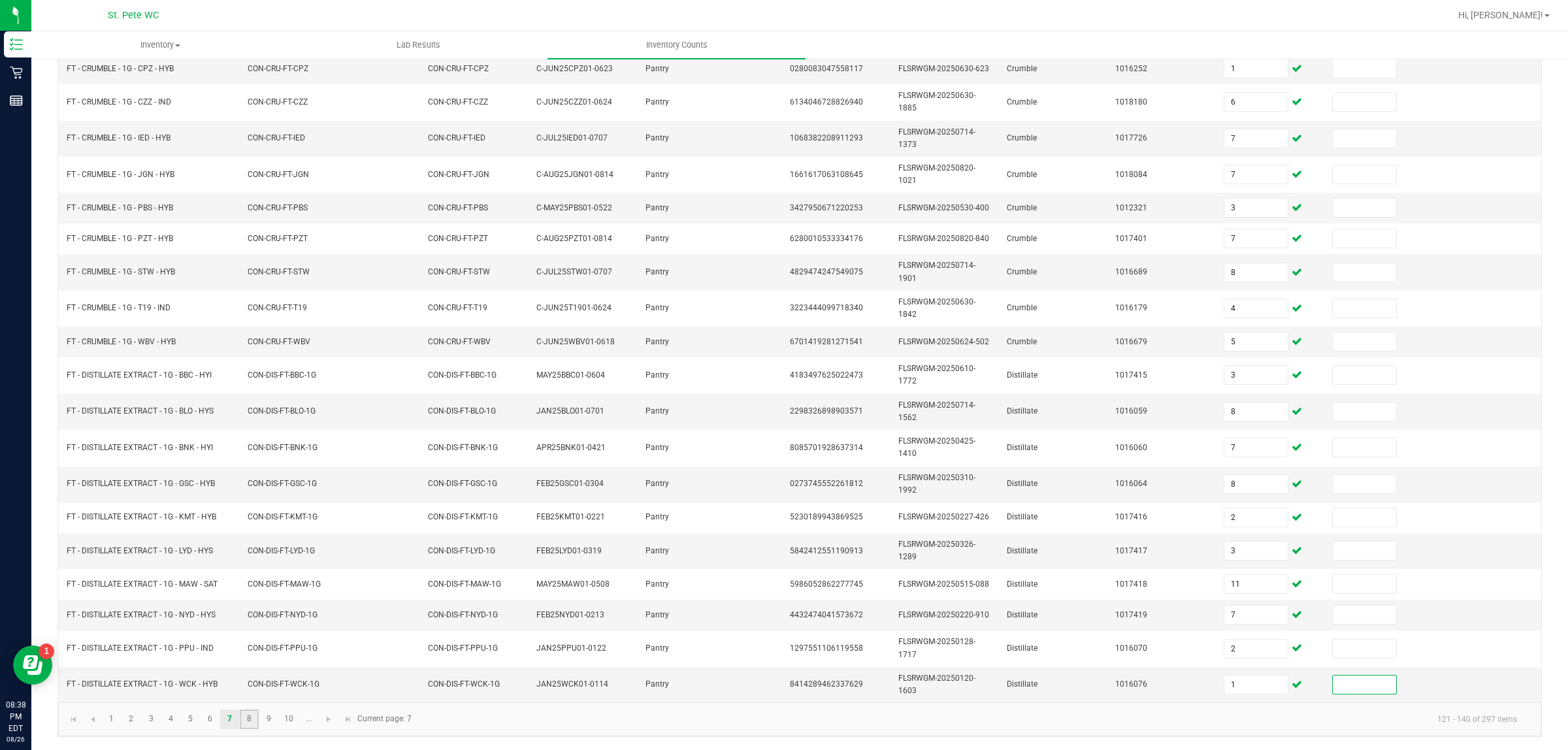
click at [257, 600] on link "8" at bounding box center [248, 720] width 19 height 19
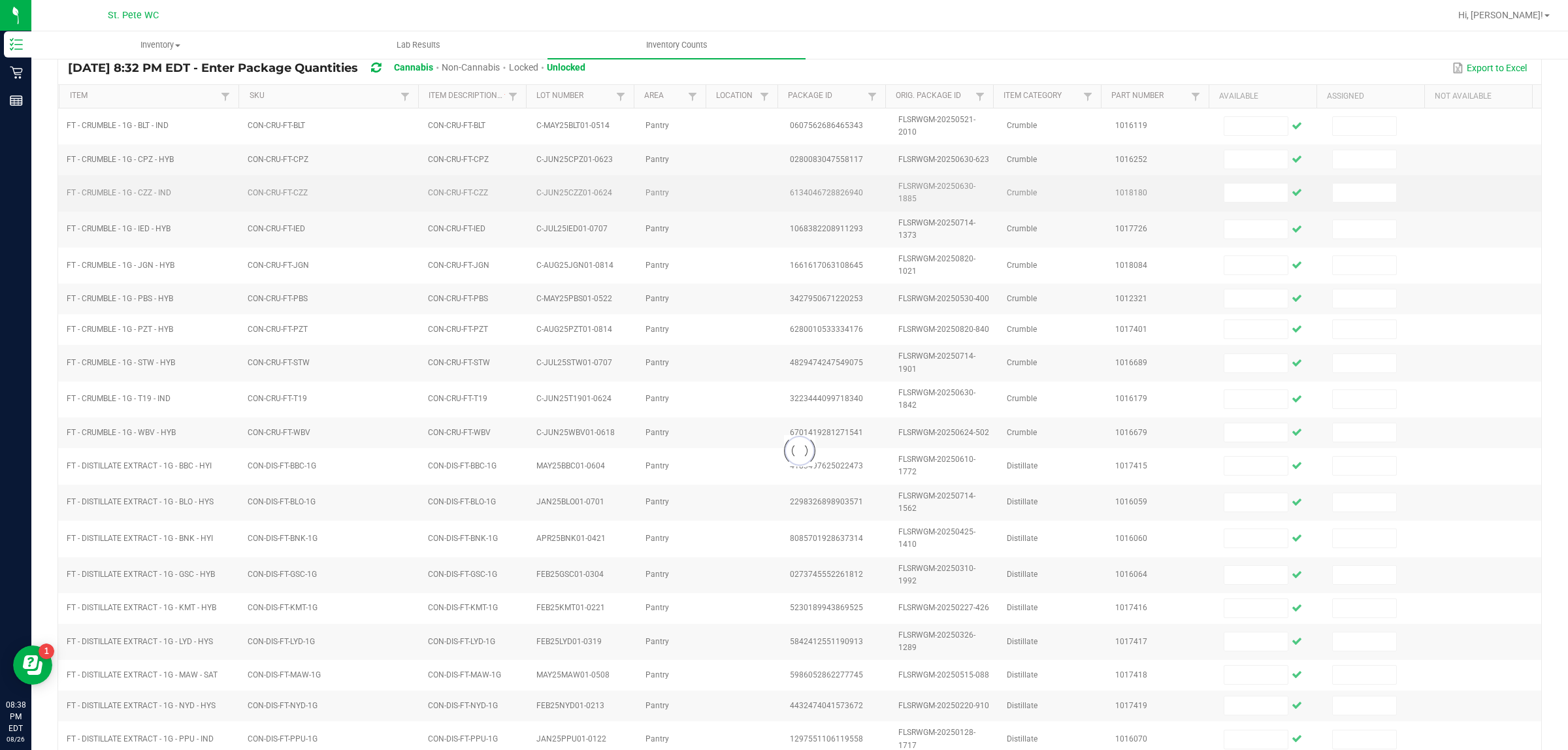
scroll to position [0, 0]
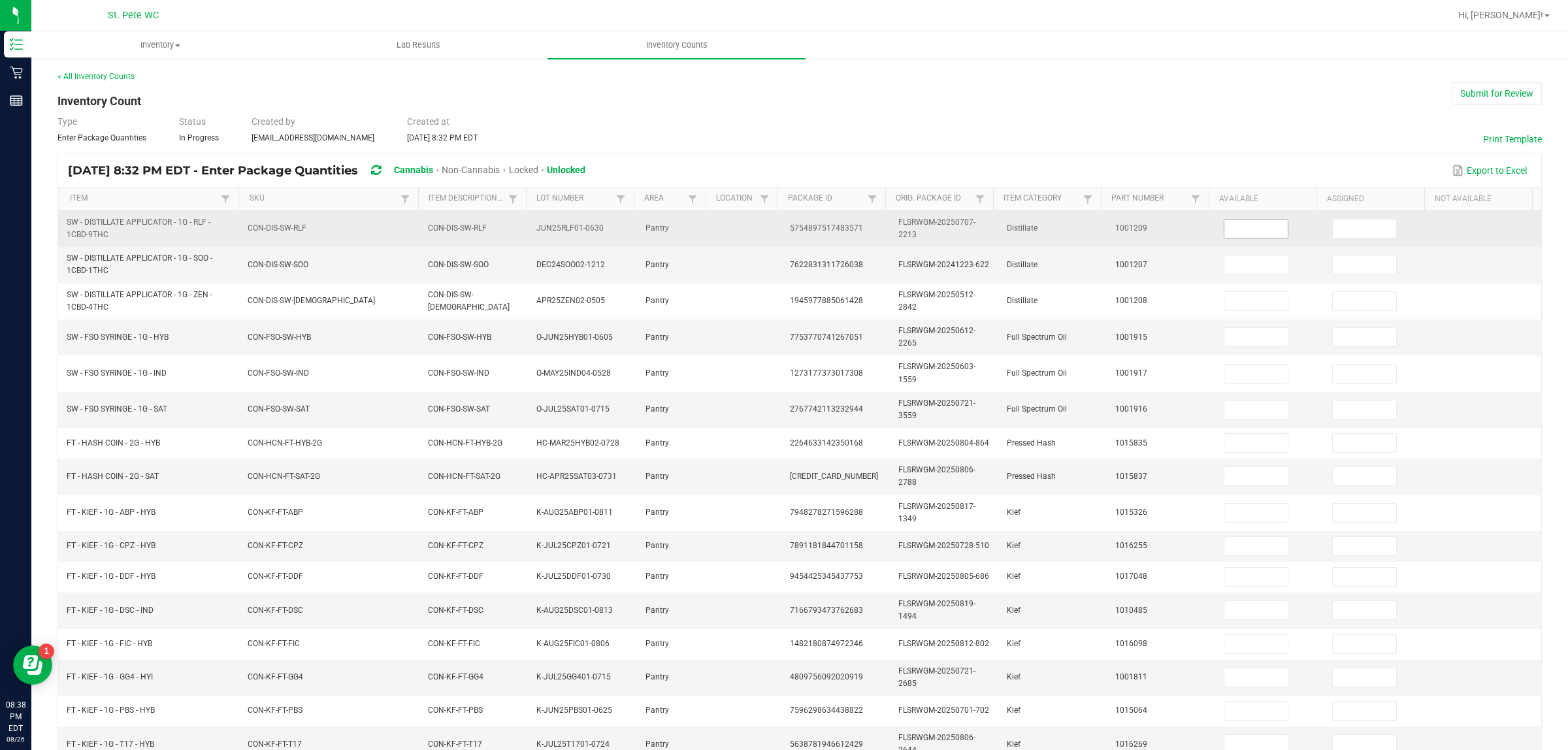
click at [1251, 235] on input at bounding box center [1255, 228] width 63 height 19
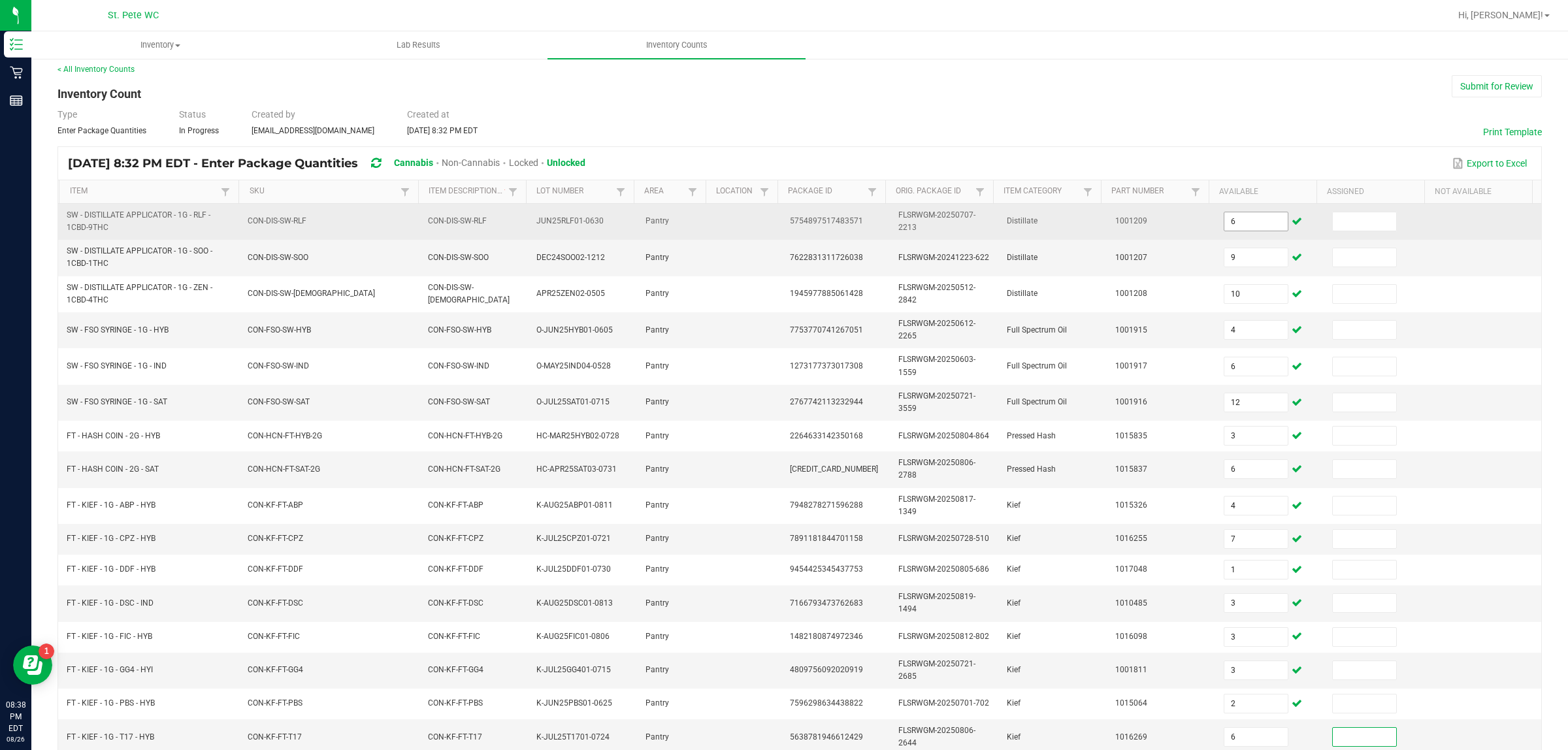
scroll to position [194, 0]
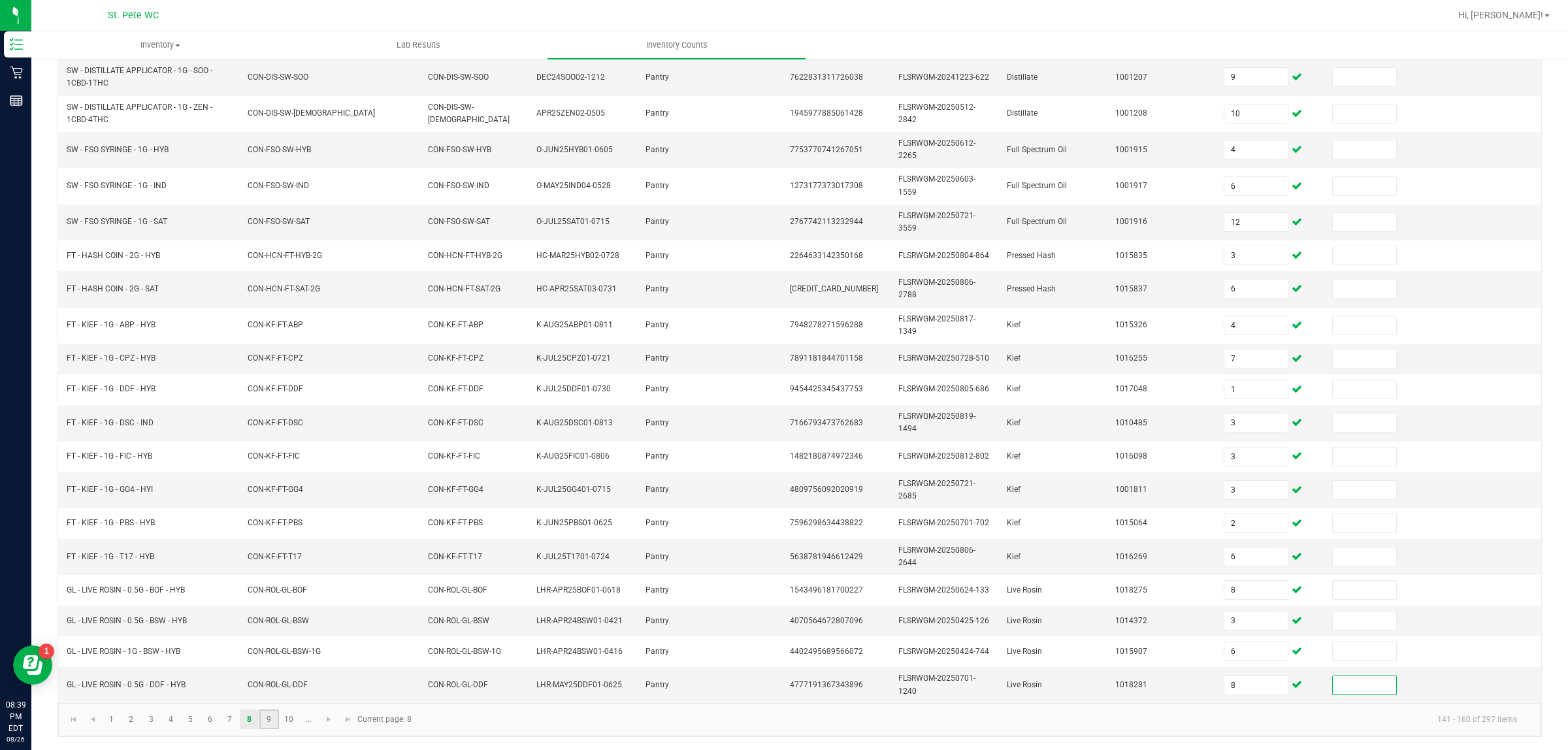
click at [273, 600] on link "9" at bounding box center [268, 720] width 19 height 19
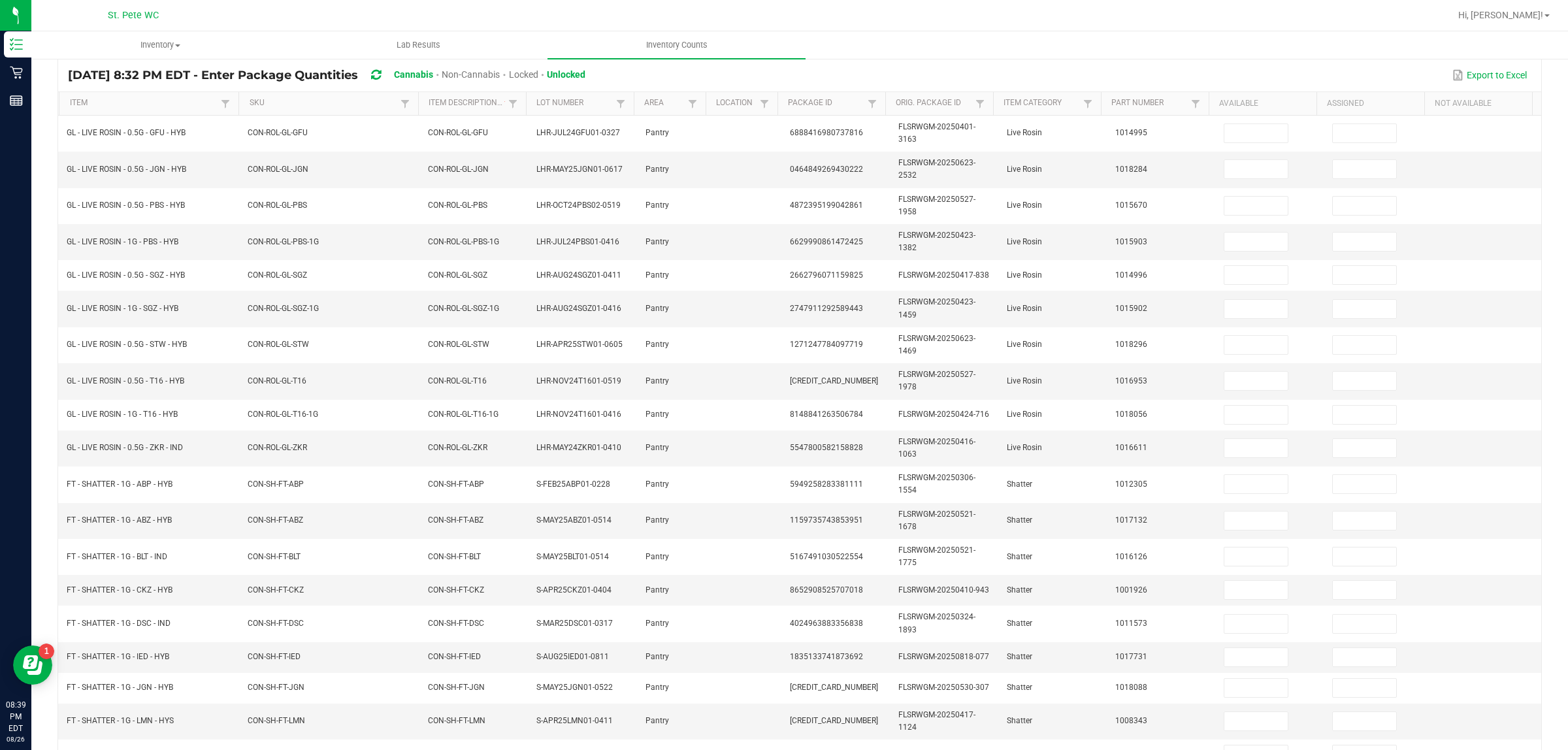
scroll to position [0, 0]
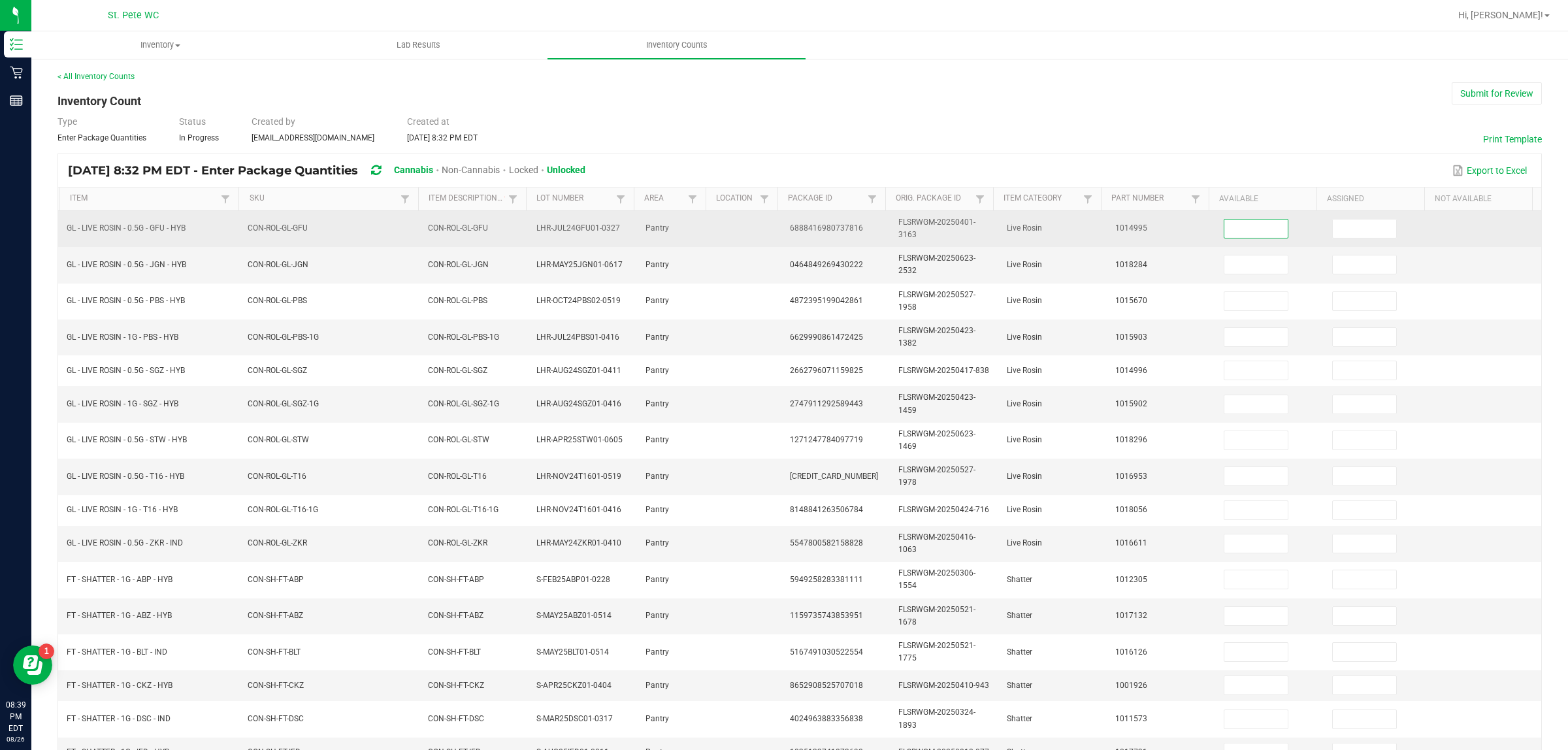
click at [1253, 231] on input at bounding box center [1255, 228] width 63 height 19
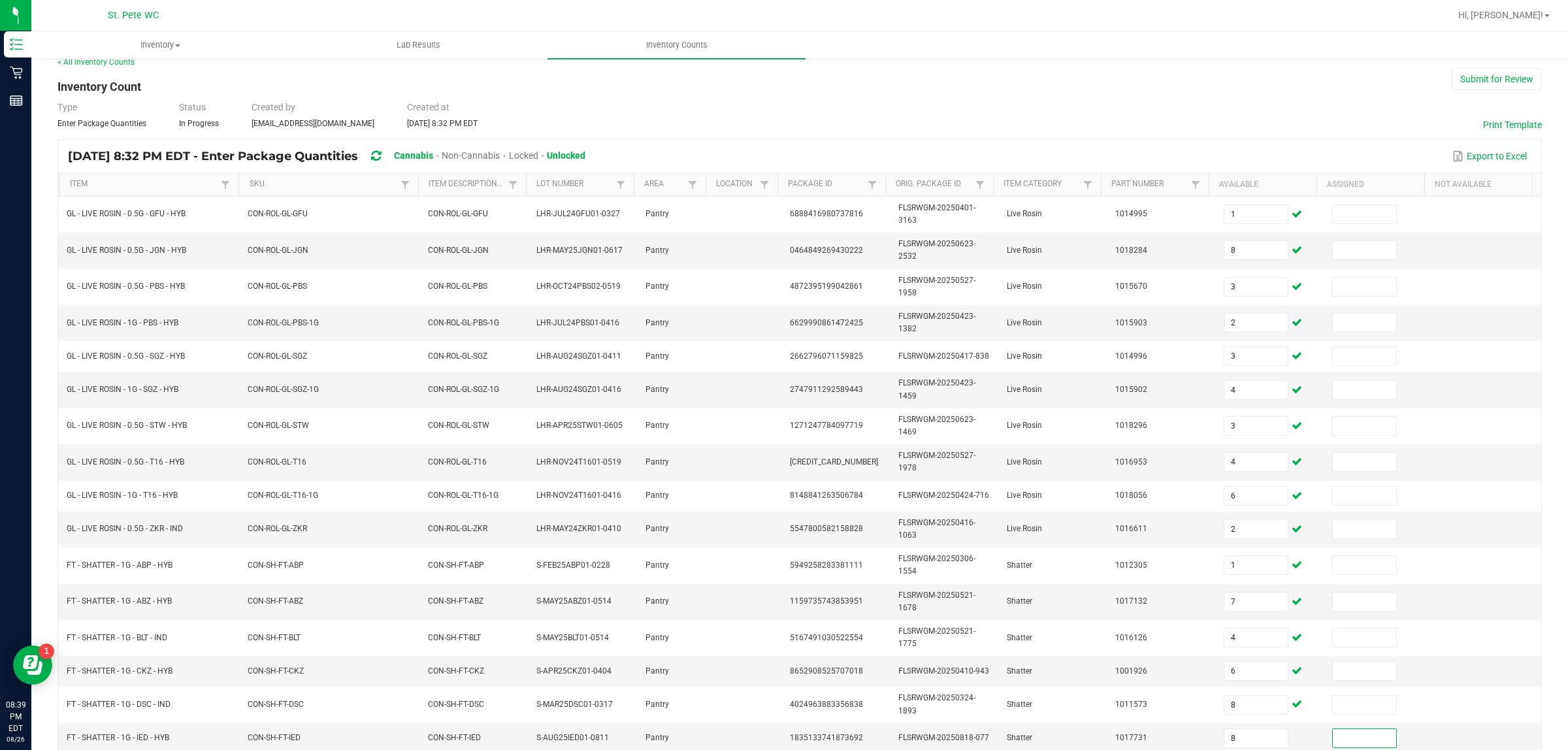
scroll to position [204, 0]
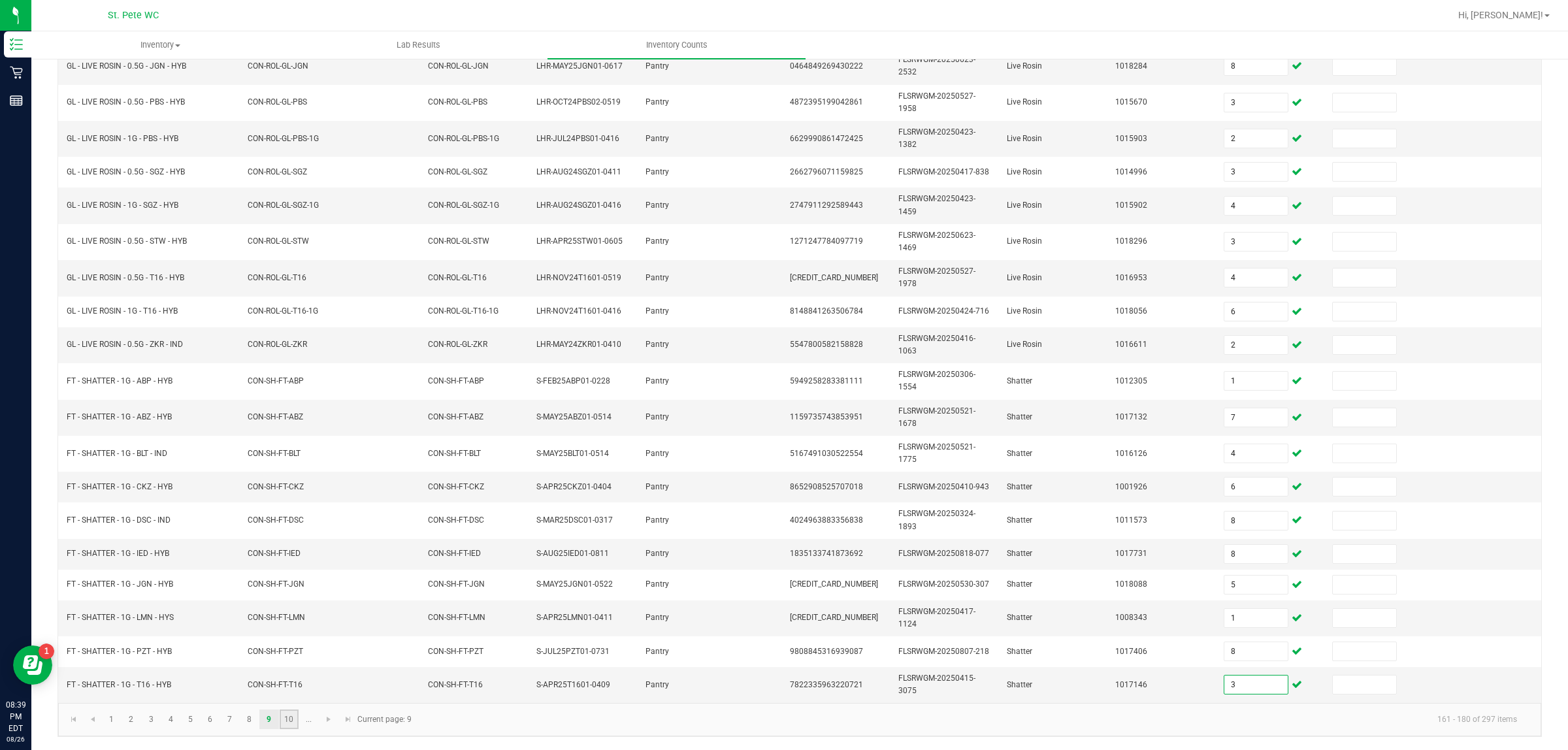
click at [289, 600] on link "10" at bounding box center [288, 720] width 19 height 19
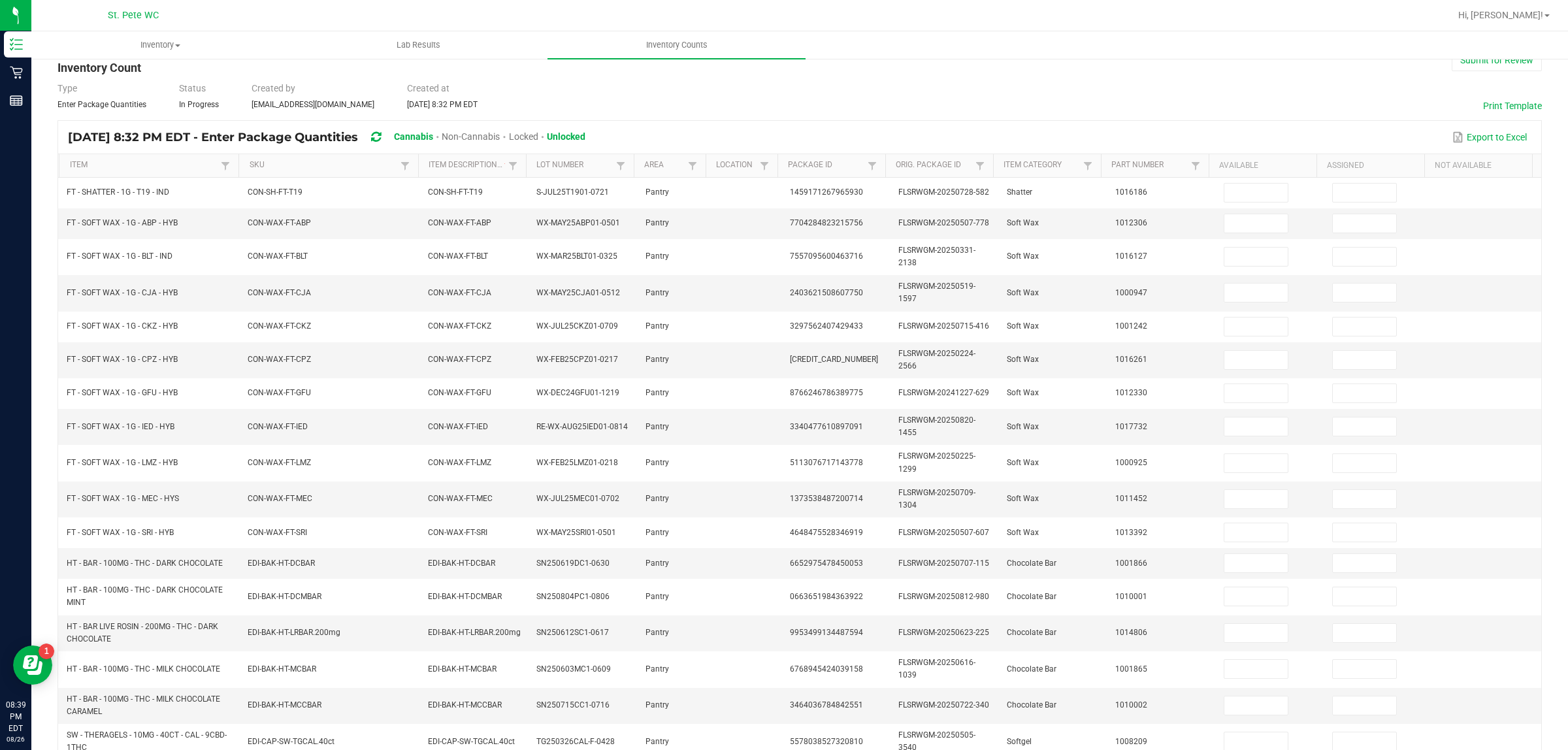
scroll to position [5, 0]
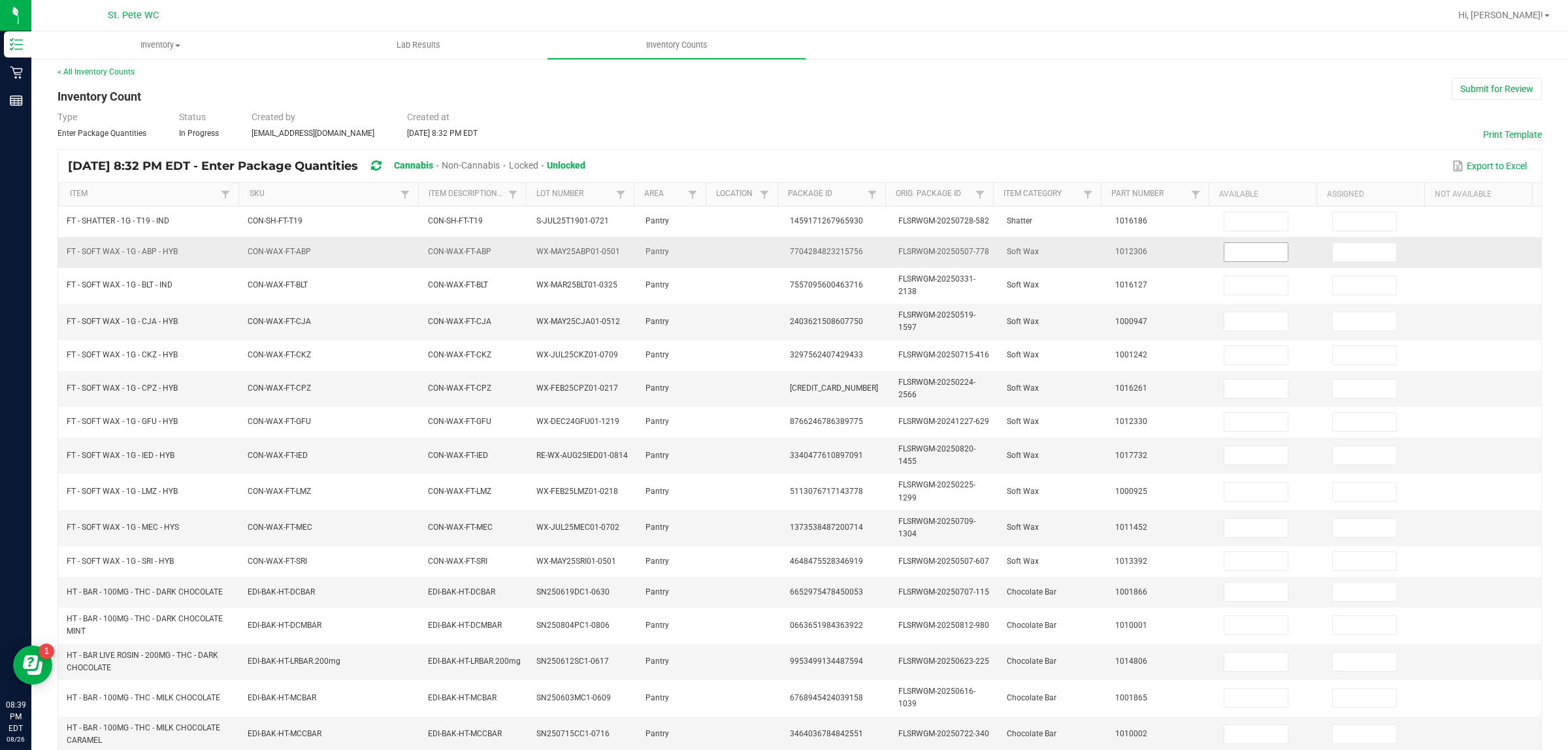
click at [1224, 251] on input at bounding box center [1255, 252] width 63 height 19
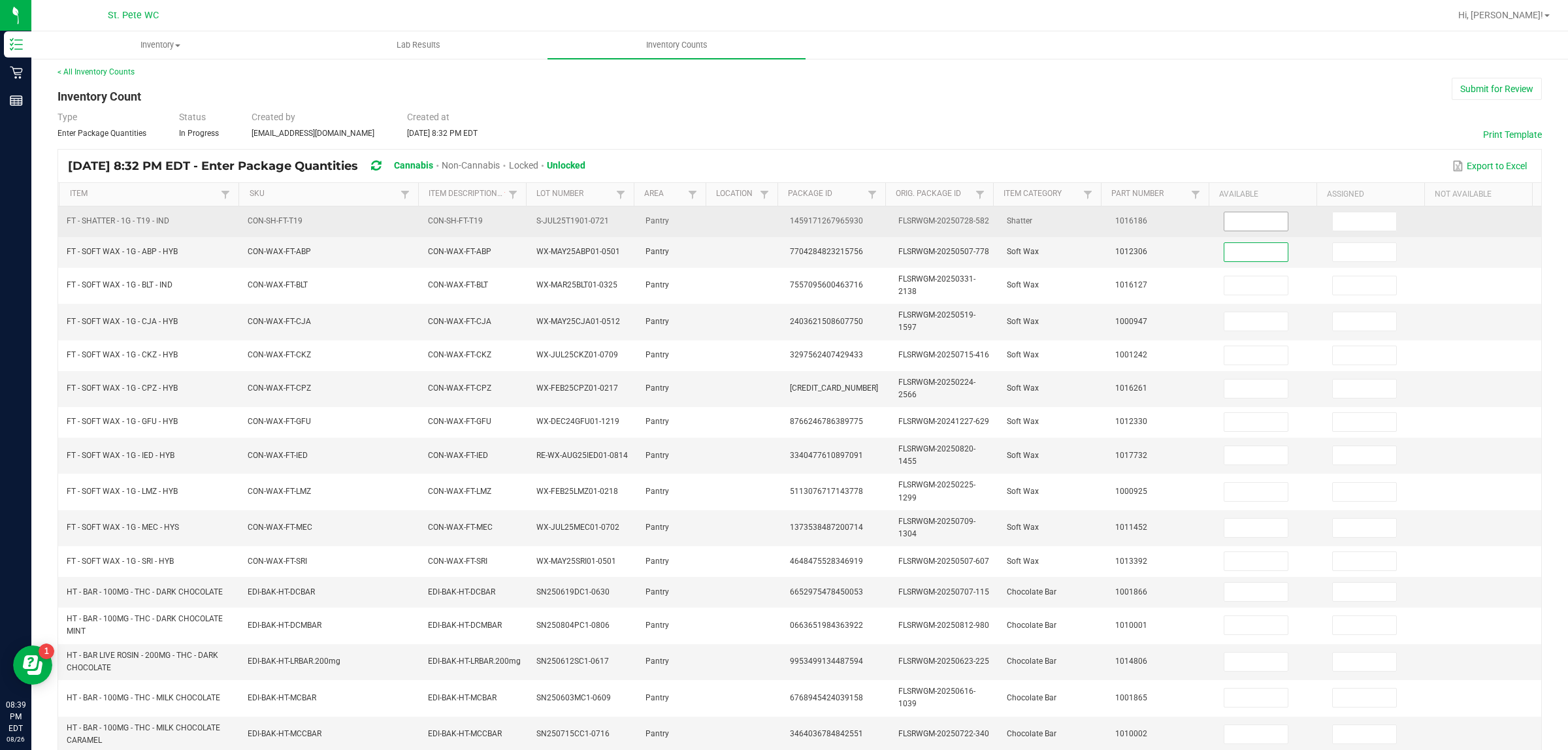
click at [1250, 223] on input at bounding box center [1255, 221] width 63 height 19
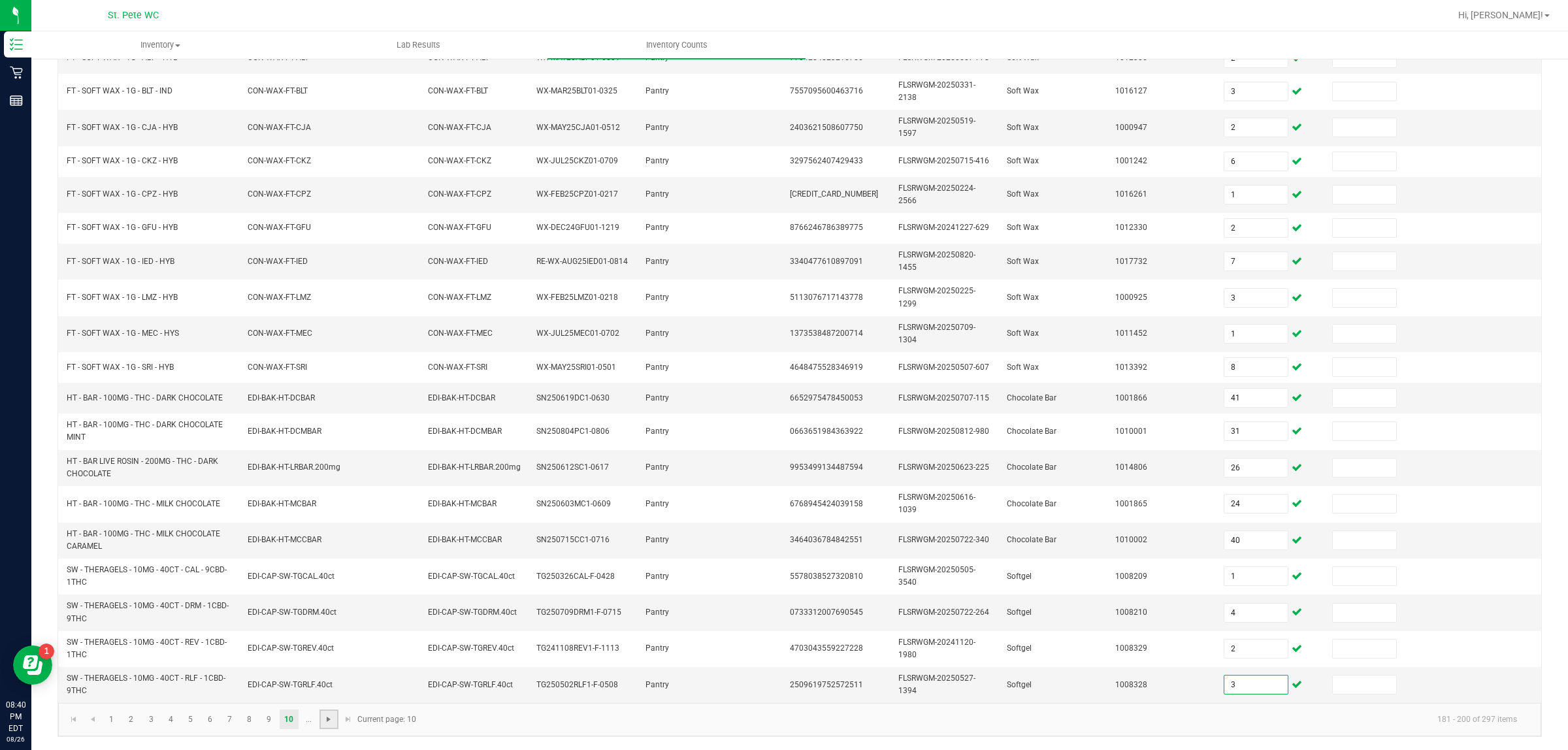
click at [327, 600] on span "Go to the next page" at bounding box center [328, 719] width 11 height 11
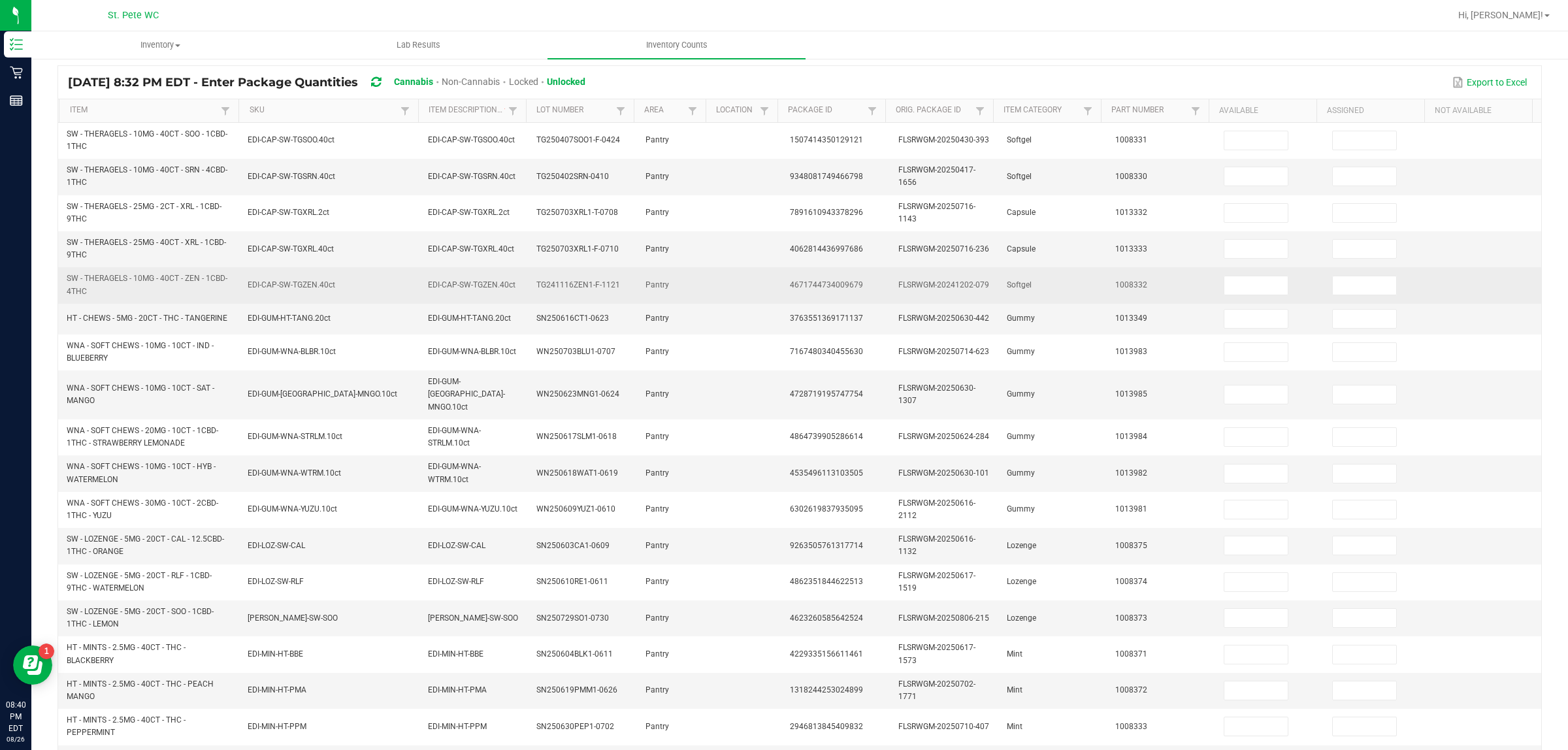
scroll to position [0, 0]
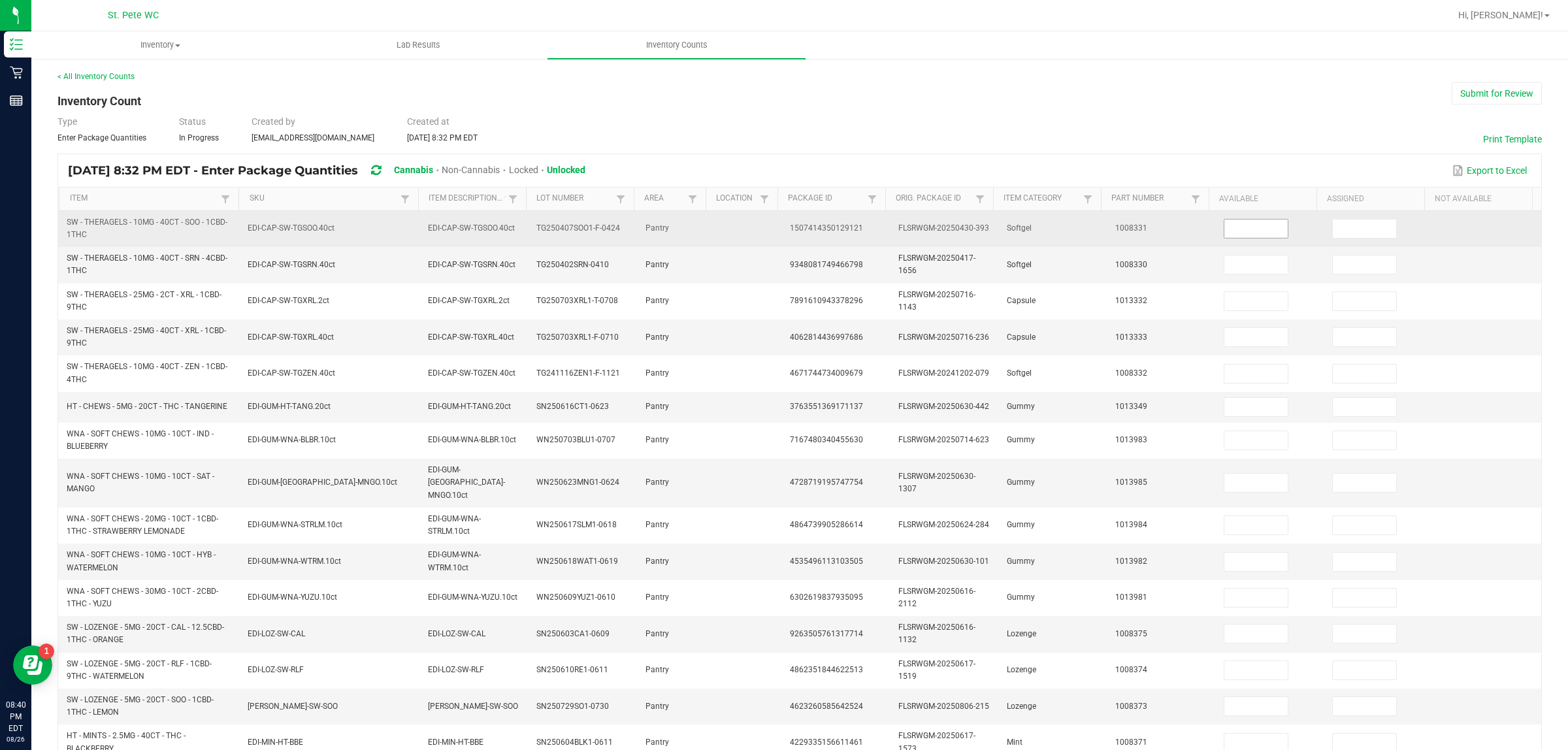
click at [1251, 235] on input at bounding box center [1255, 228] width 63 height 19
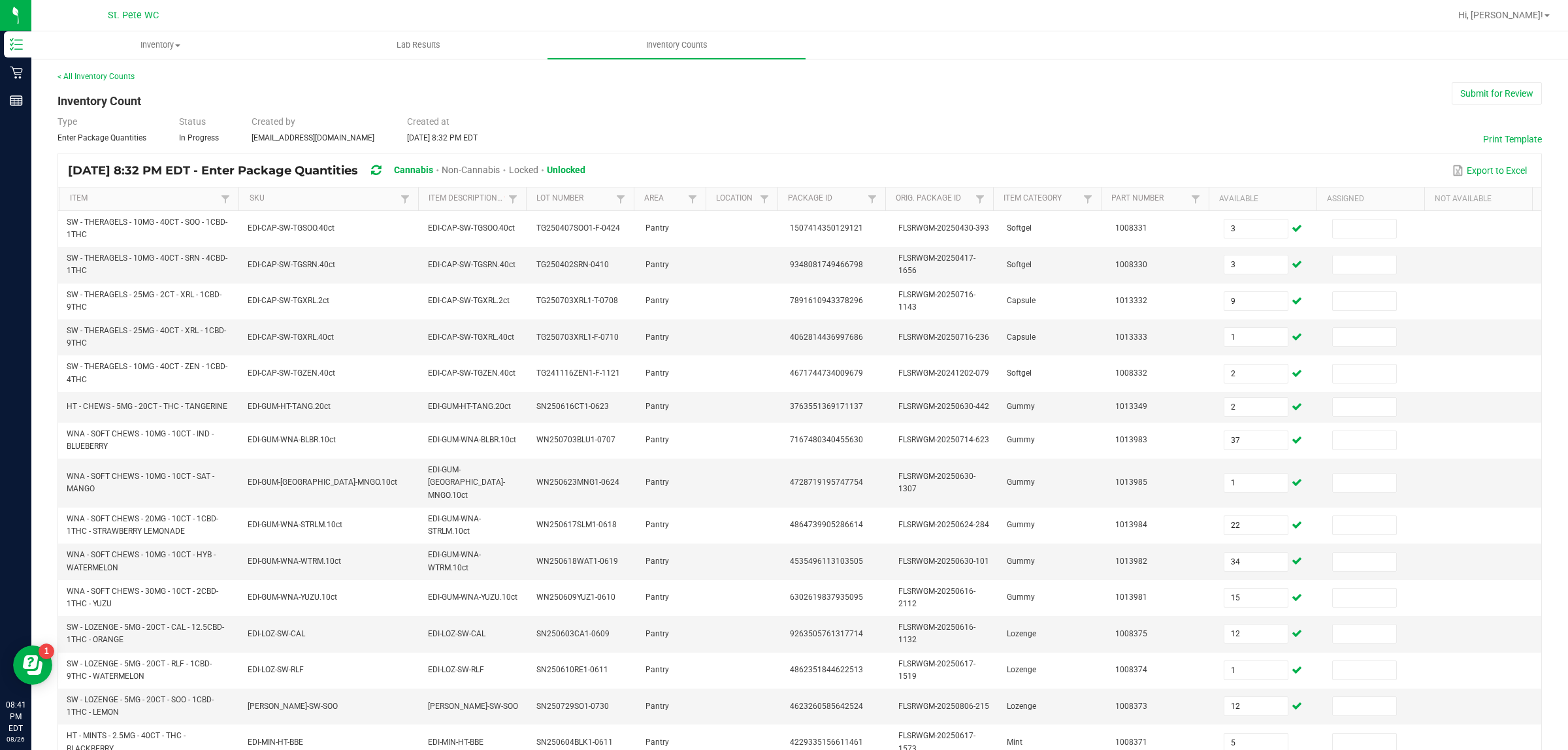
scroll to position [229, 0]
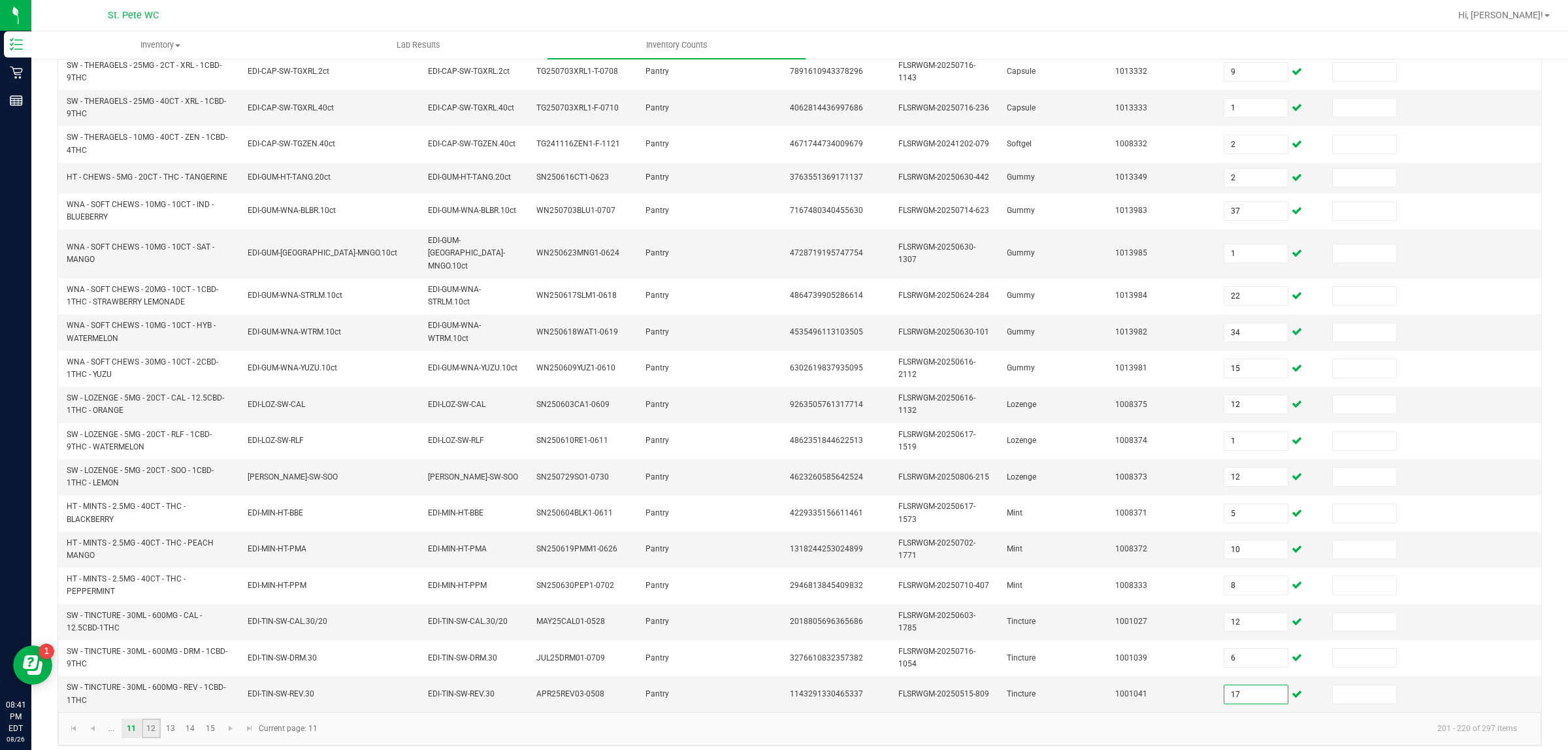
click at [151, 600] on link "12" at bounding box center [151, 729] width 19 height 19
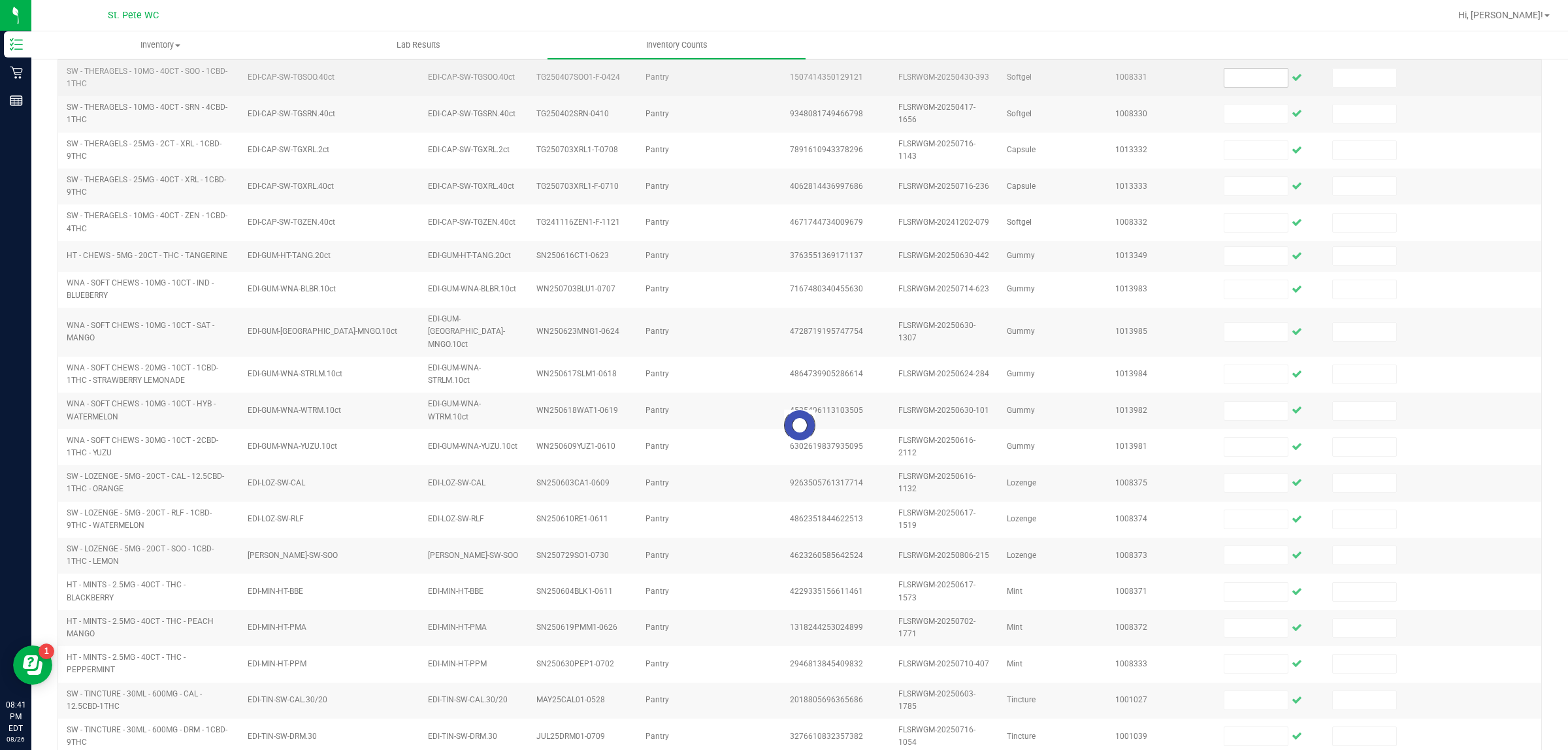
scroll to position [0, 0]
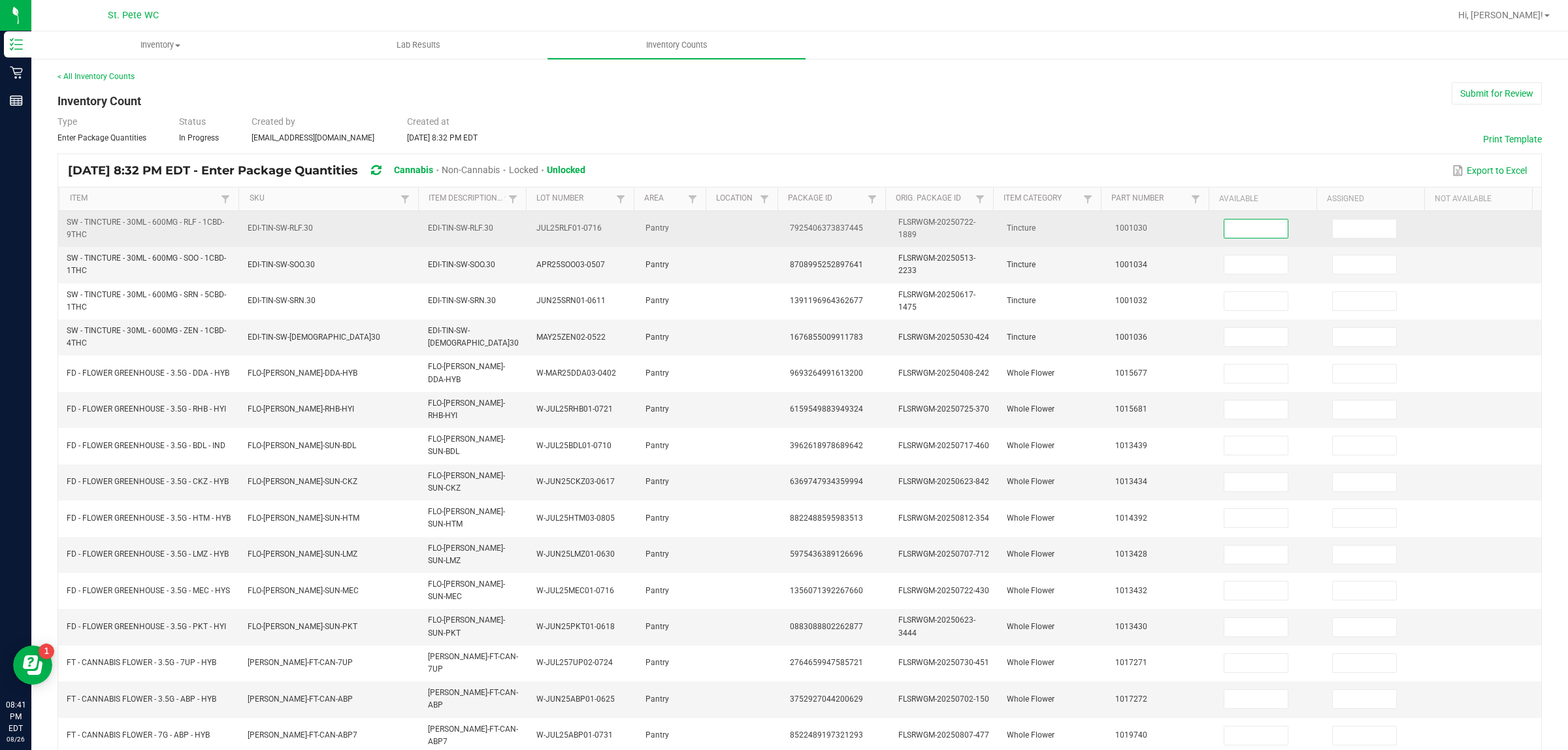
click at [1250, 224] on input at bounding box center [1255, 228] width 63 height 19
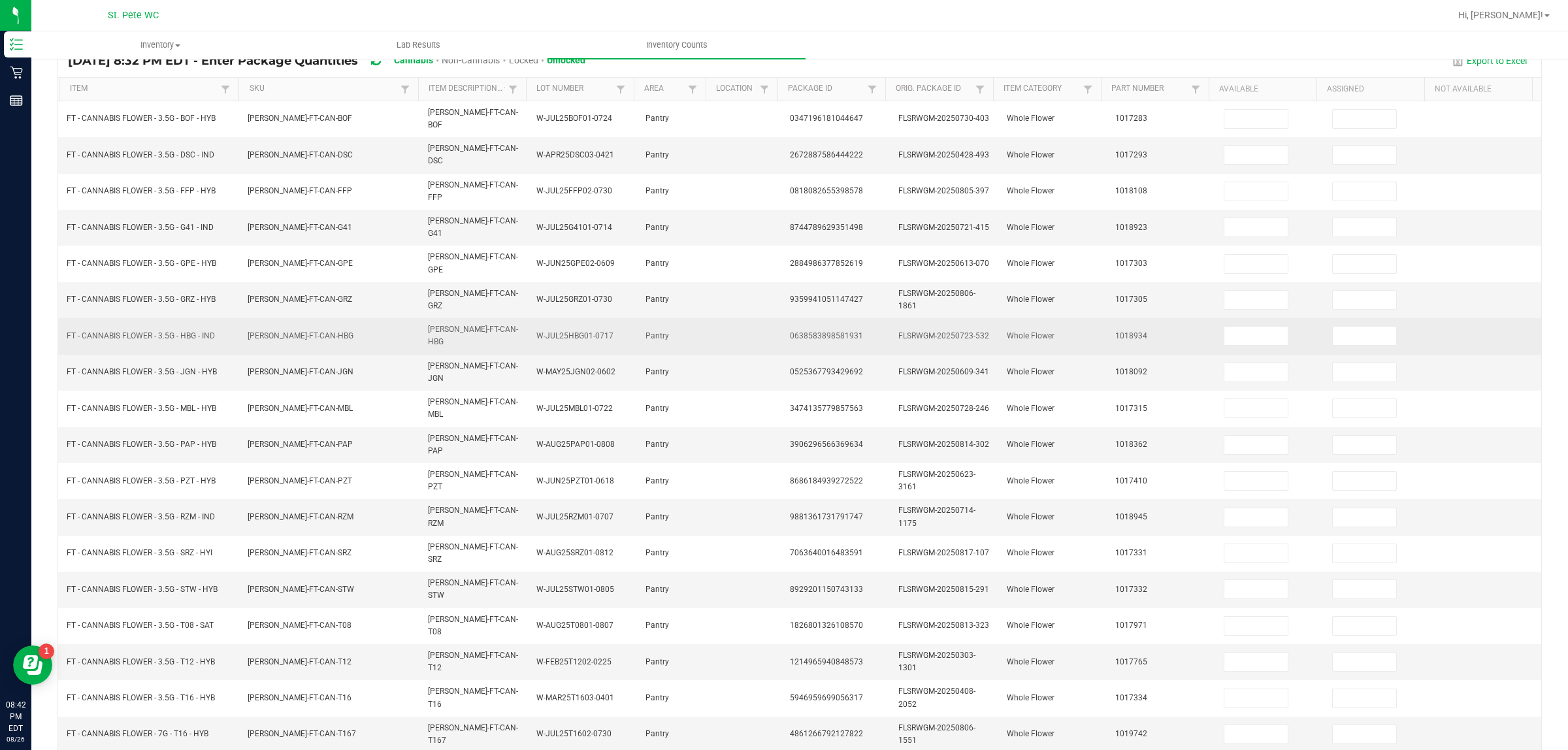
scroll to position [81, 0]
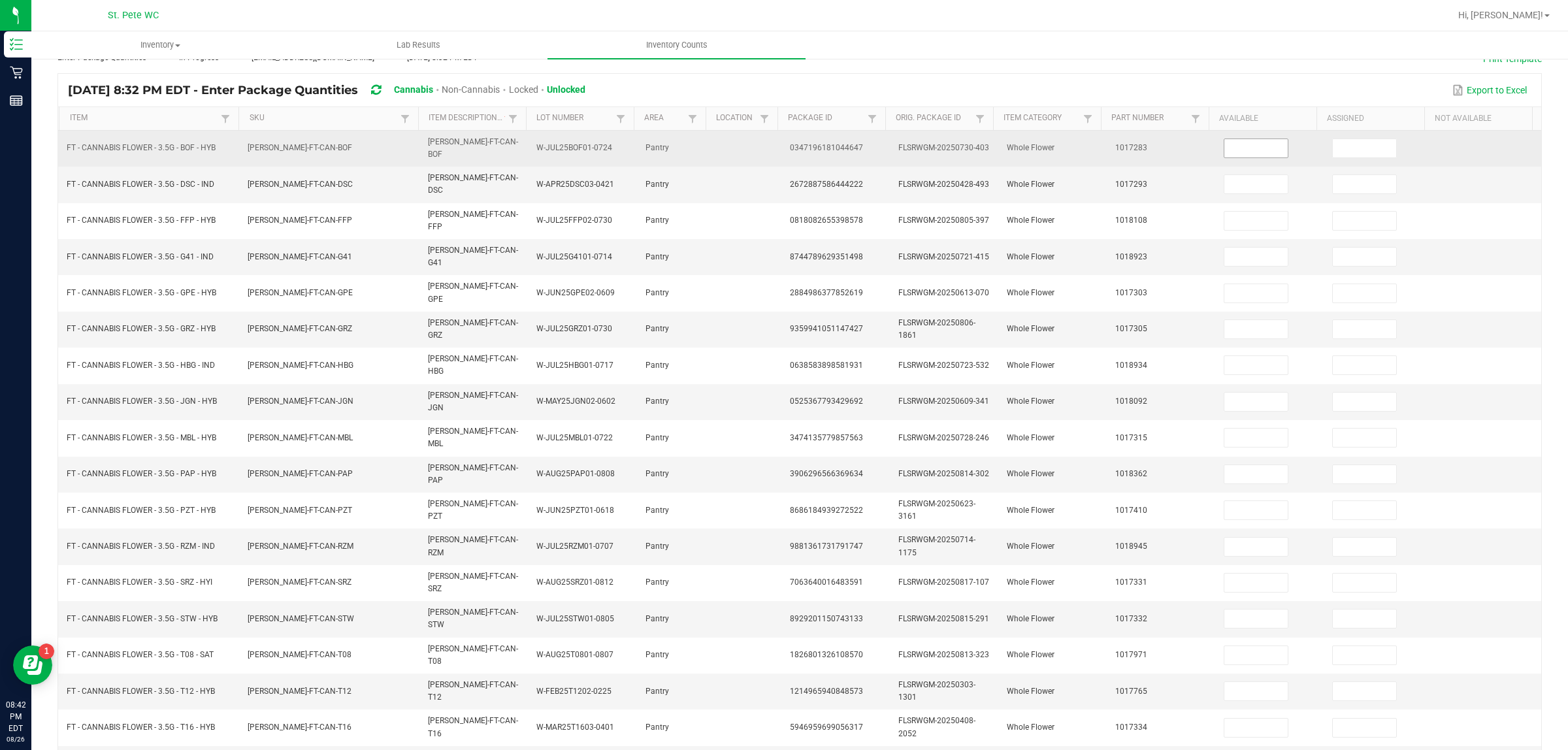
click at [1252, 139] on input at bounding box center [1255, 148] width 63 height 19
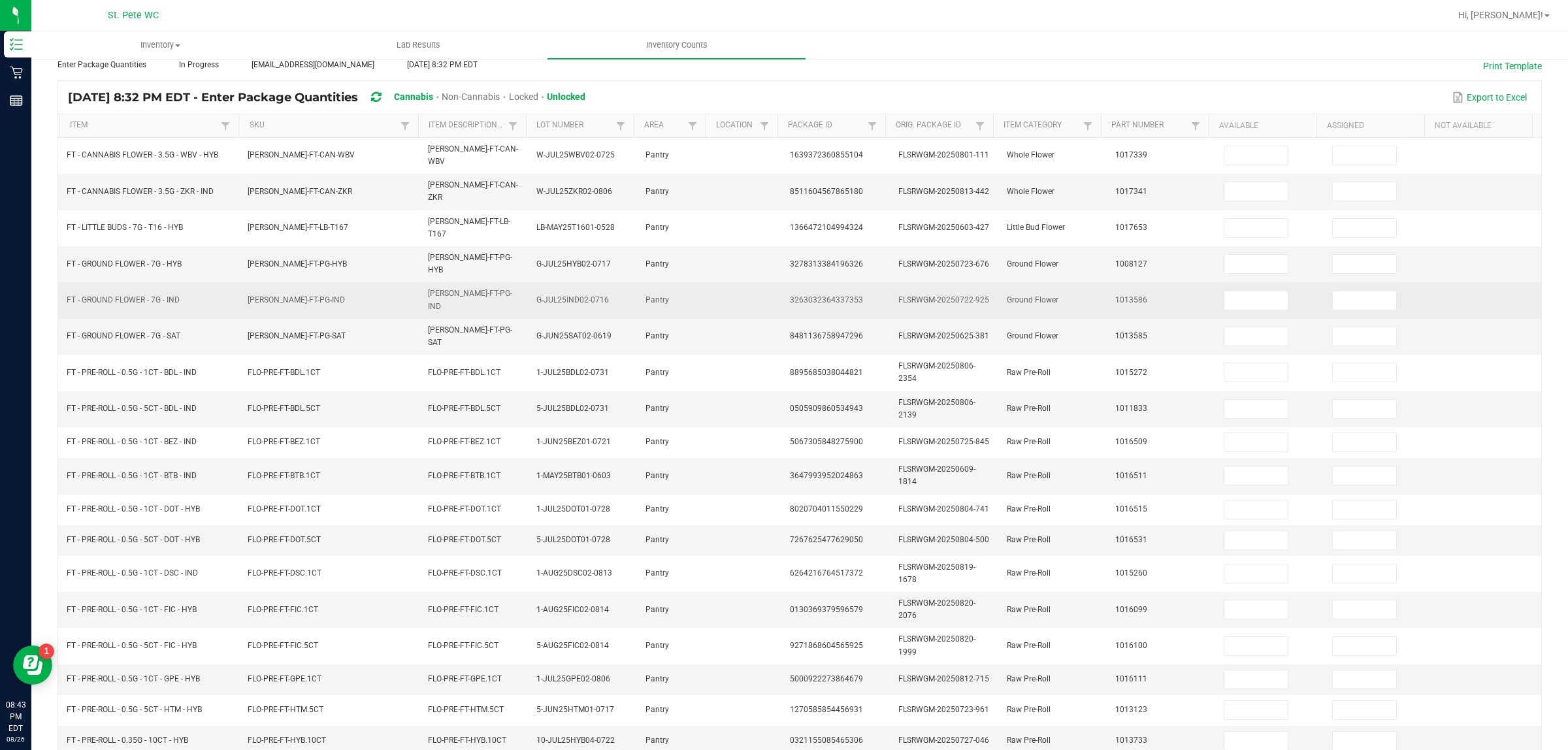
scroll to position [0, 0]
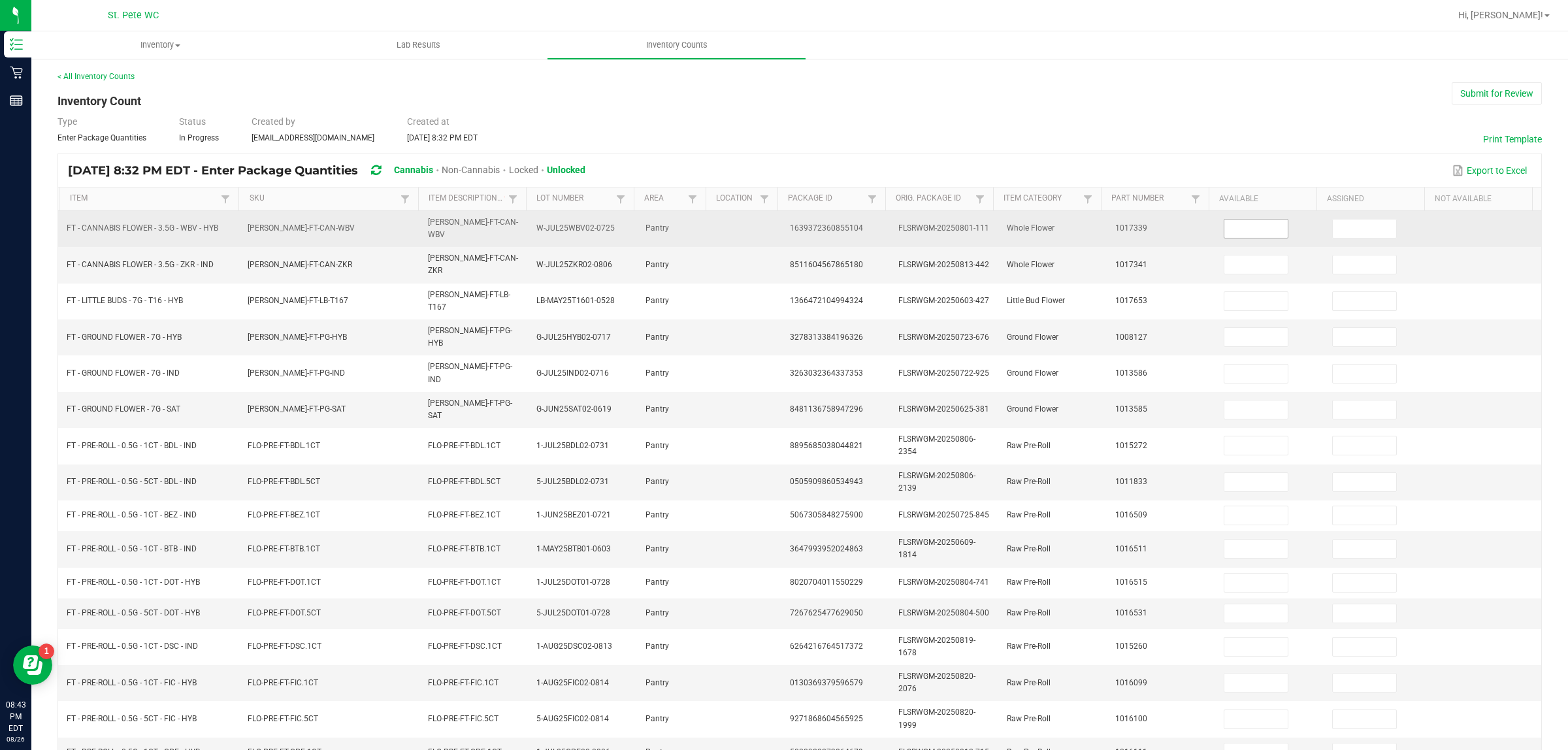
click at [1228, 223] on input at bounding box center [1255, 228] width 63 height 19
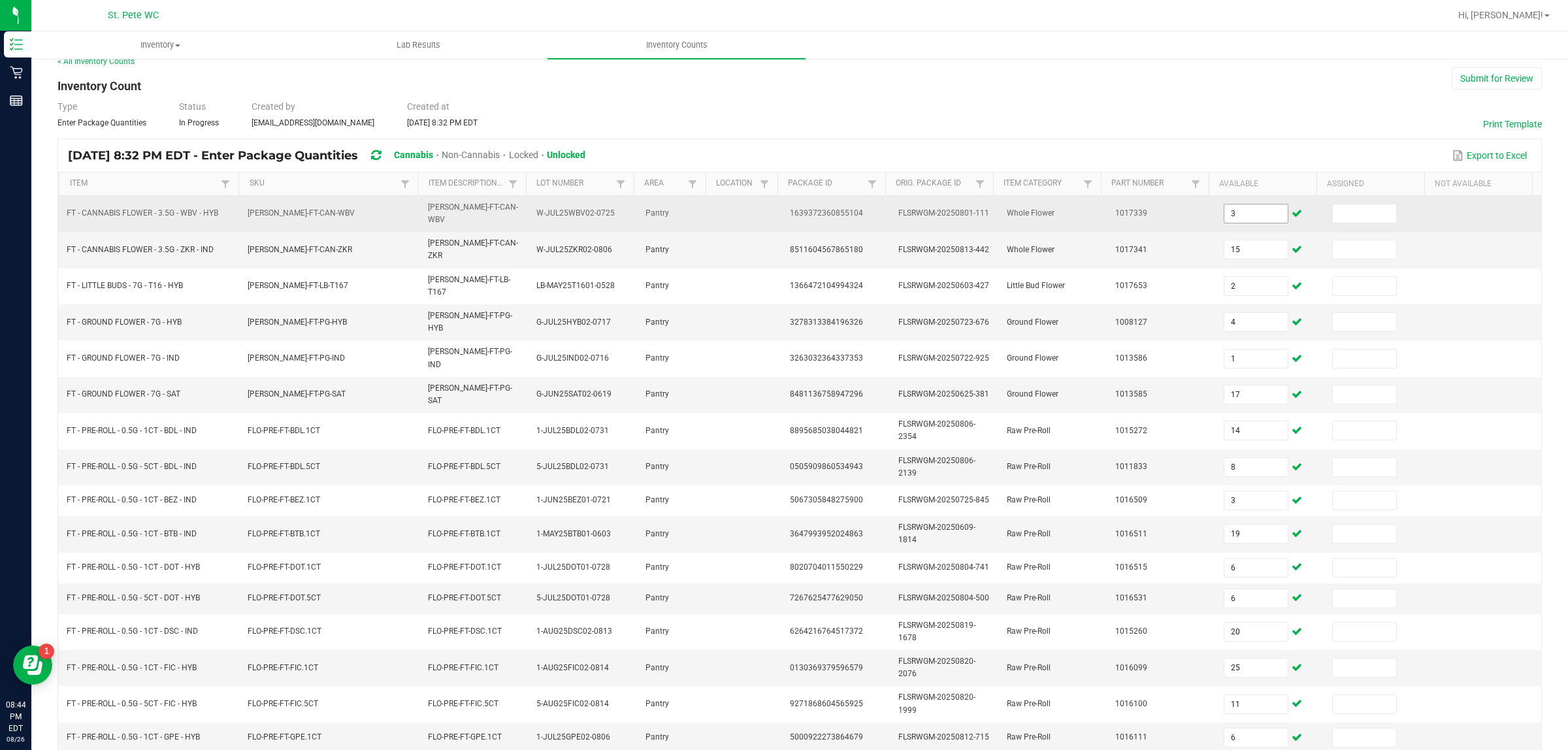
scroll to position [168, 0]
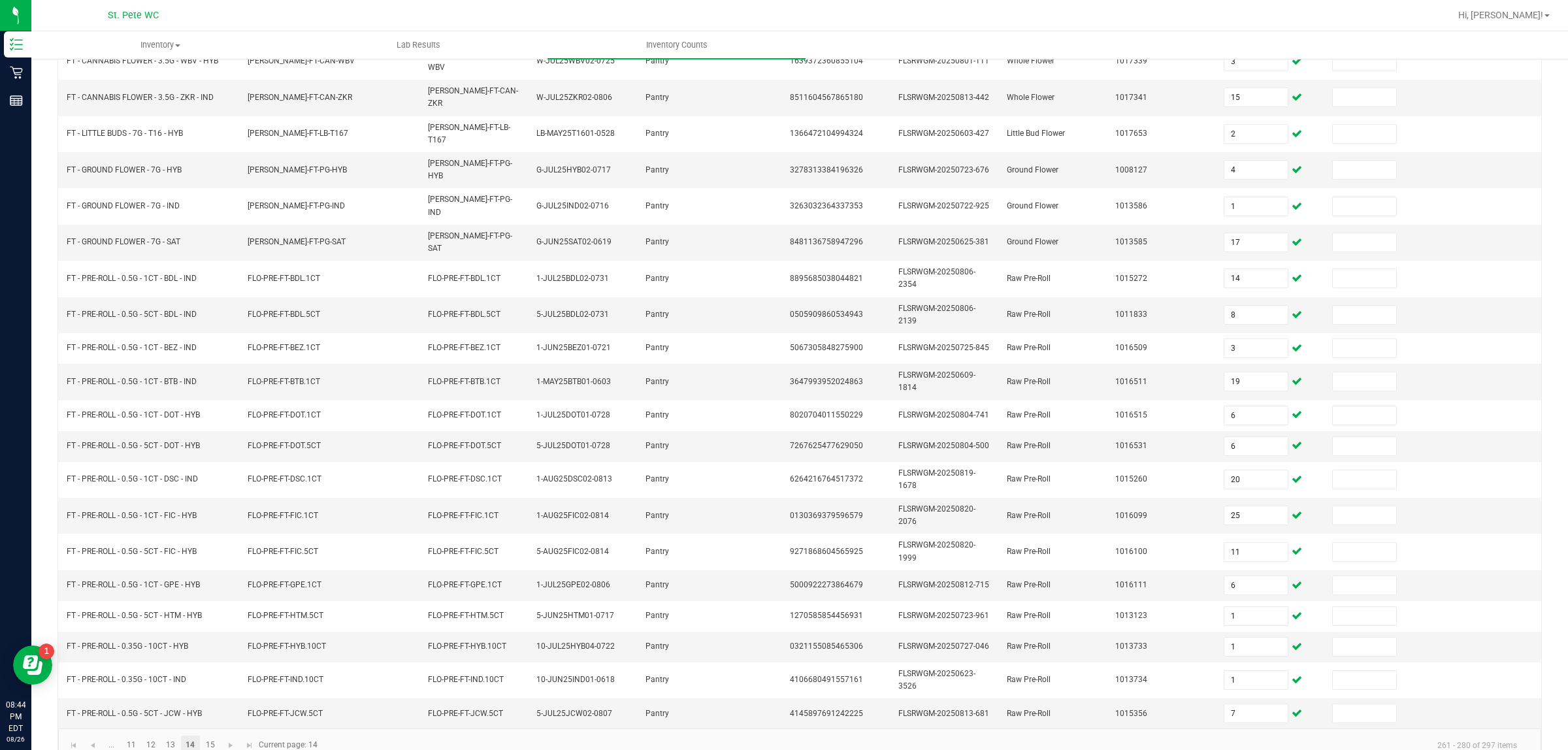
click at [190, 600] on link "14" at bounding box center [190, 745] width 19 height 19
click at [209, 600] on link "15" at bounding box center [209, 745] width 19 height 19
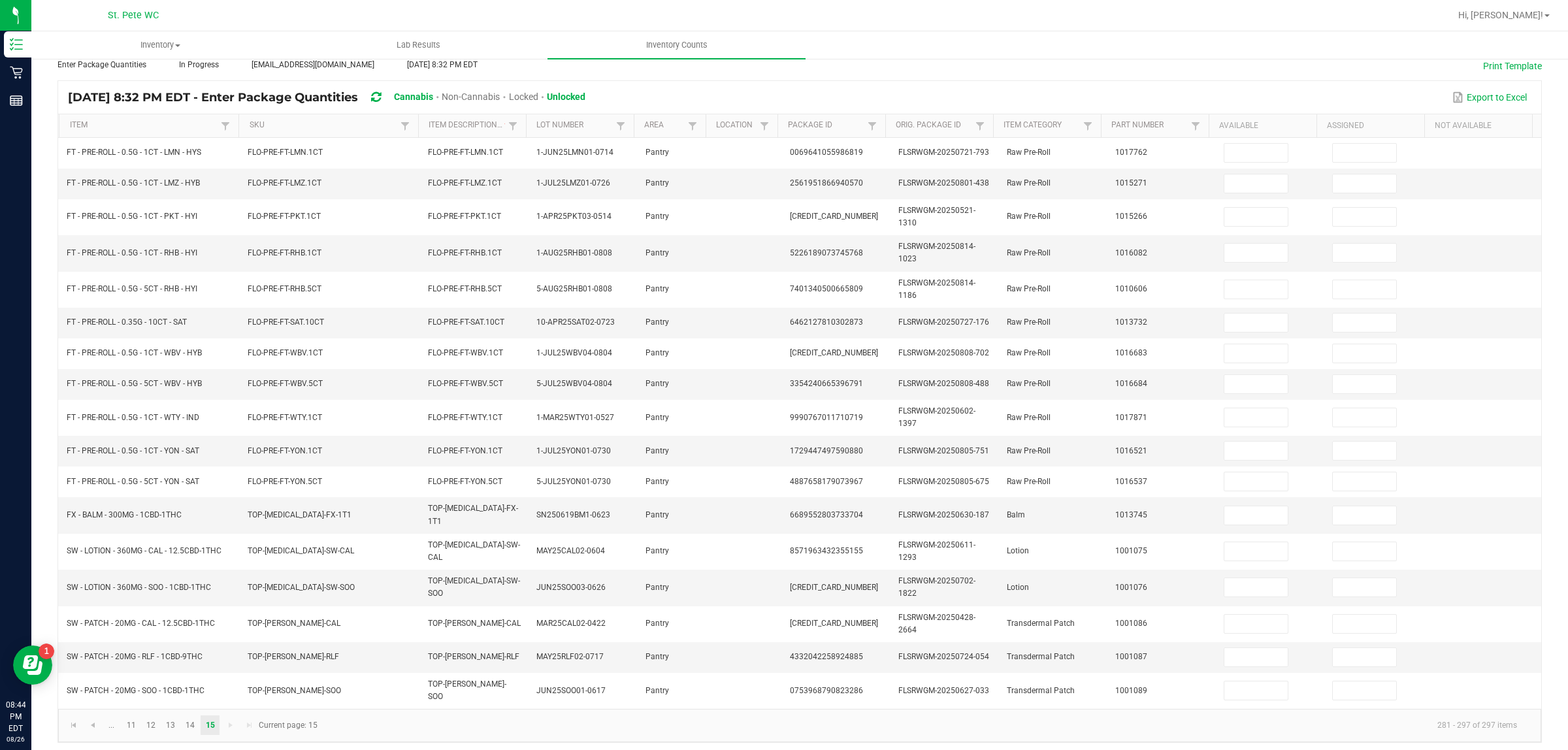
click at [1234, 132] on th "Available" at bounding box center [1262, 126] width 108 height 23
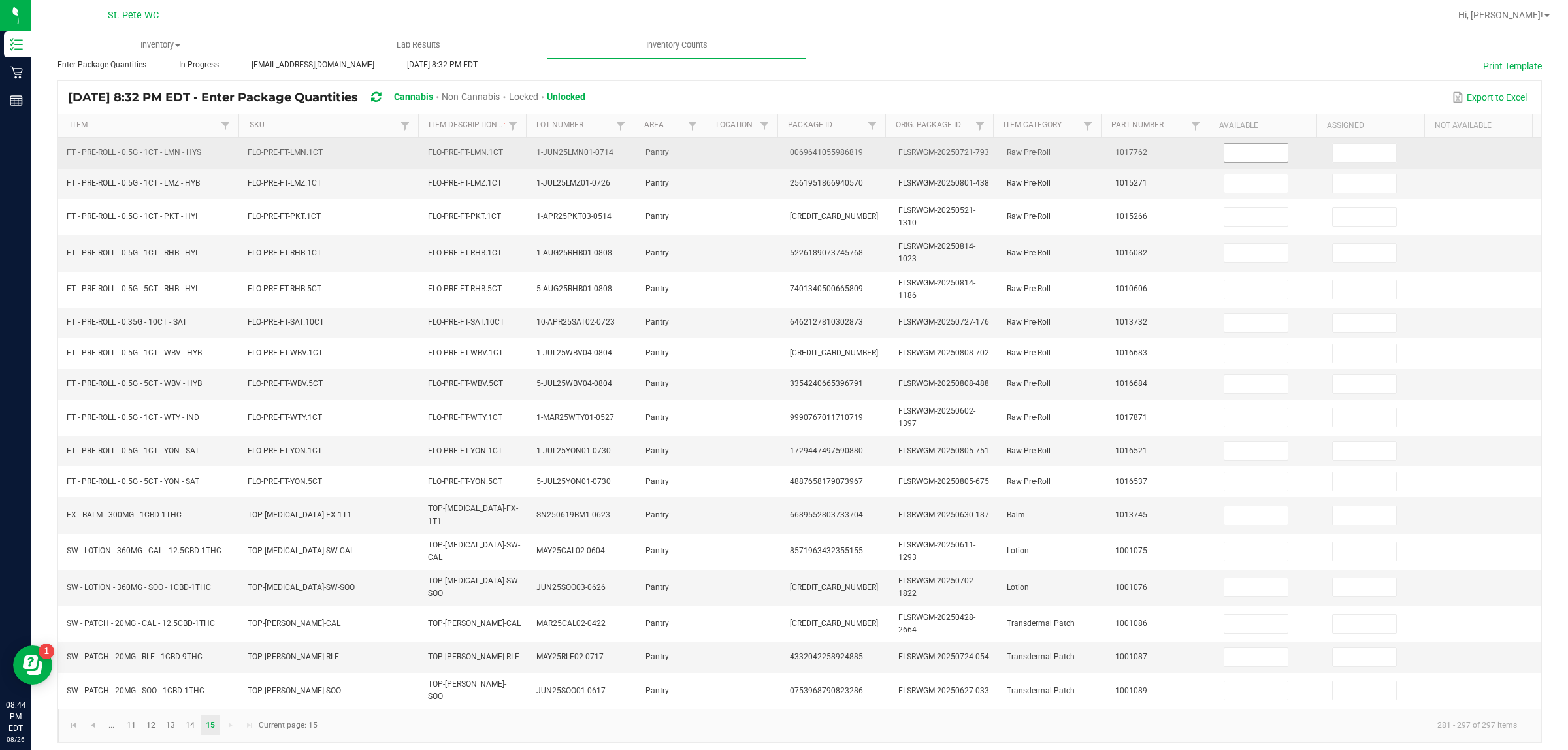
click at [1230, 154] on input at bounding box center [1255, 153] width 63 height 19
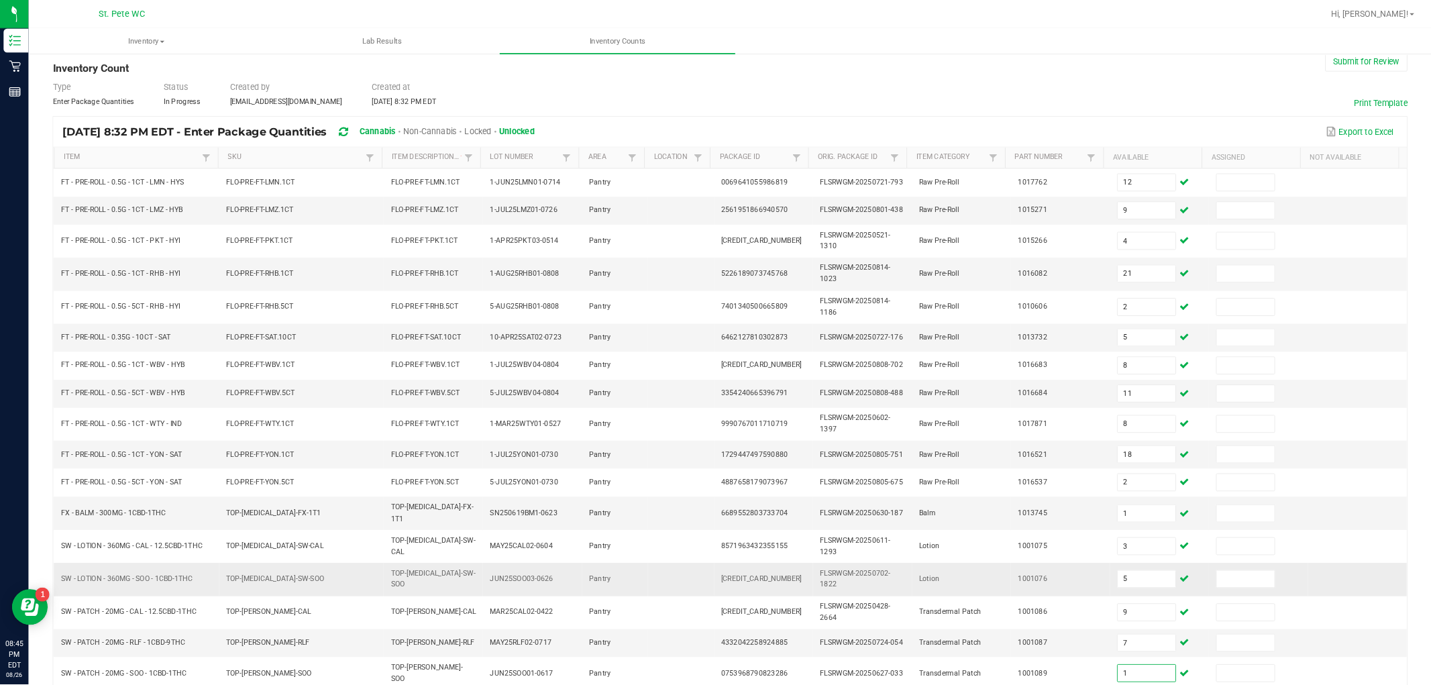
scroll to position [0, 0]
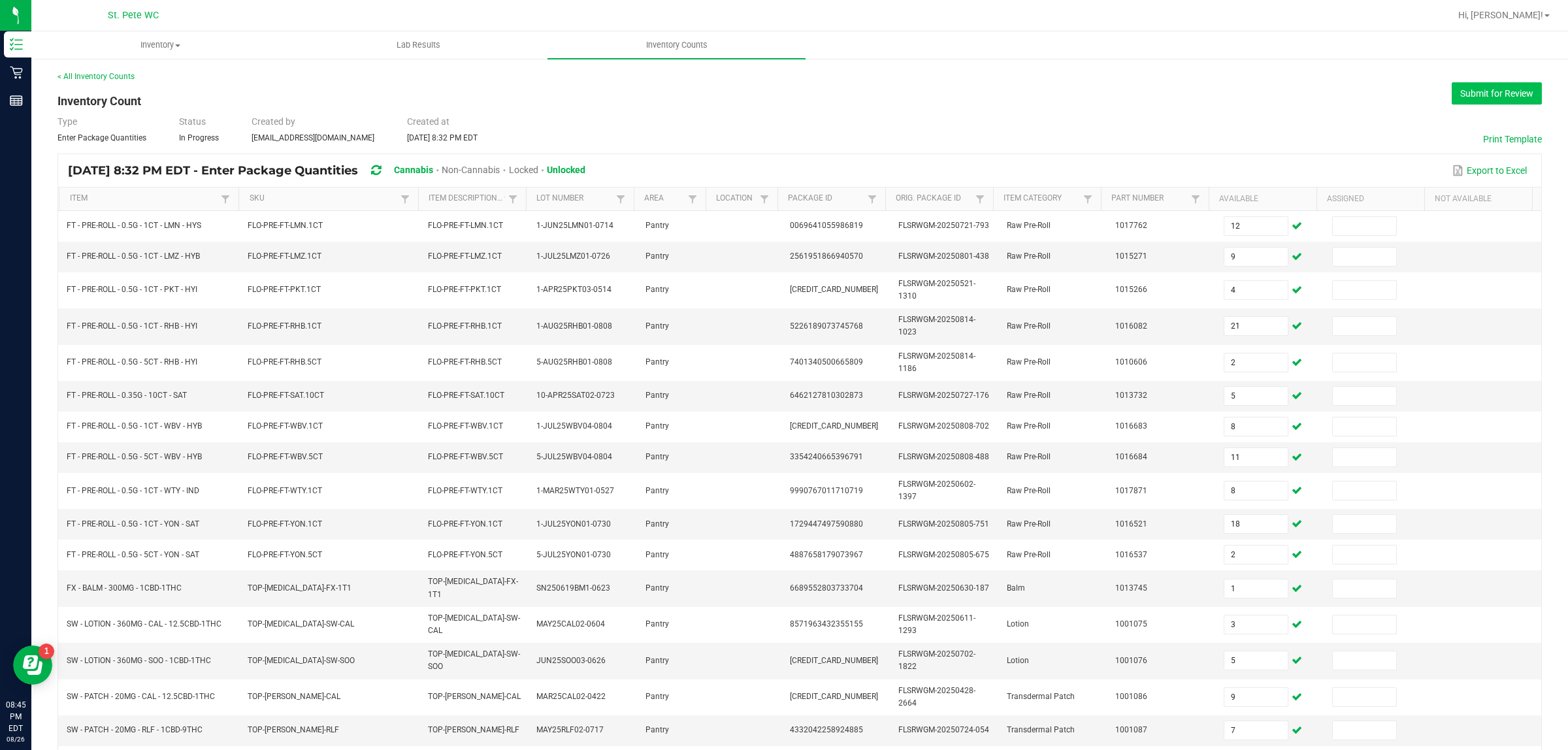
click at [1253, 86] on button "Submit for Review" at bounding box center [1497, 94] width 91 height 22
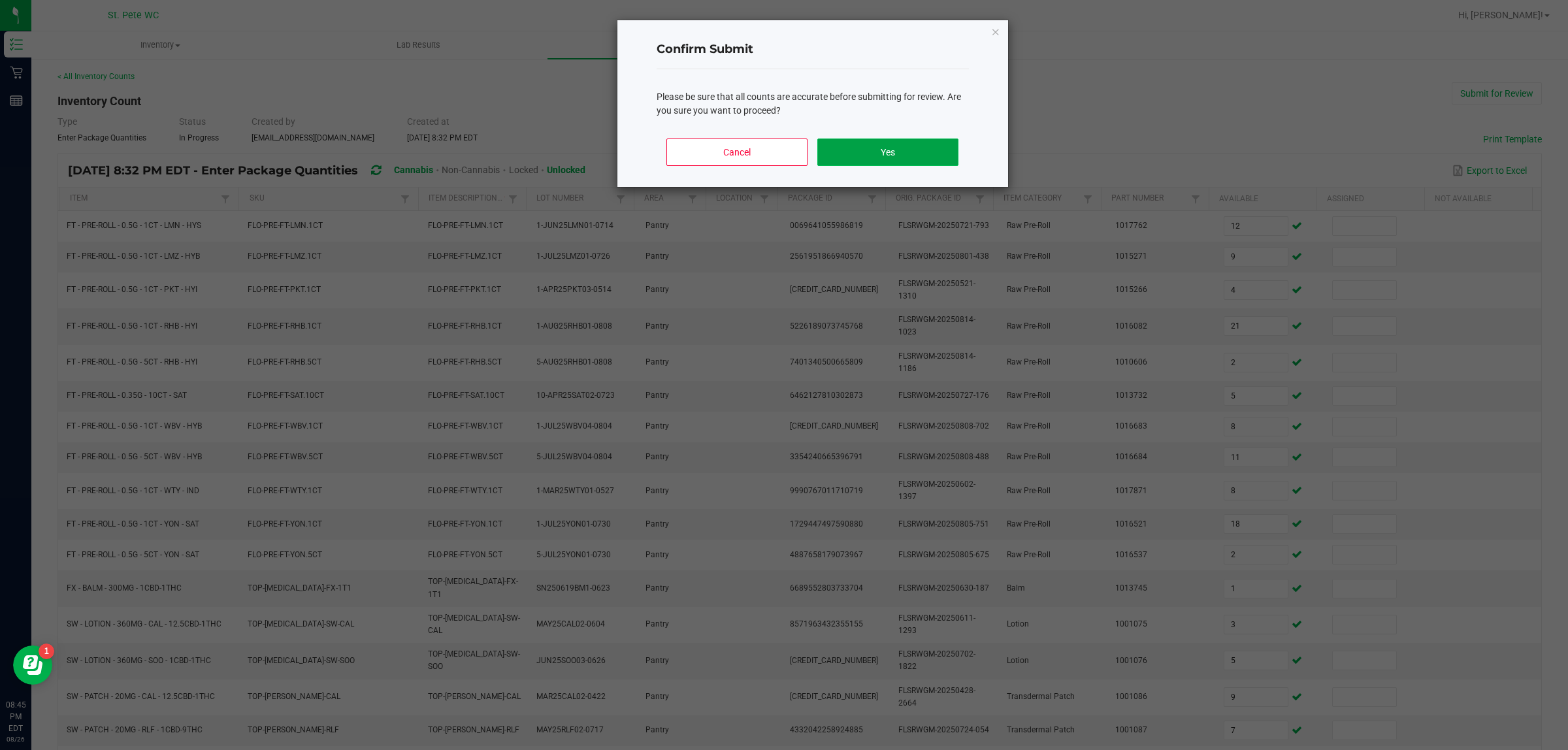
click at [904, 145] on button "Yes" at bounding box center [887, 152] width 140 height 27
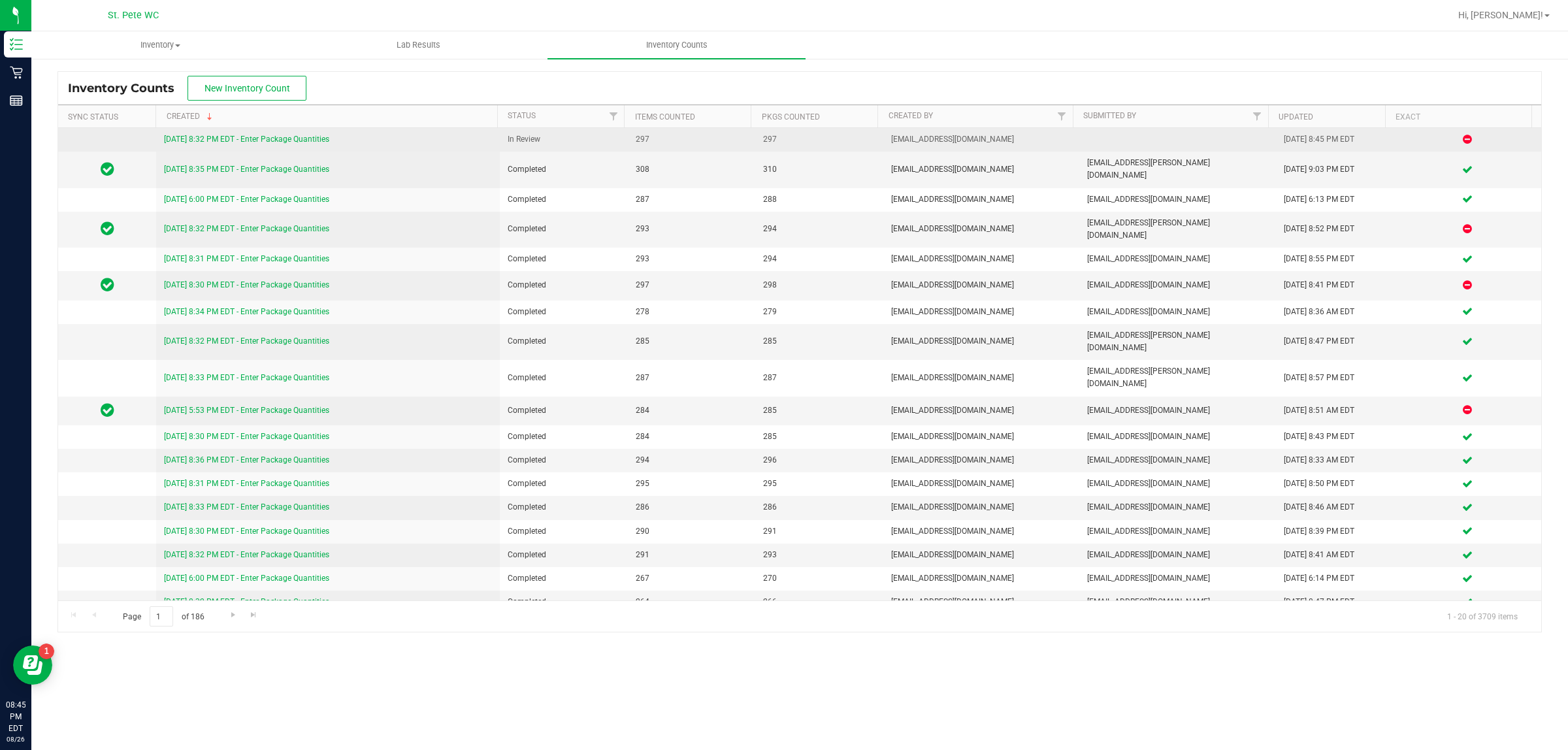
click at [285, 140] on link "[DATE] 8:32 PM EDT - Enter Package Quantities" at bounding box center [246, 138] width 166 height 9
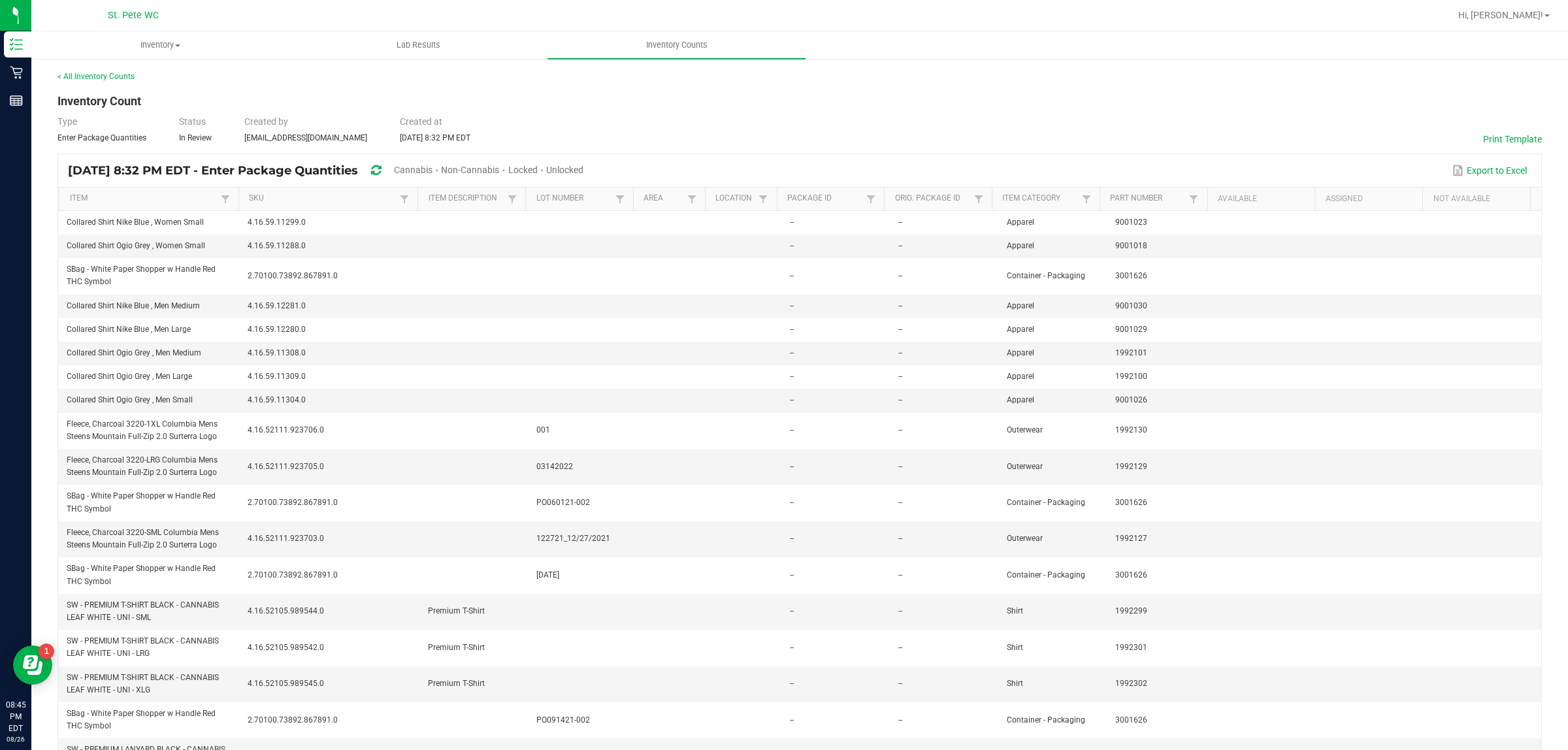
click at [1253, 112] on div "< All Inventory Counts Inventory Count Type Enter Package Quantities Status In …" at bounding box center [800, 475] width 1484 height 810
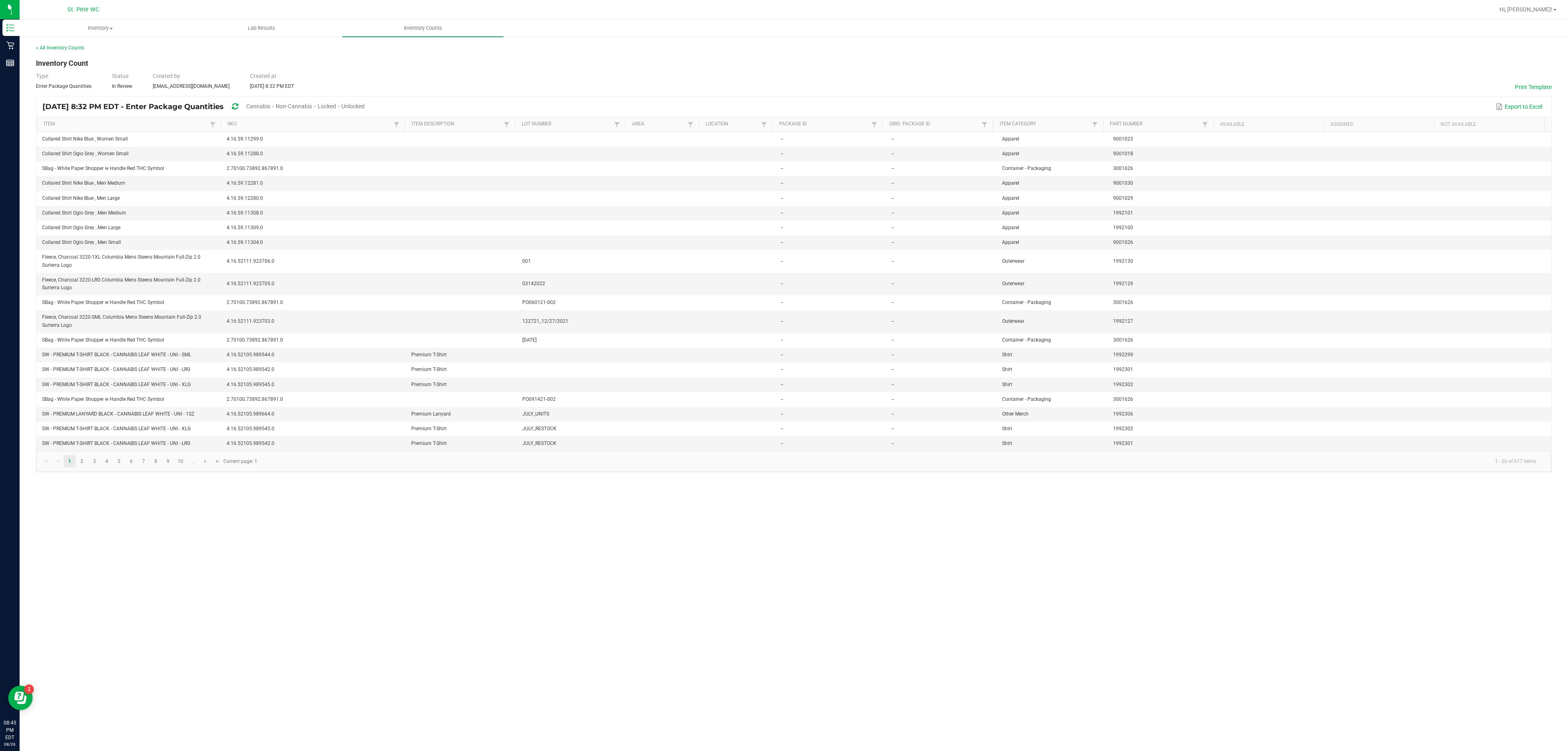
click at [783, 62] on div "< All Inventory Counts Inventory Count Type Enter Package Quantities Status In …" at bounding box center [794, 258] width 1516 height 428
click at [783, 54] on div "< All Inventory Counts Inventory Count Type Enter Package Quantities Status In …" at bounding box center [794, 258] width 1516 height 428
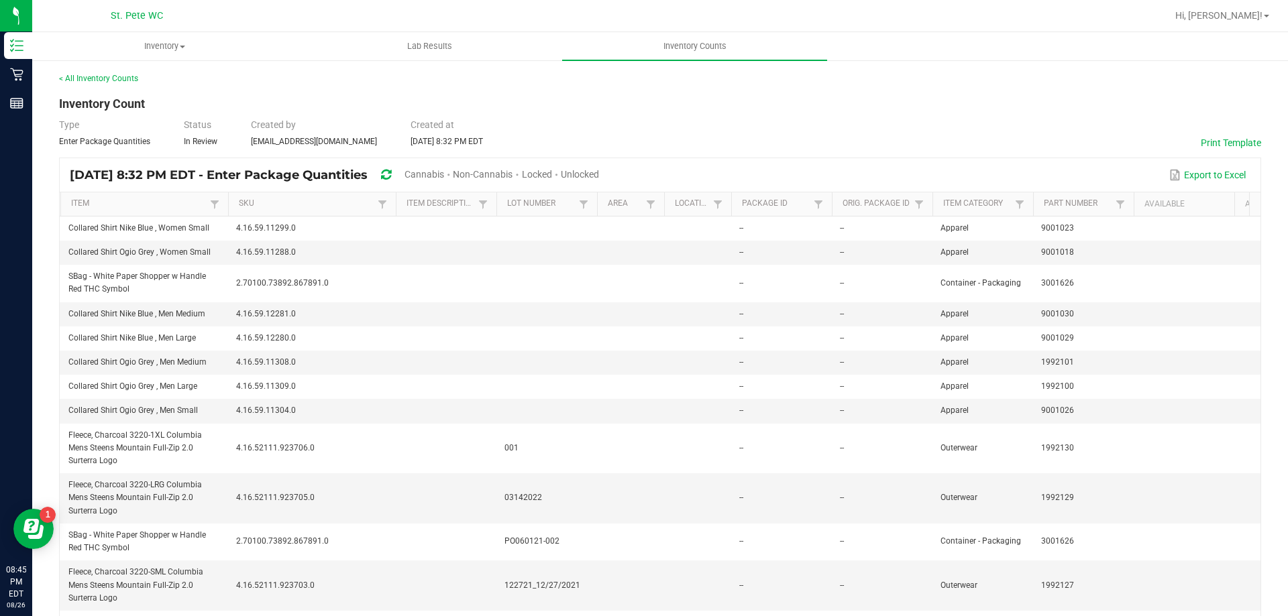
click at [939, 93] on div "< All Inventory Counts Inventory Count Type Enter Package Quantities Status In …" at bounding box center [660, 507] width 1202 height 871
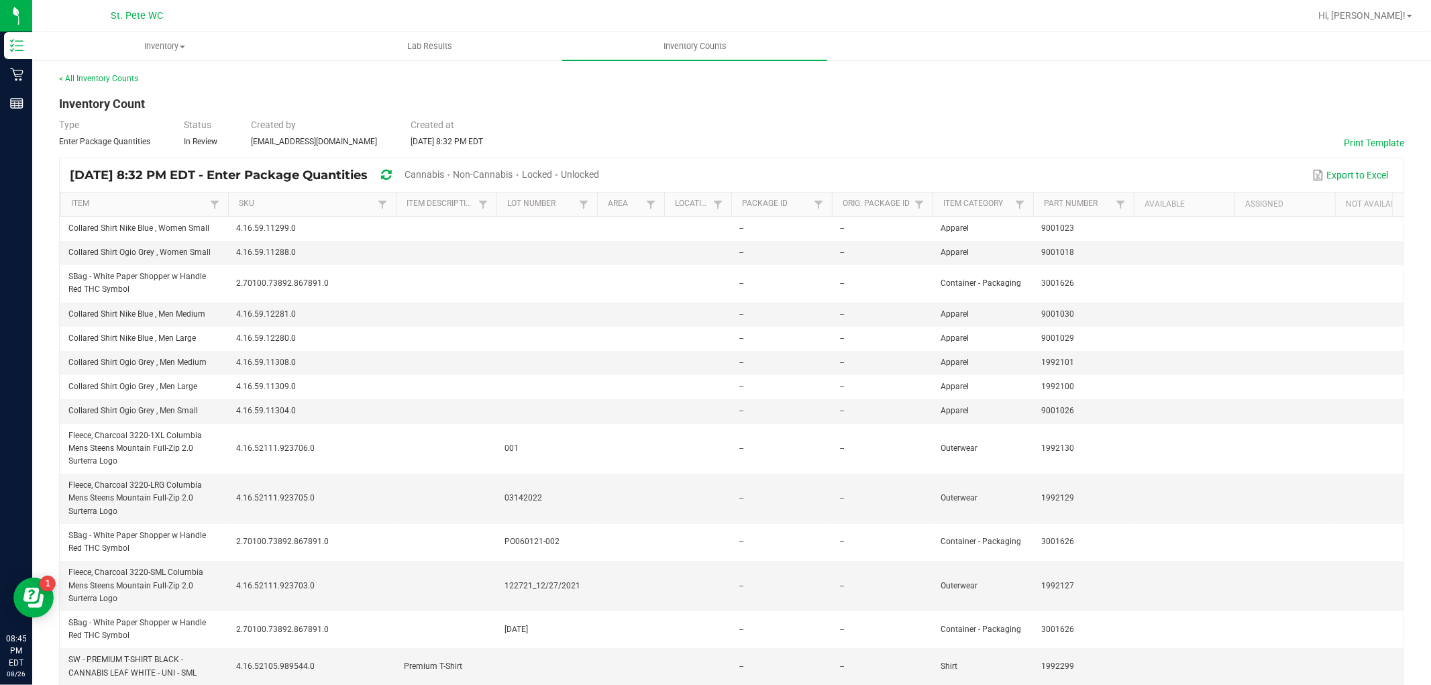
click at [747, 123] on div "Type Enter Package Quantities Status In Review Created by [EMAIL_ADDRESS][DOMAI…" at bounding box center [731, 133] width 1345 height 30
click at [444, 172] on span "Cannabis" at bounding box center [425, 174] width 40 height 11
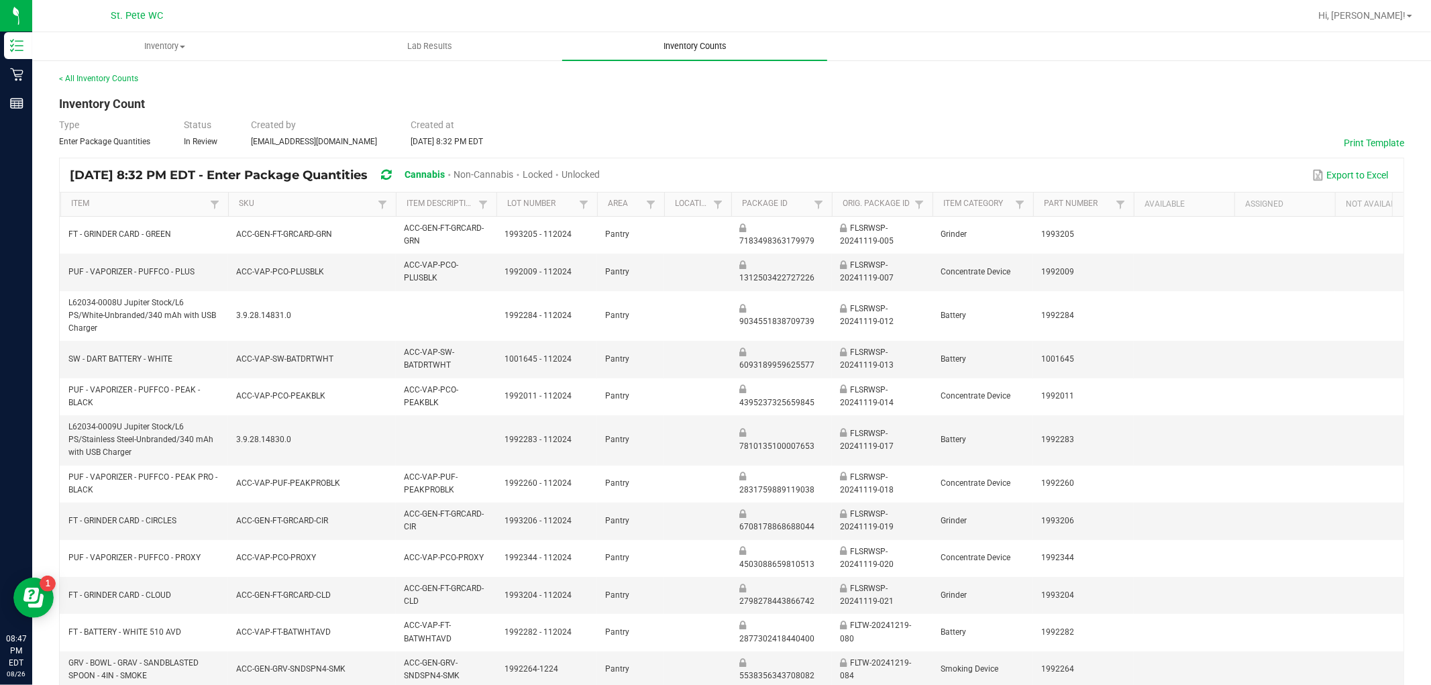
click at [692, 46] on span "Inventory Counts" at bounding box center [694, 46] width 99 height 12
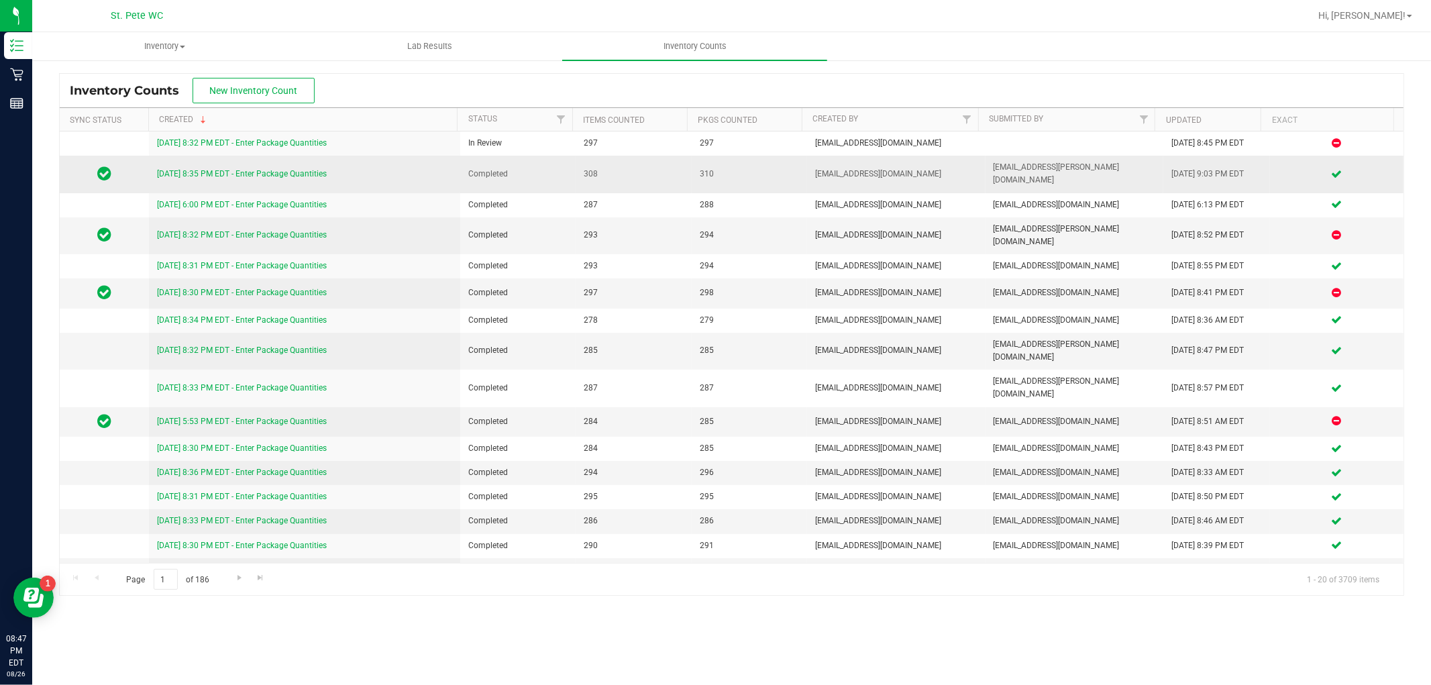
click at [260, 169] on link "[DATE] 8:35 PM EDT - Enter Package Quantities" at bounding box center [242, 173] width 170 height 9
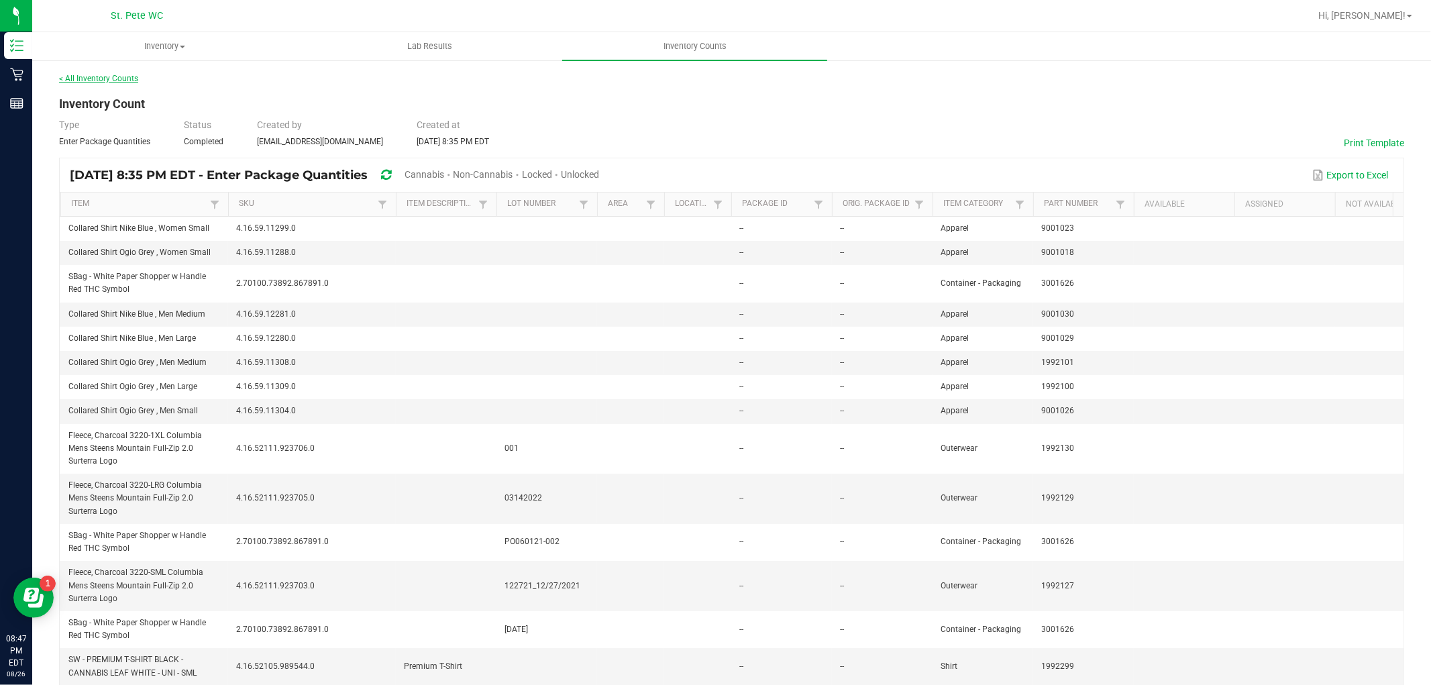
click at [119, 81] on link "< All Inventory Counts" at bounding box center [98, 78] width 79 height 9
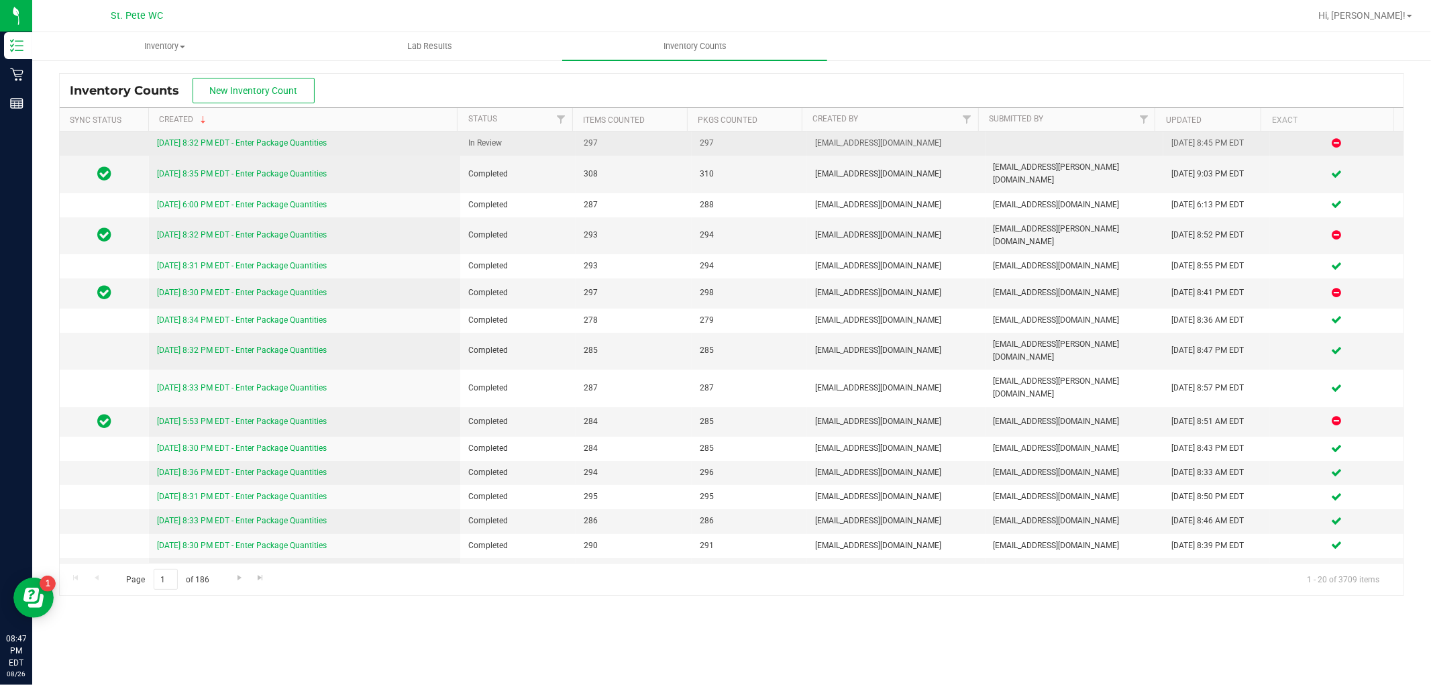
click at [245, 141] on link "[DATE] 8:32 PM EDT - Enter Package Quantities" at bounding box center [242, 142] width 170 height 9
